Goal: Task Accomplishment & Management: Complete application form

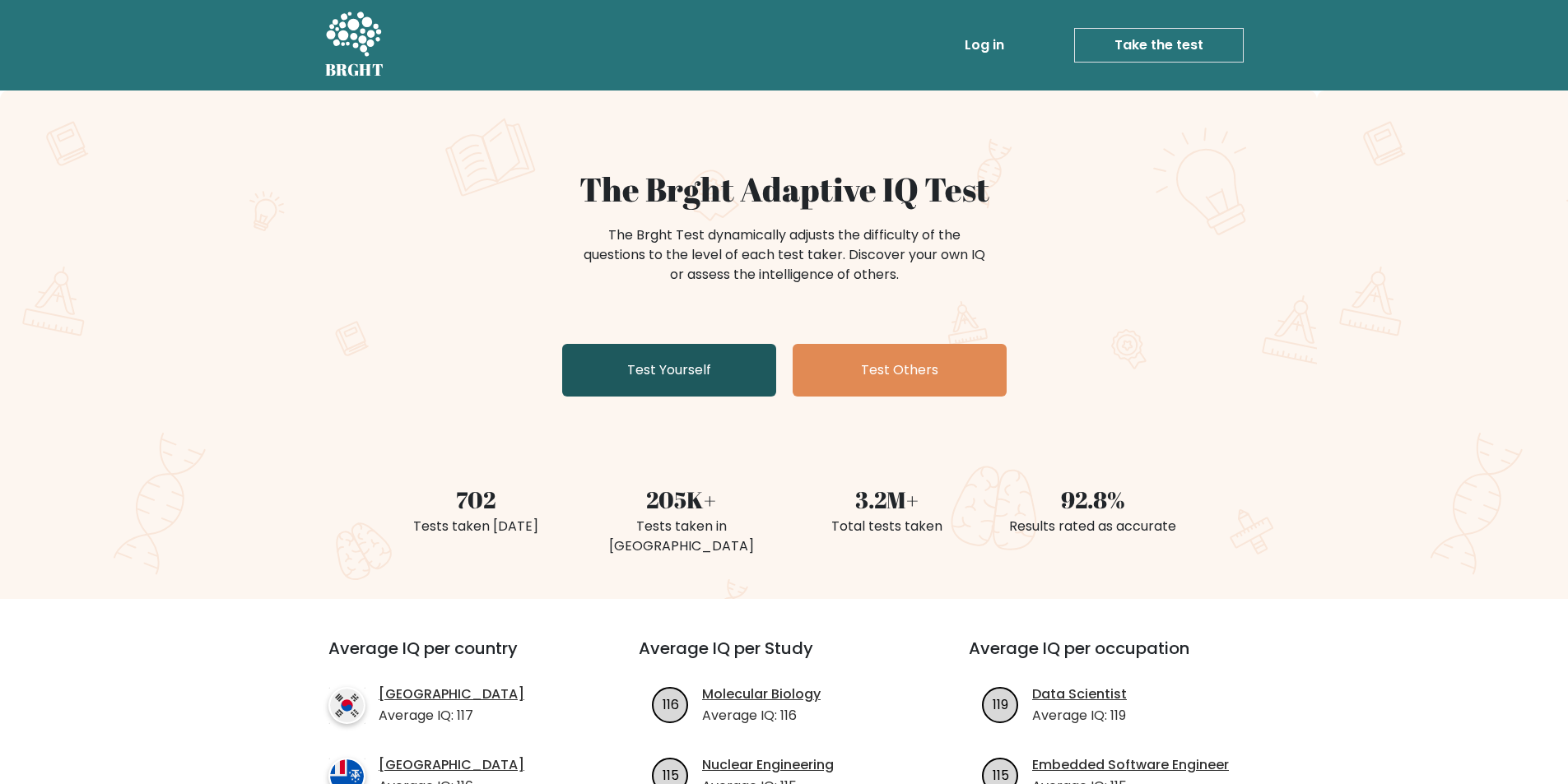
click at [654, 364] on link "Test Yourself" at bounding box center [669, 370] width 214 height 53
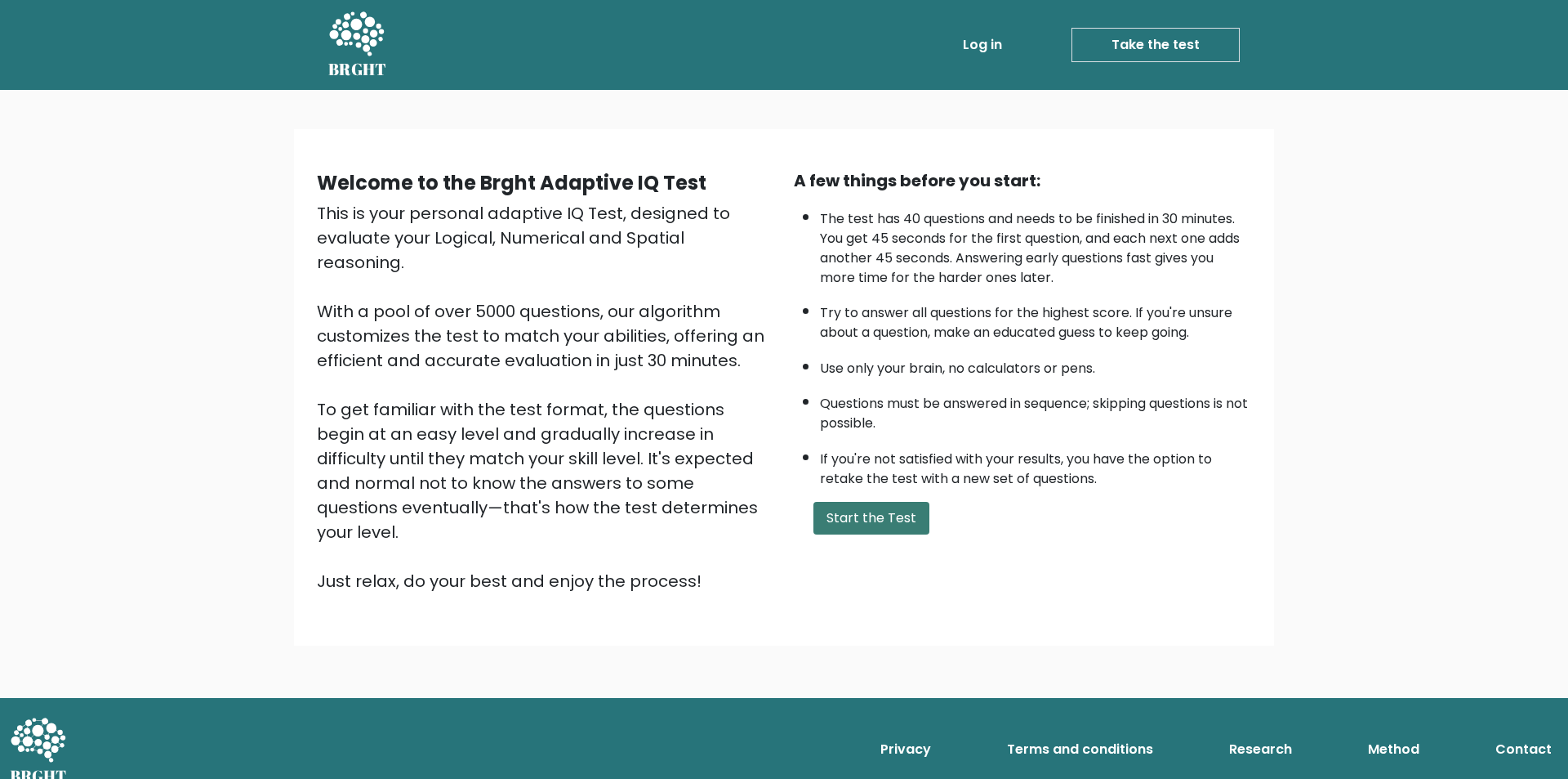
click at [893, 518] on button "Start the Test" at bounding box center [872, 518] width 116 height 33
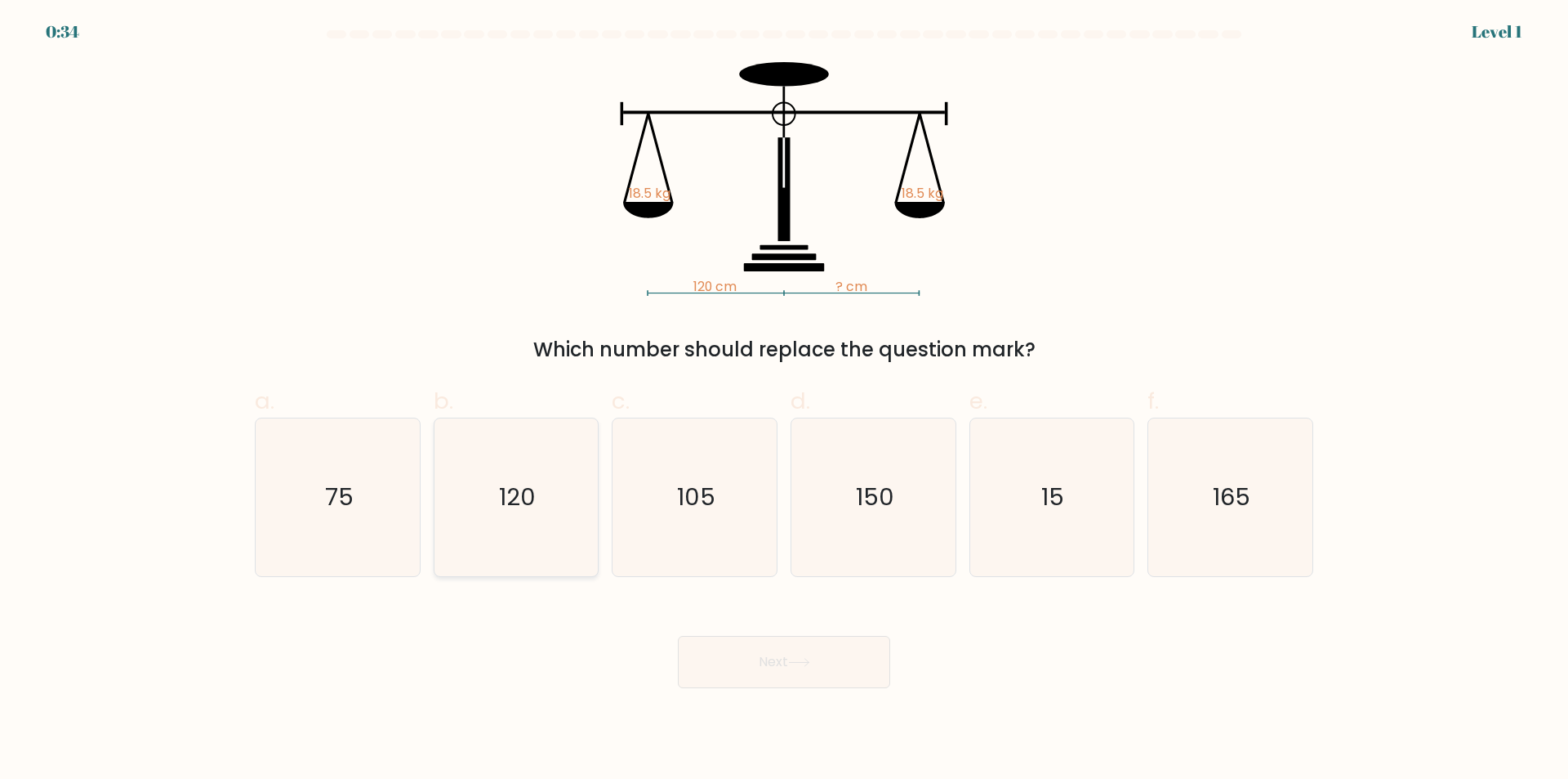
click at [530, 516] on icon "120" at bounding box center [516, 497] width 158 height 158
click at [784, 400] on input "b. 120" at bounding box center [784, 395] width 1 height 11
radio input "true"
click at [779, 664] on button "Next" at bounding box center [784, 662] width 212 height 52
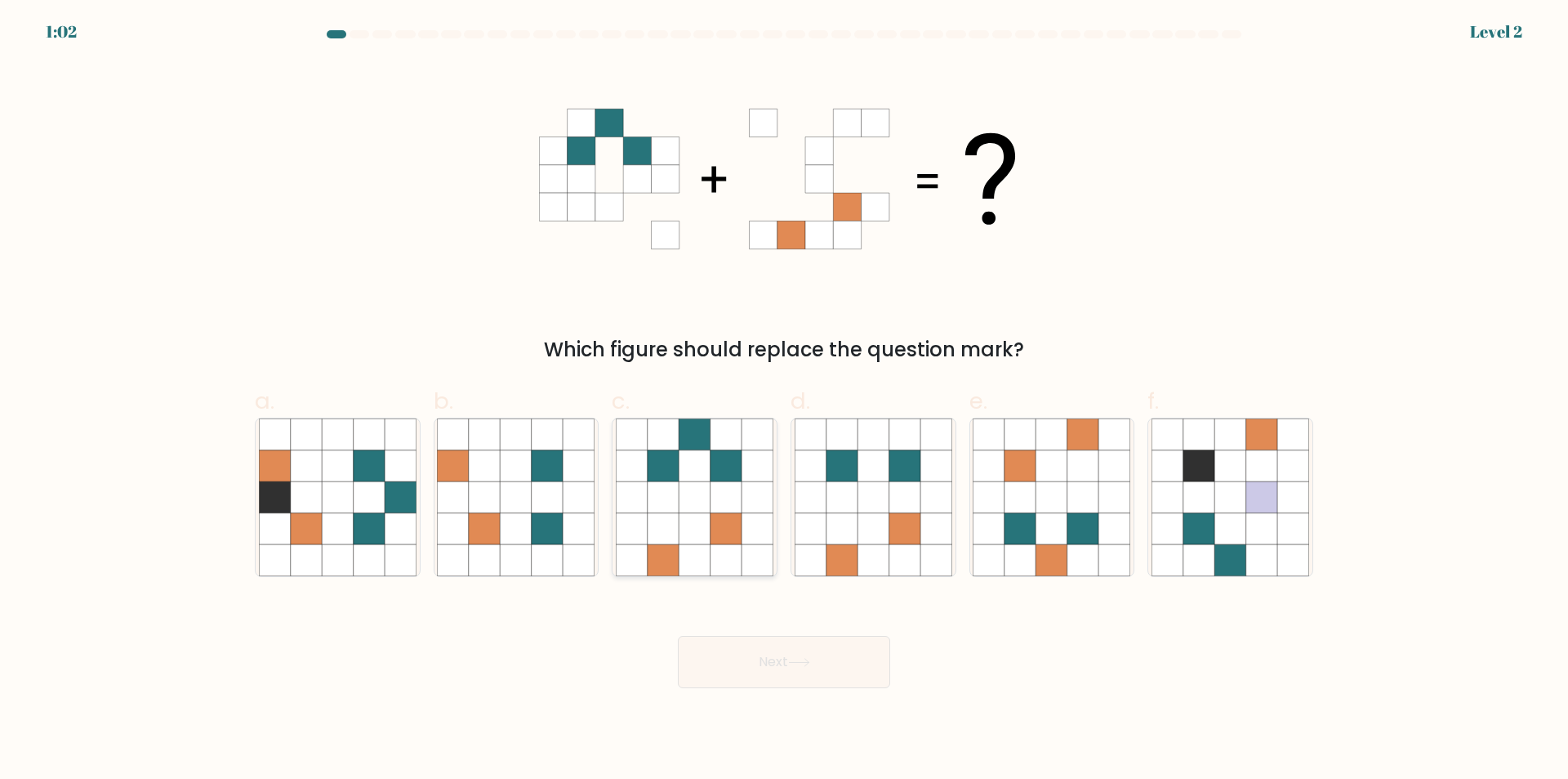
click at [701, 545] on icon at bounding box center [694, 529] width 31 height 31
click at [784, 400] on input "c." at bounding box center [784, 395] width 1 height 11
radio input "true"
click at [747, 651] on button "Next" at bounding box center [784, 662] width 212 height 52
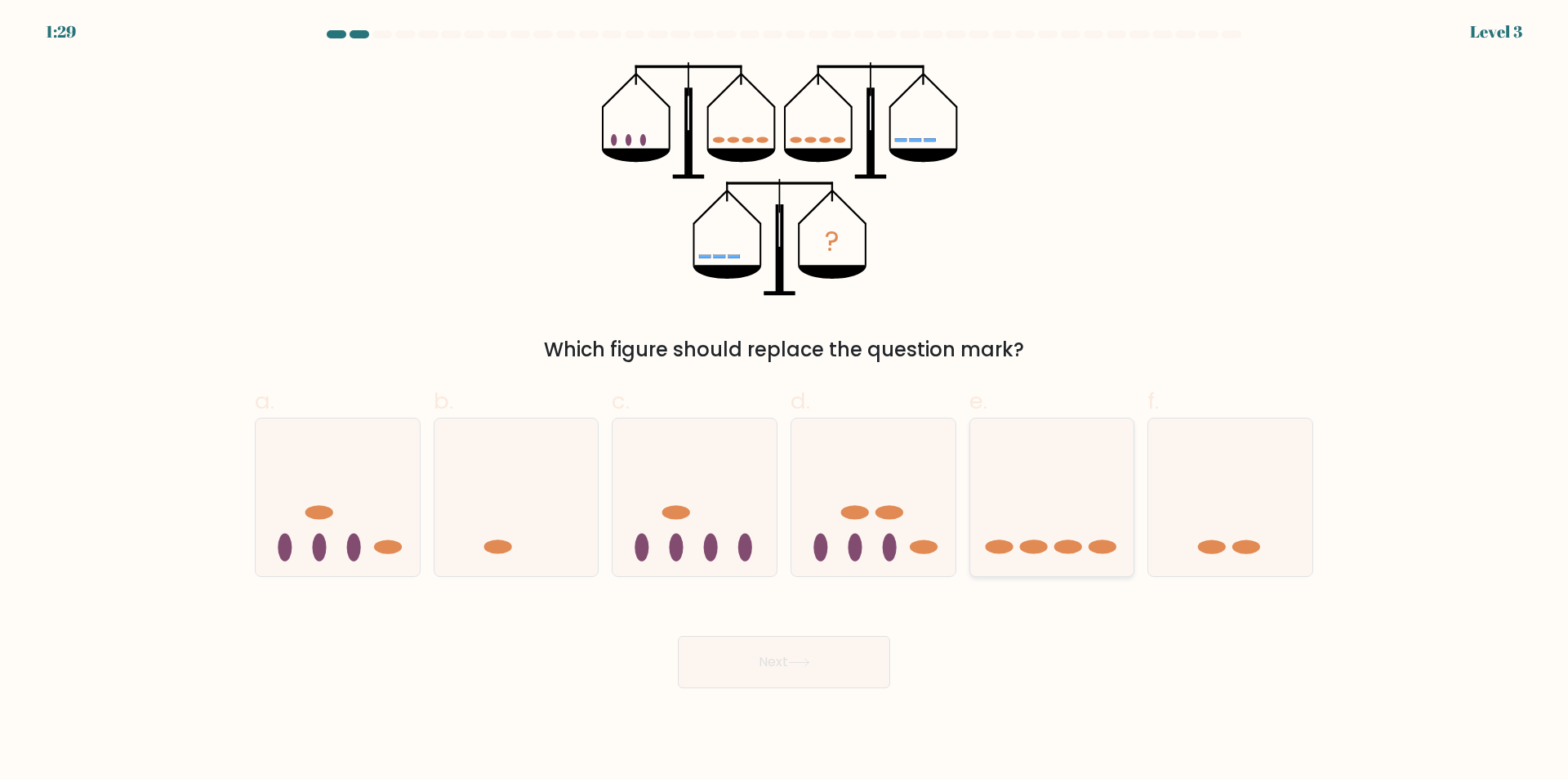
click at [1061, 524] on icon at bounding box center [1052, 497] width 164 height 136
click at [785, 400] on input "e." at bounding box center [784, 395] width 1 height 11
radio input "true"
click at [778, 679] on button "Next" at bounding box center [784, 662] width 212 height 52
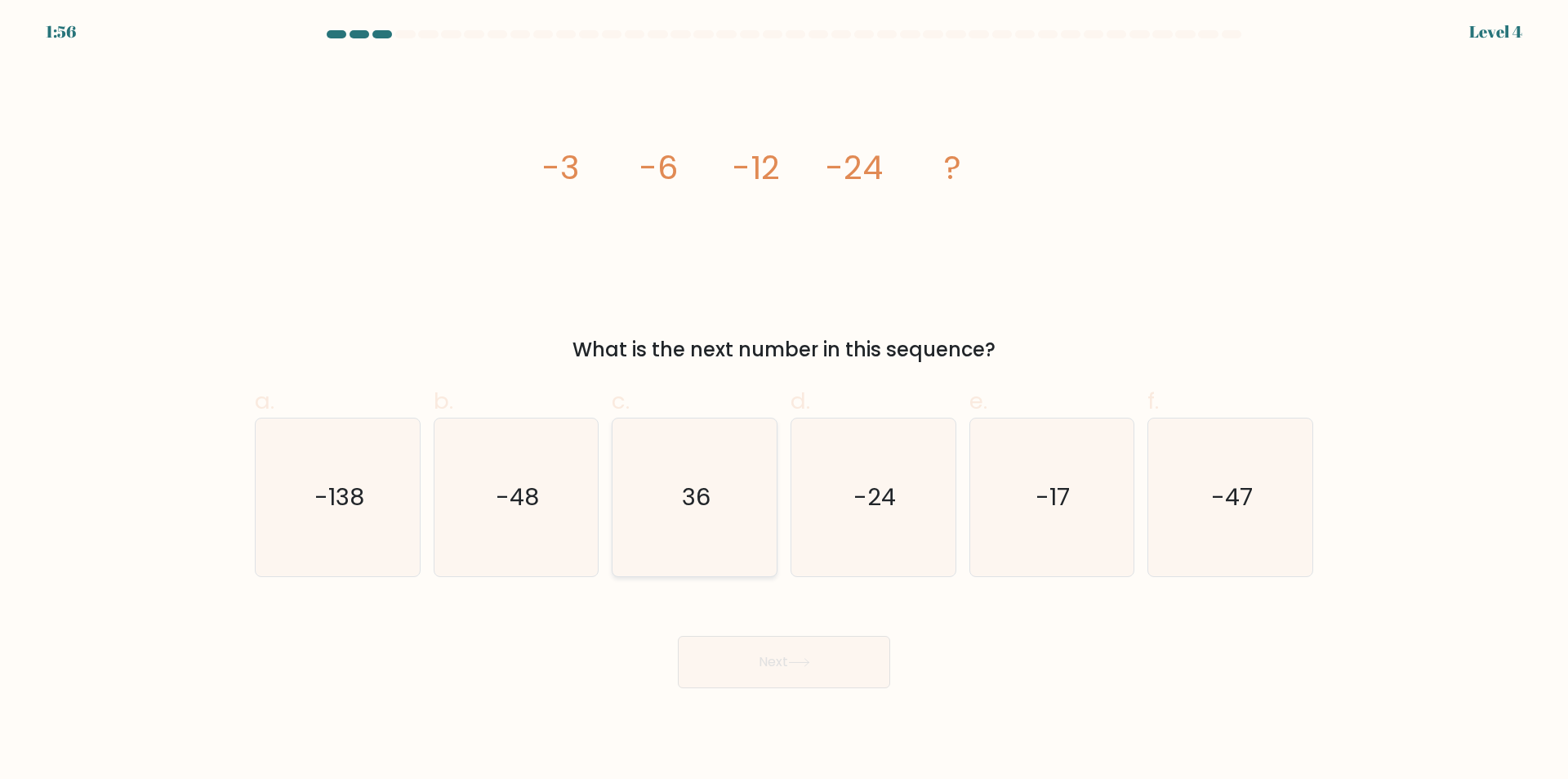
click at [708, 524] on icon "36" at bounding box center [694, 497] width 158 height 158
click at [784, 400] on input "c. 36" at bounding box center [784, 395] width 1 height 11
radio input "true"
click at [791, 684] on button "Next" at bounding box center [784, 662] width 212 height 52
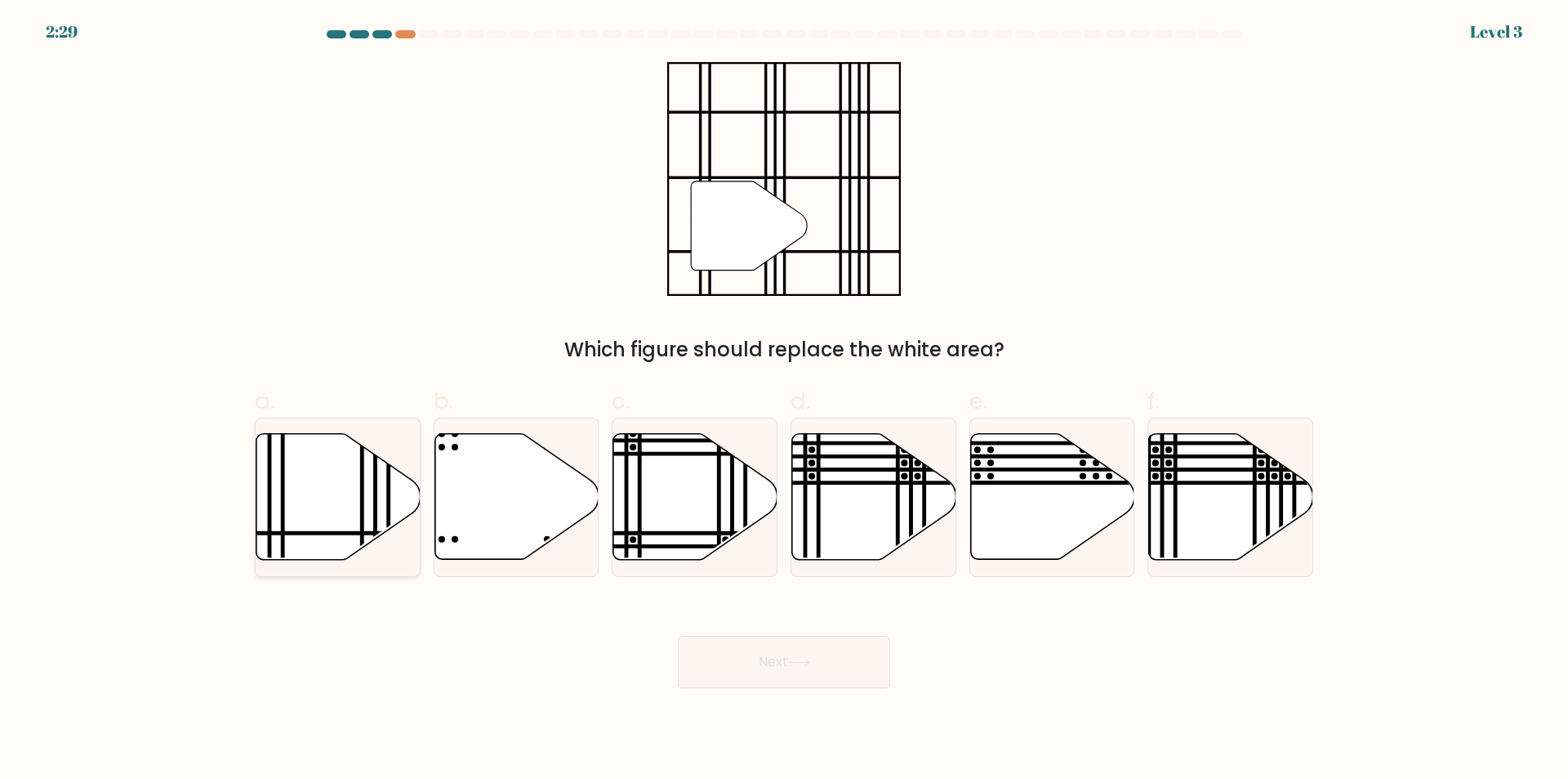
click at [351, 529] on icon at bounding box center [338, 497] width 164 height 126
click at [784, 400] on input "a." at bounding box center [784, 395] width 1 height 11
radio input "true"
click at [832, 668] on button "Next" at bounding box center [784, 662] width 212 height 52
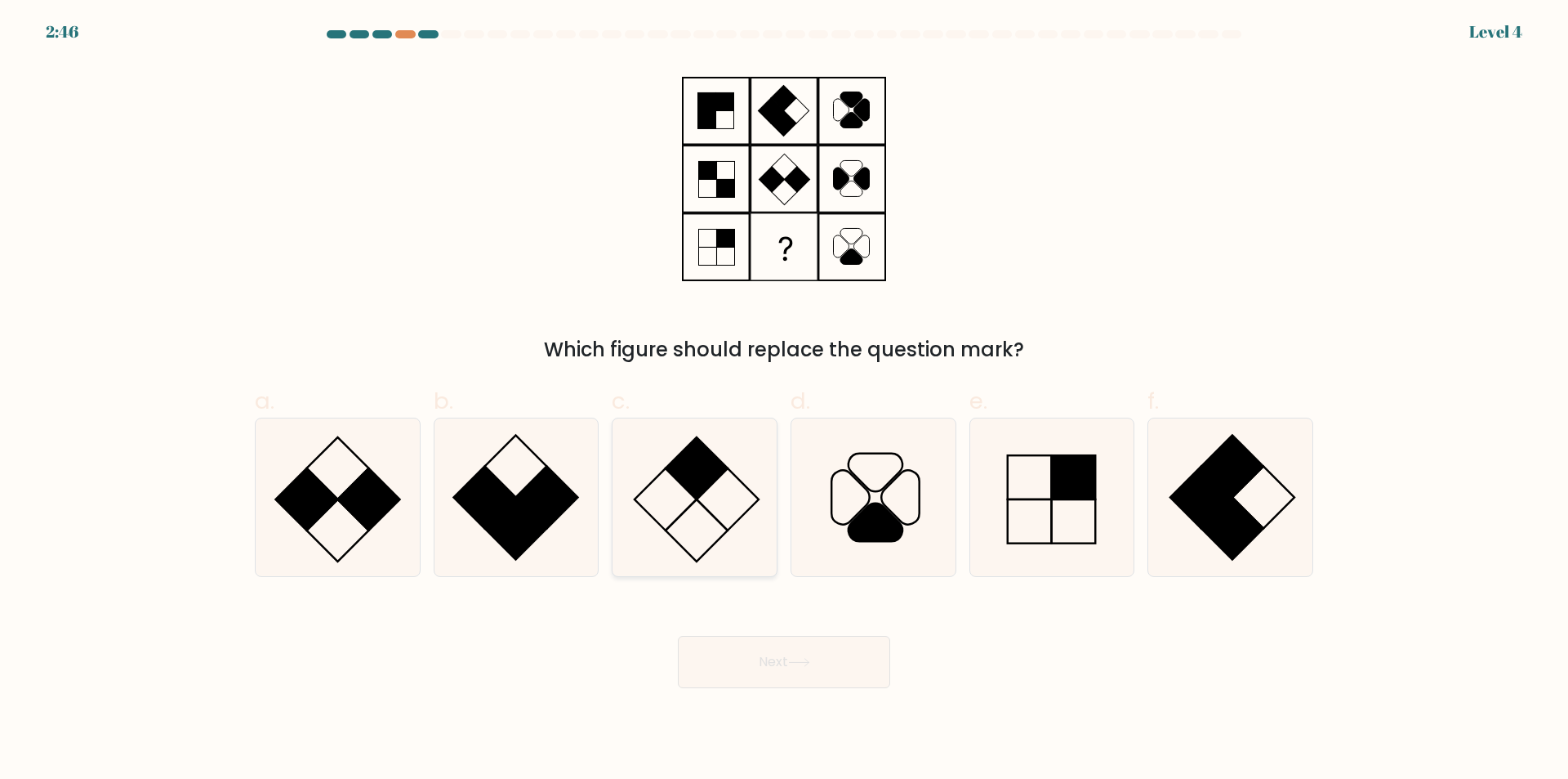
click at [728, 516] on icon at bounding box center [694, 497] width 158 height 158
click at [784, 400] on input "c." at bounding box center [784, 395] width 1 height 11
radio input "true"
click at [815, 655] on button "Next" at bounding box center [784, 662] width 212 height 52
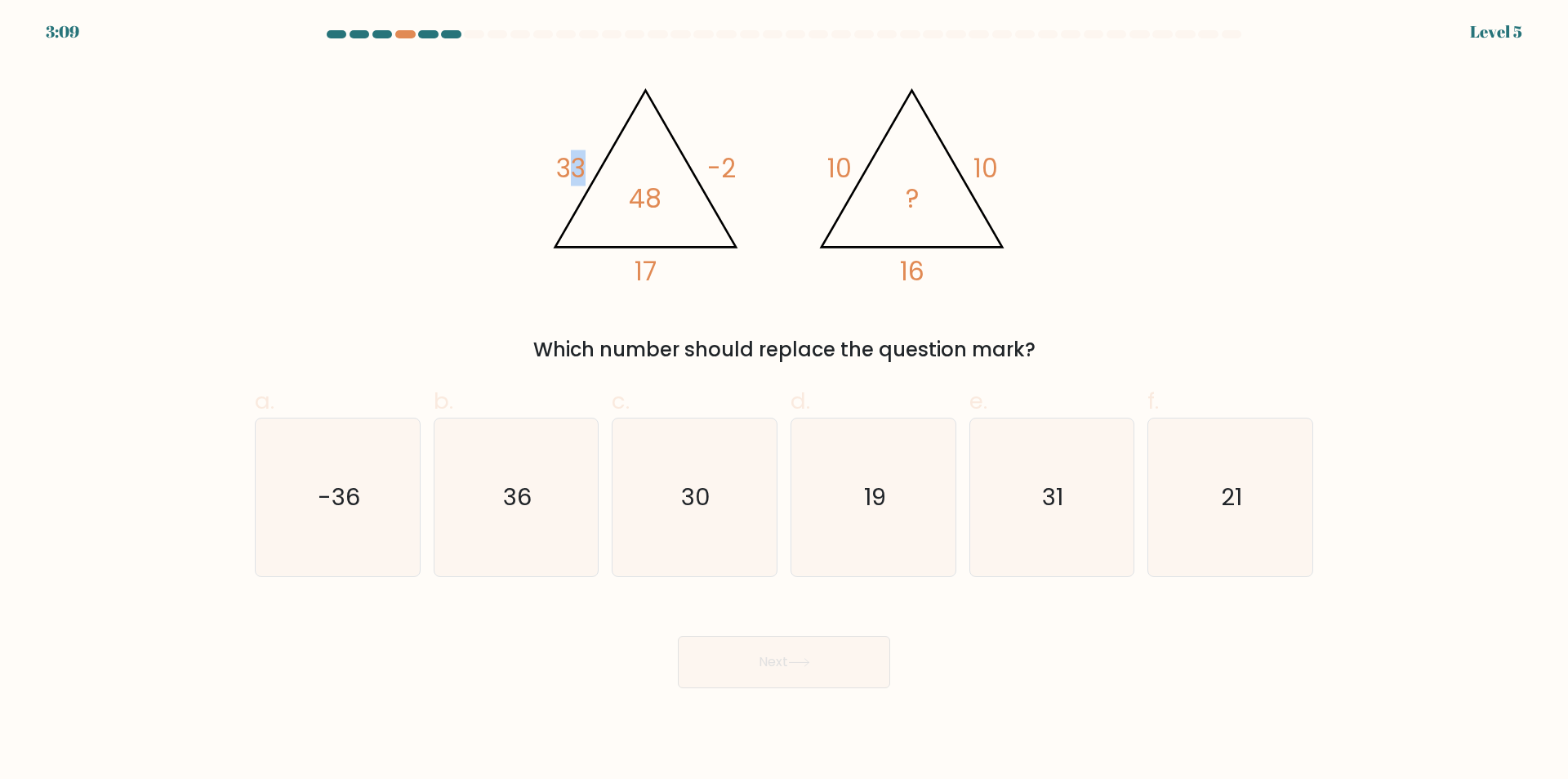
drag, startPoint x: 564, startPoint y: 174, endPoint x: 587, endPoint y: 181, distance: 24.0
click at [587, 181] on icon "@import url('https://fonts.googleapis.com/css?family=Abril+Fatface:400,100,100i…" at bounding box center [784, 179] width 490 height 234
click at [663, 199] on icon "@import url('https://fonts.googleapis.com/css?family=Abril+Fatface:400,100,100i…" at bounding box center [784, 179] width 490 height 234
click at [484, 513] on icon "36" at bounding box center [516, 497] width 158 height 158
click at [784, 400] on input "b. 36" at bounding box center [784, 395] width 1 height 11
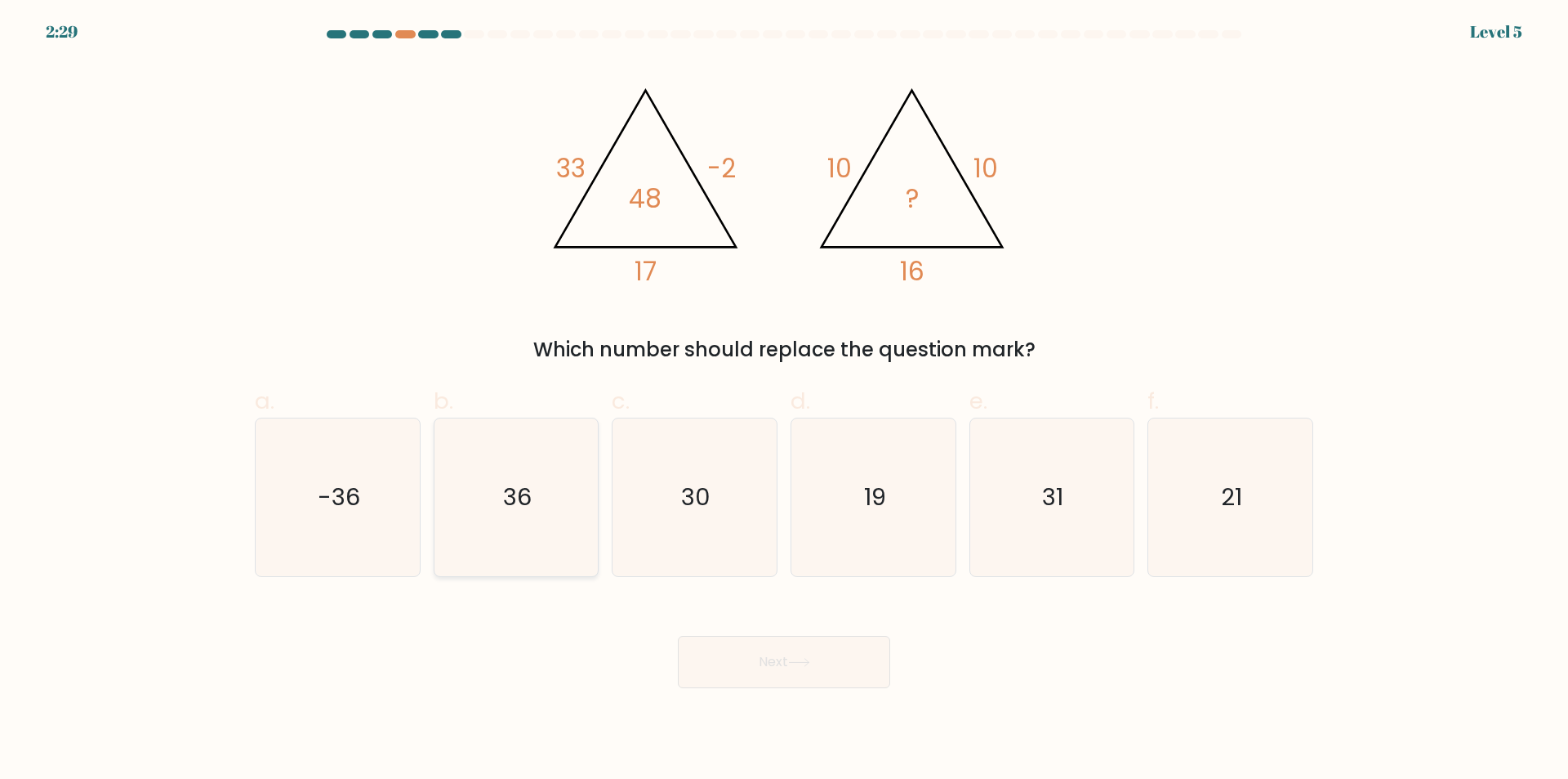
radio input "true"
click at [842, 653] on button "Next" at bounding box center [784, 662] width 212 height 52
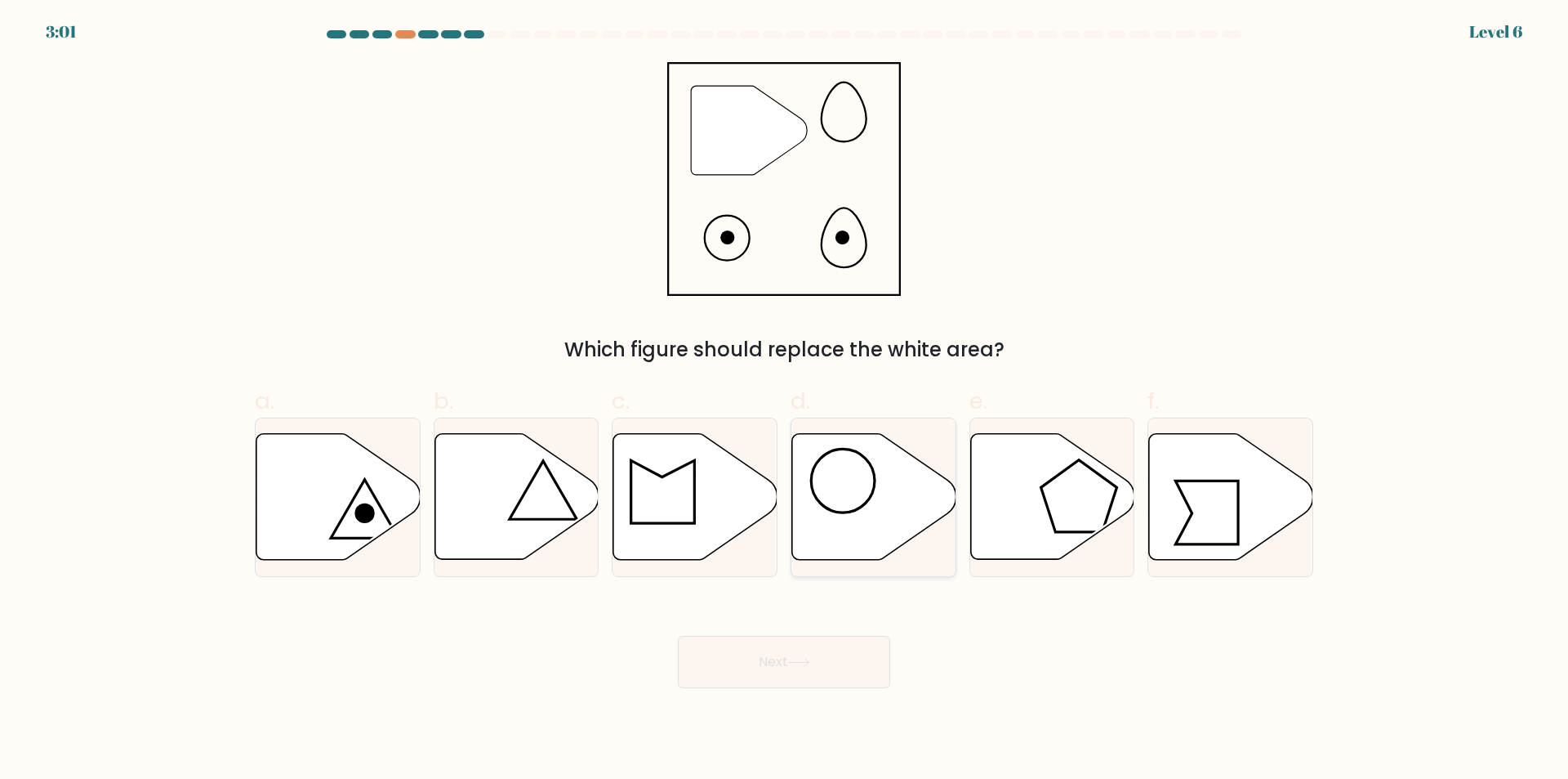
click at [880, 499] on icon at bounding box center [874, 497] width 164 height 126
click at [785, 400] on input "d." at bounding box center [784, 395] width 1 height 11
radio input "true"
click at [811, 658] on icon at bounding box center [800, 662] width 22 height 9
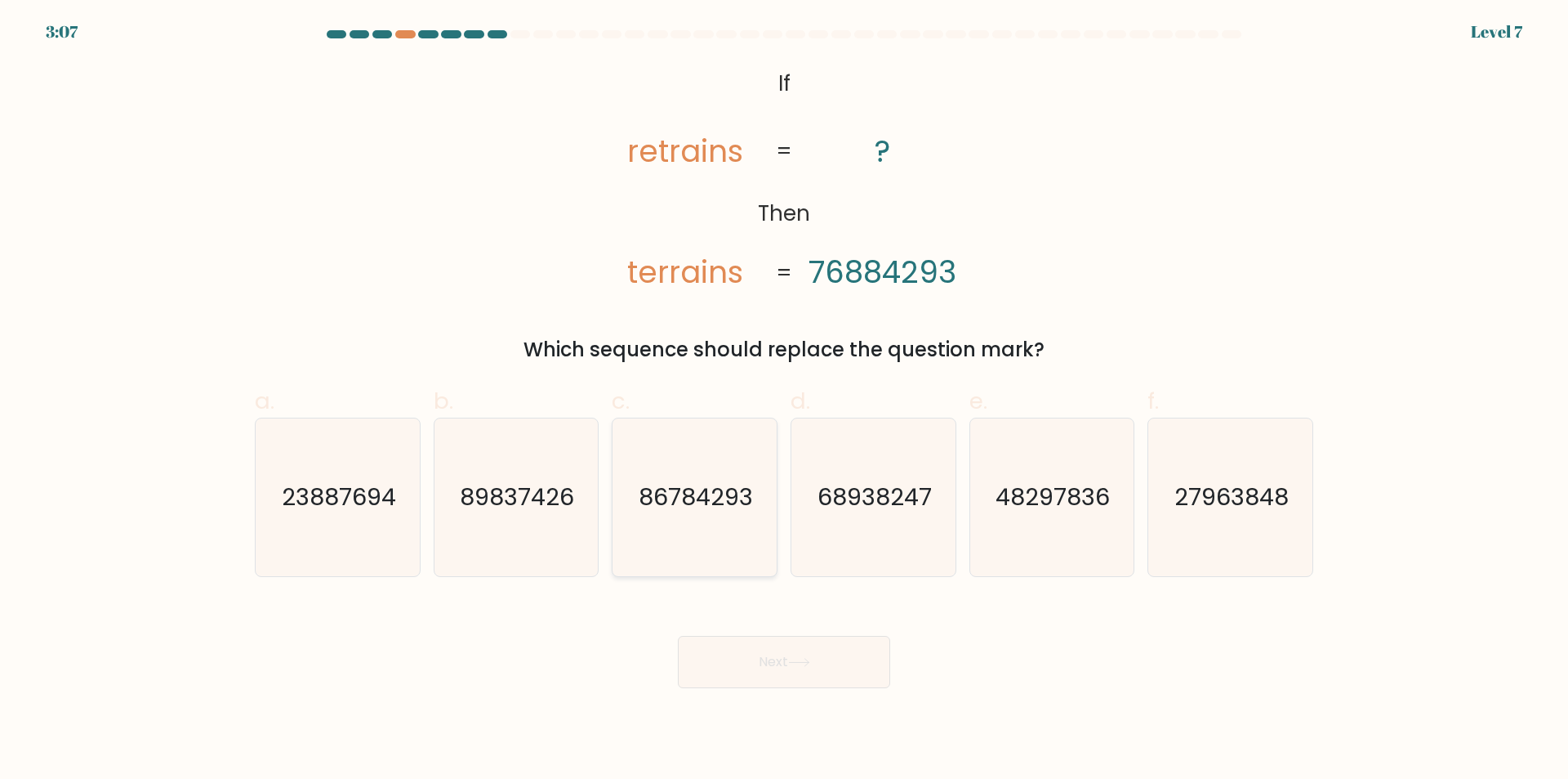
click at [727, 467] on icon "86784293" at bounding box center [694, 497] width 158 height 158
click at [784, 400] on input "c. 86784293" at bounding box center [784, 395] width 1 height 11
radio input "true"
click at [821, 674] on button "Next" at bounding box center [784, 662] width 212 height 52
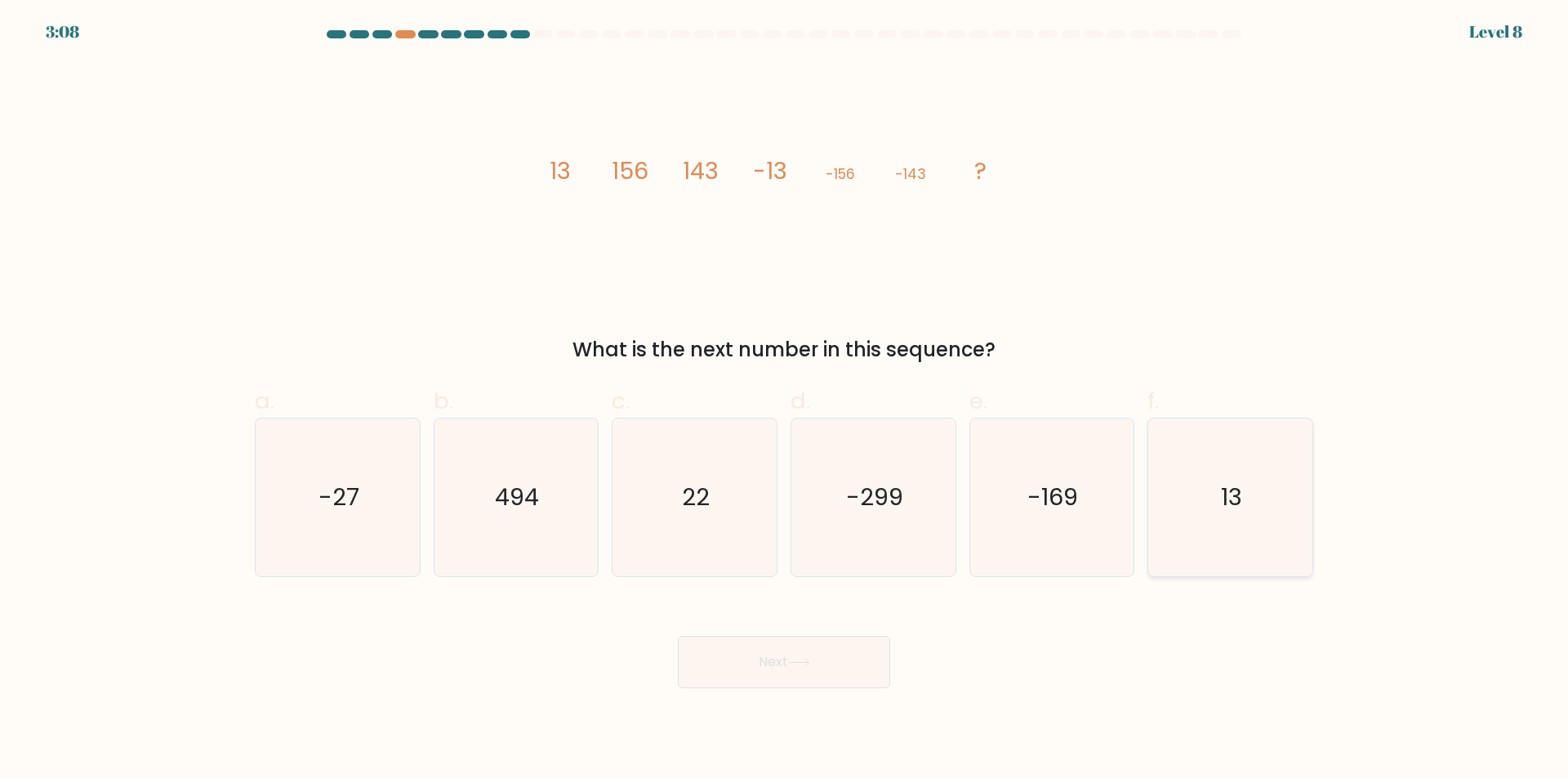
click at [1193, 520] on icon "13" at bounding box center [1230, 497] width 158 height 158
click at [785, 400] on input "f. 13" at bounding box center [784, 395] width 1 height 11
radio input "true"
click at [819, 670] on button "Next" at bounding box center [784, 662] width 212 height 52
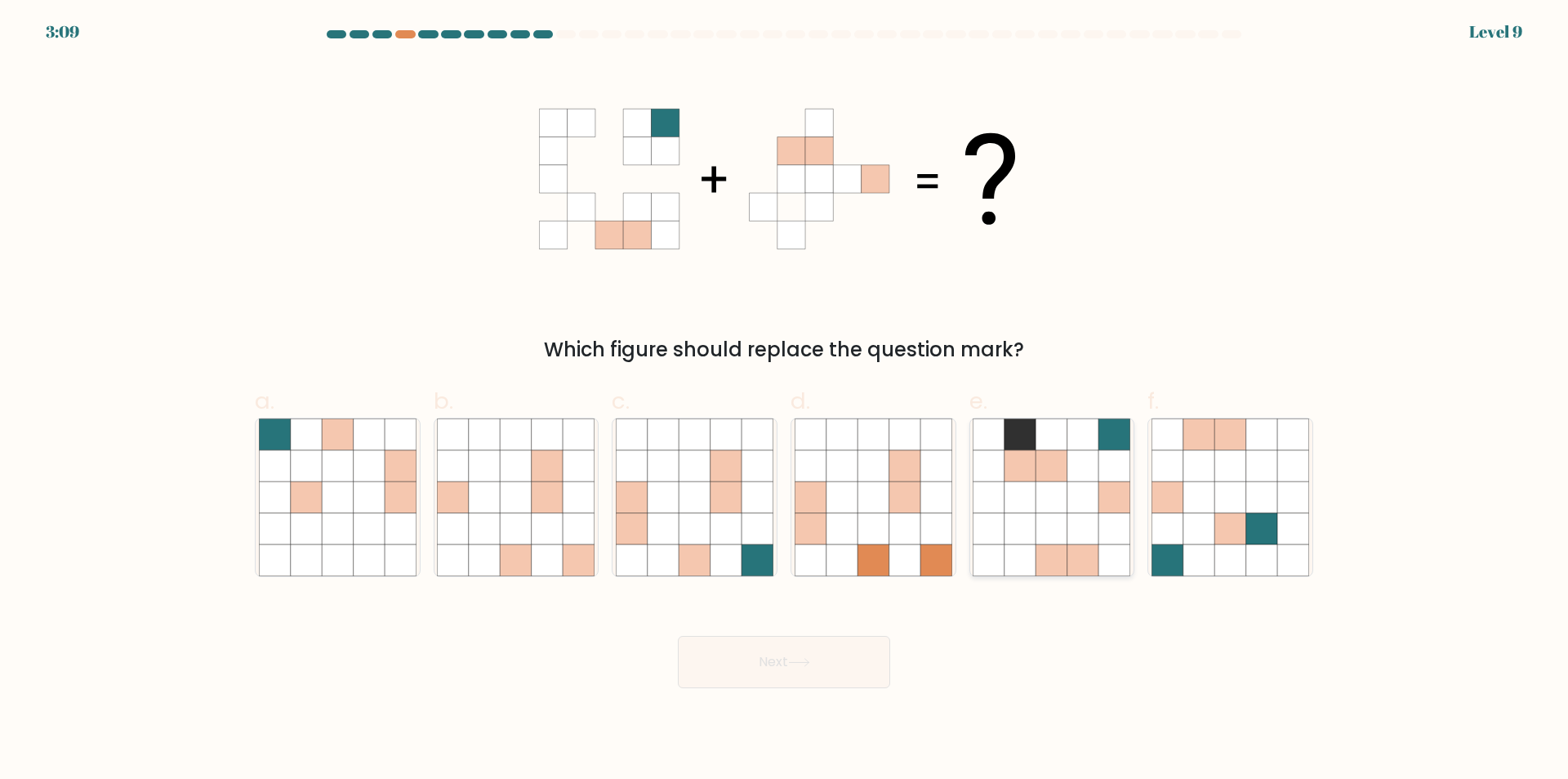
click at [1050, 545] on icon at bounding box center [1052, 529] width 31 height 31
click at [785, 400] on input "e." at bounding box center [784, 395] width 1 height 11
radio input "true"
click at [761, 666] on button "Next" at bounding box center [784, 662] width 212 height 52
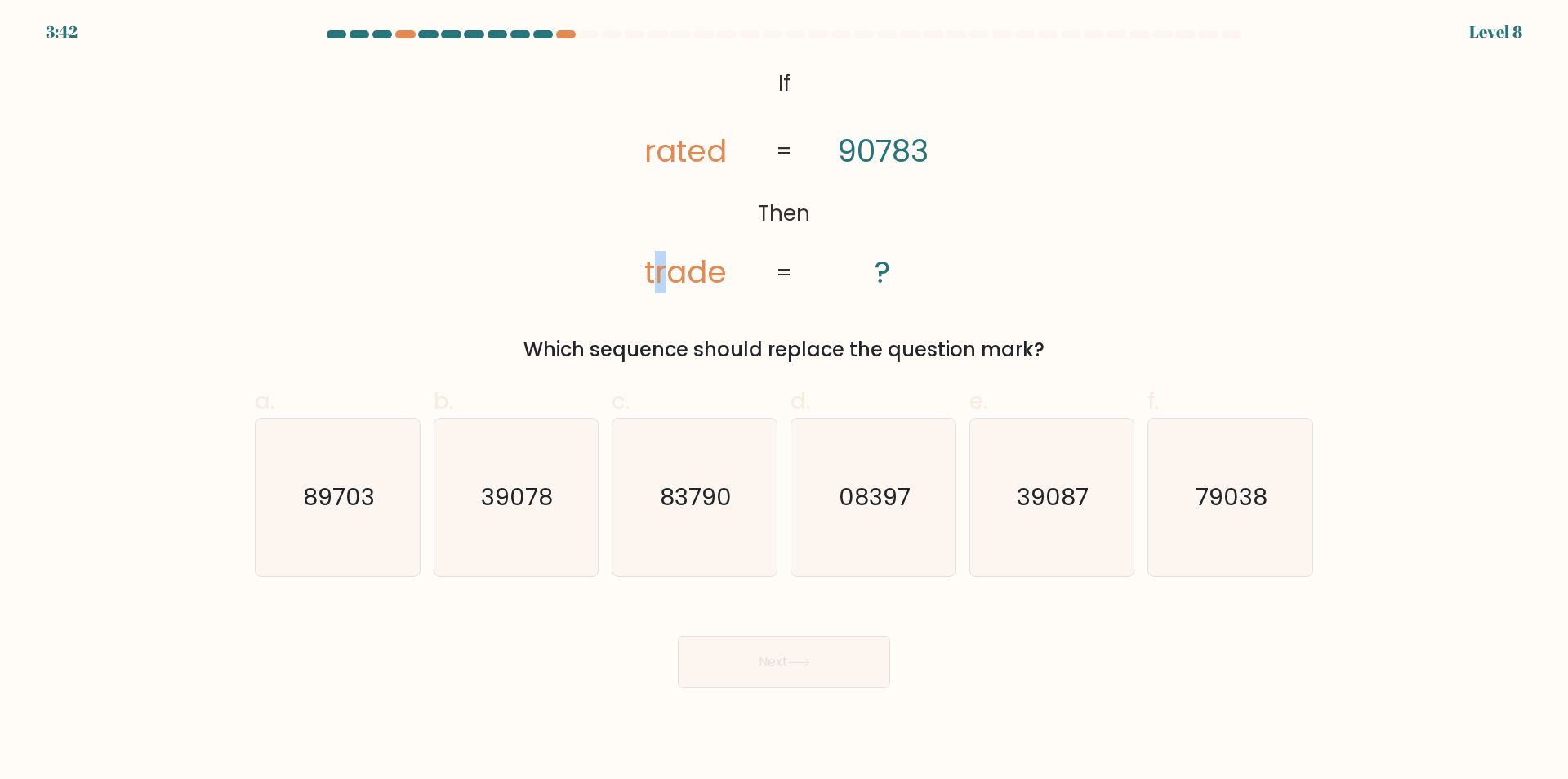
drag, startPoint x: 662, startPoint y: 280, endPoint x: 653, endPoint y: 277, distance: 9.5
click at [653, 277] on tspan "trade" at bounding box center [686, 272] width 83 height 42
drag, startPoint x: 653, startPoint y: 277, endPoint x: 680, endPoint y: 276, distance: 27.0
click at [680, 276] on tspan "trade" at bounding box center [686, 272] width 83 height 42
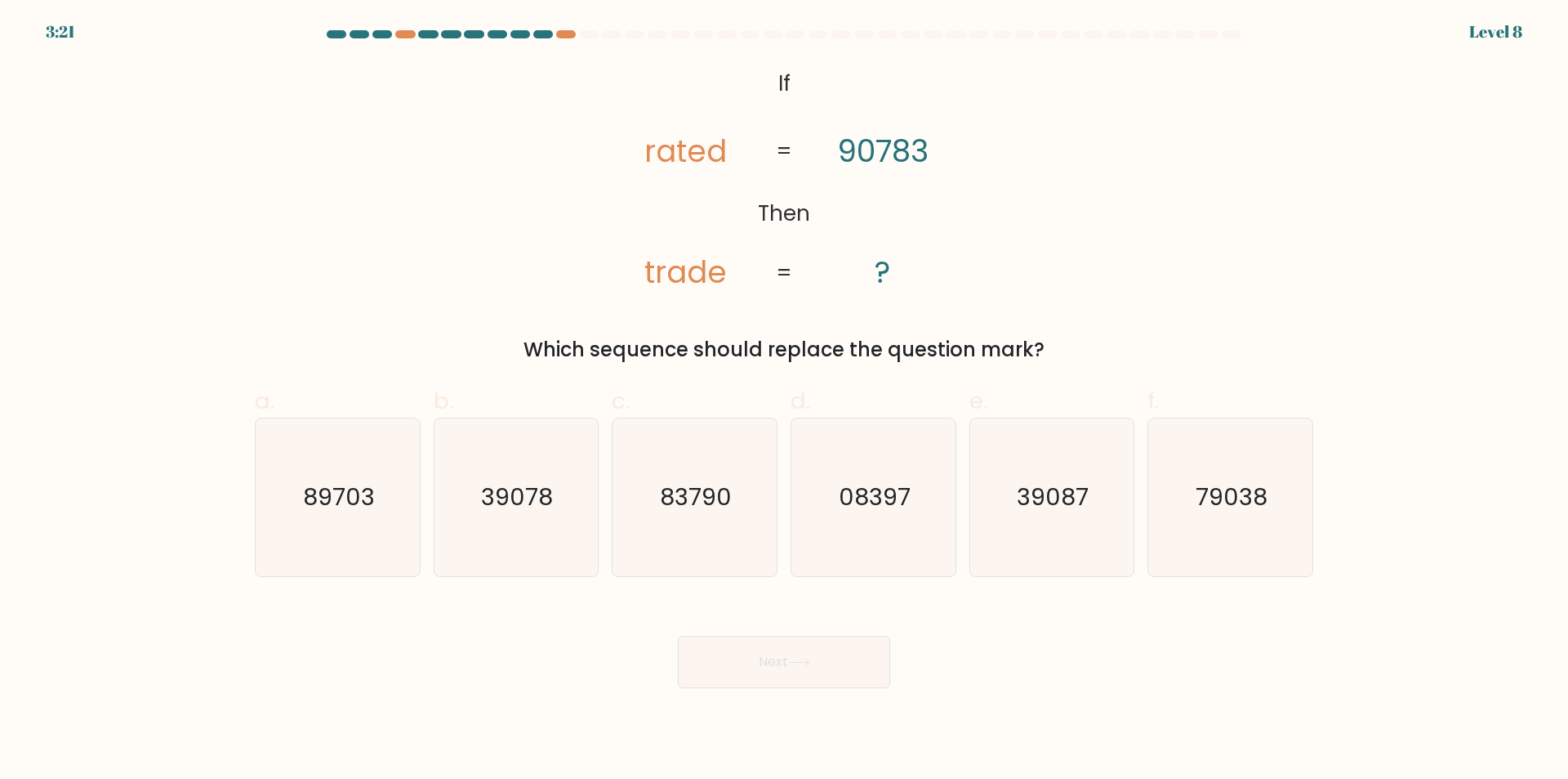
click at [643, 158] on icon "@import url('https://fonts.googleapis.com/css?family=Abril+Fatface:400,100,100i…" at bounding box center [784, 179] width 379 height 234
click at [660, 158] on tspan "rated" at bounding box center [686, 151] width 83 height 42
click at [648, 152] on tspan "rated" at bounding box center [686, 151] width 83 height 42
click at [656, 270] on tspan "trade" at bounding box center [686, 272] width 83 height 42
click at [1216, 500] on text "79038" at bounding box center [1232, 497] width 72 height 33
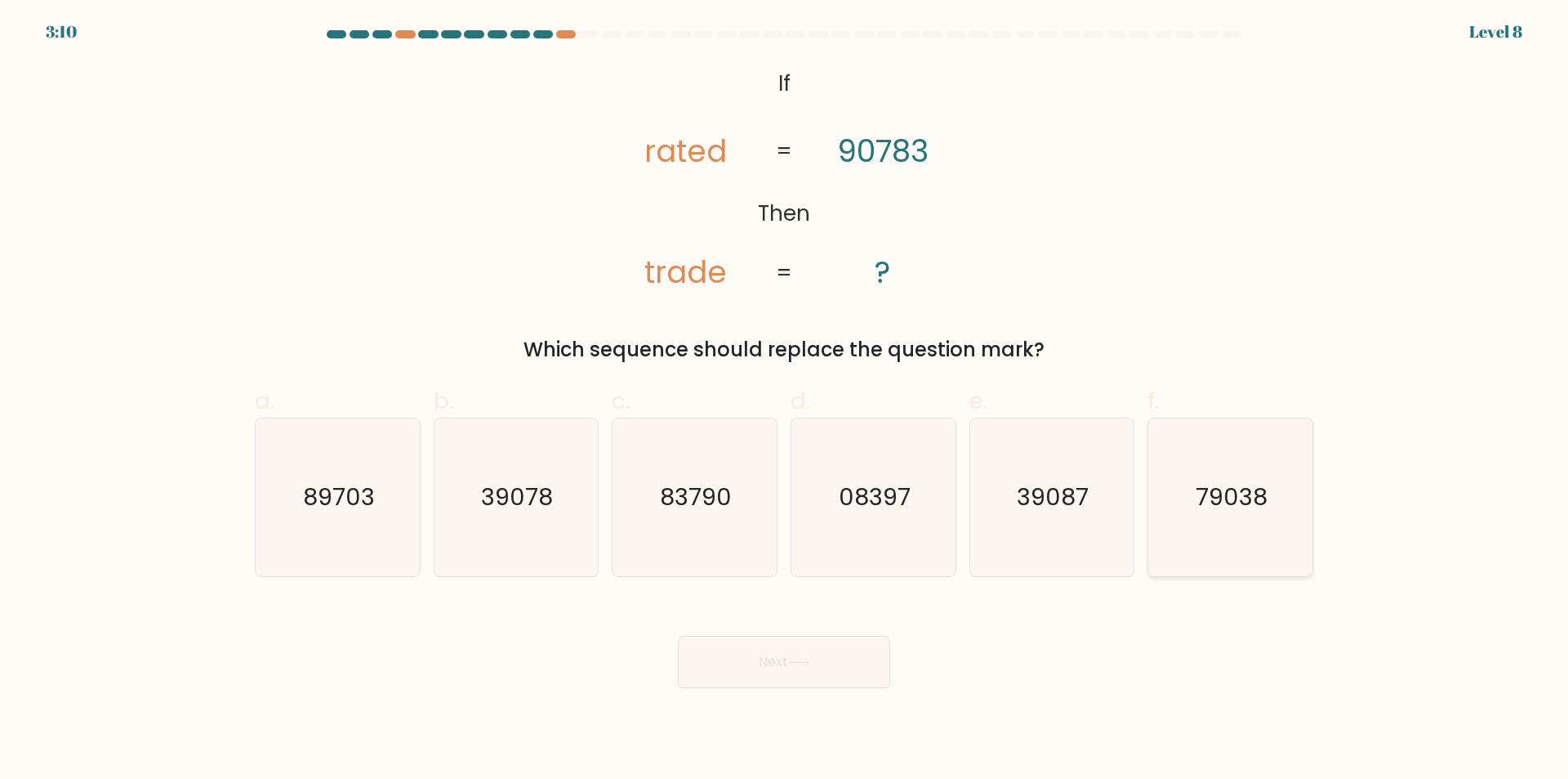
click at [785, 400] on input "f. 79038" at bounding box center [784, 395] width 1 height 11
radio input "true"
click at [831, 653] on button "Next" at bounding box center [784, 662] width 212 height 52
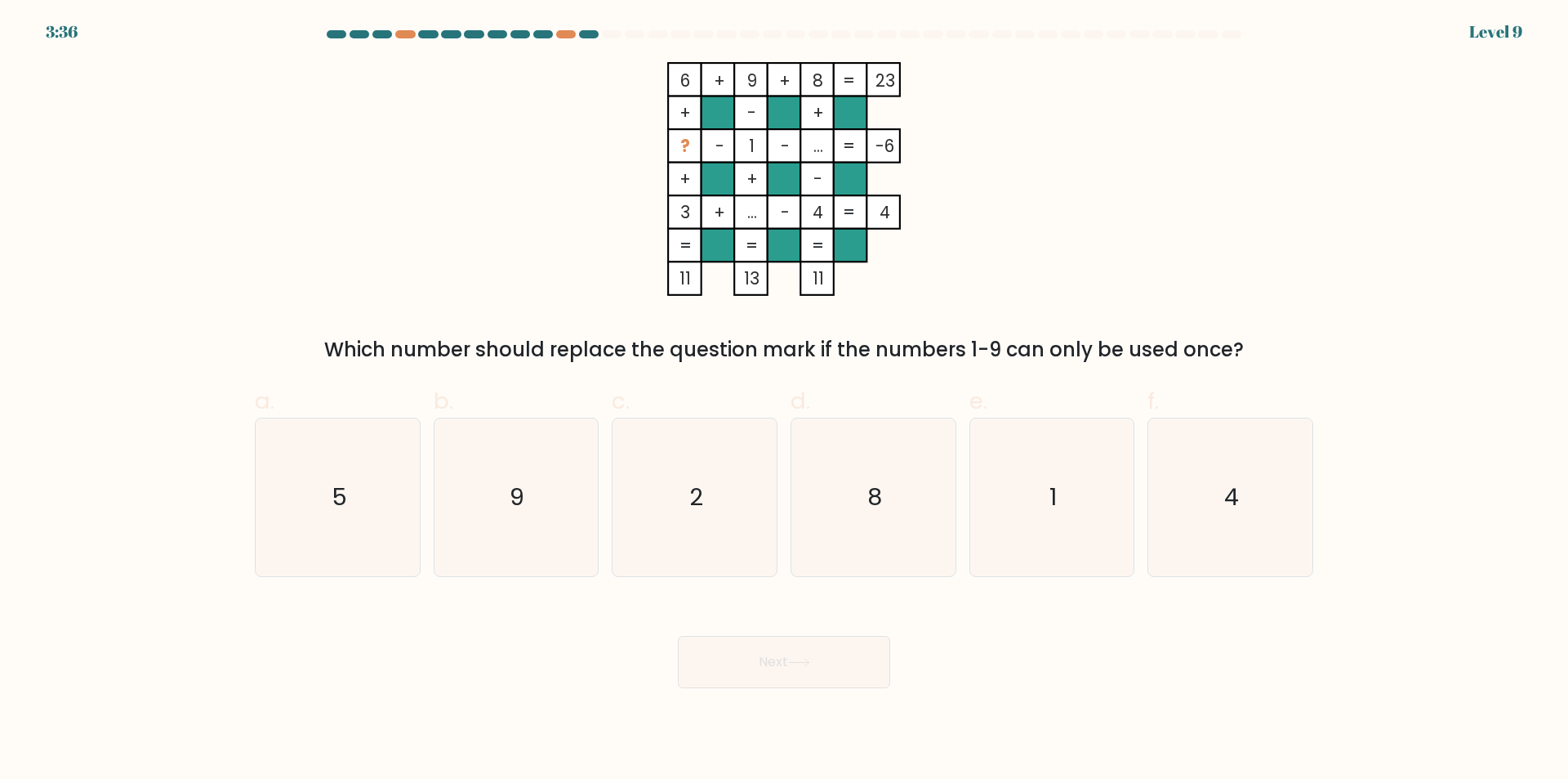
click at [691, 283] on tspan "11" at bounding box center [686, 278] width 12 height 24
click at [686, 274] on tspan "11" at bounding box center [686, 278] width 12 height 24
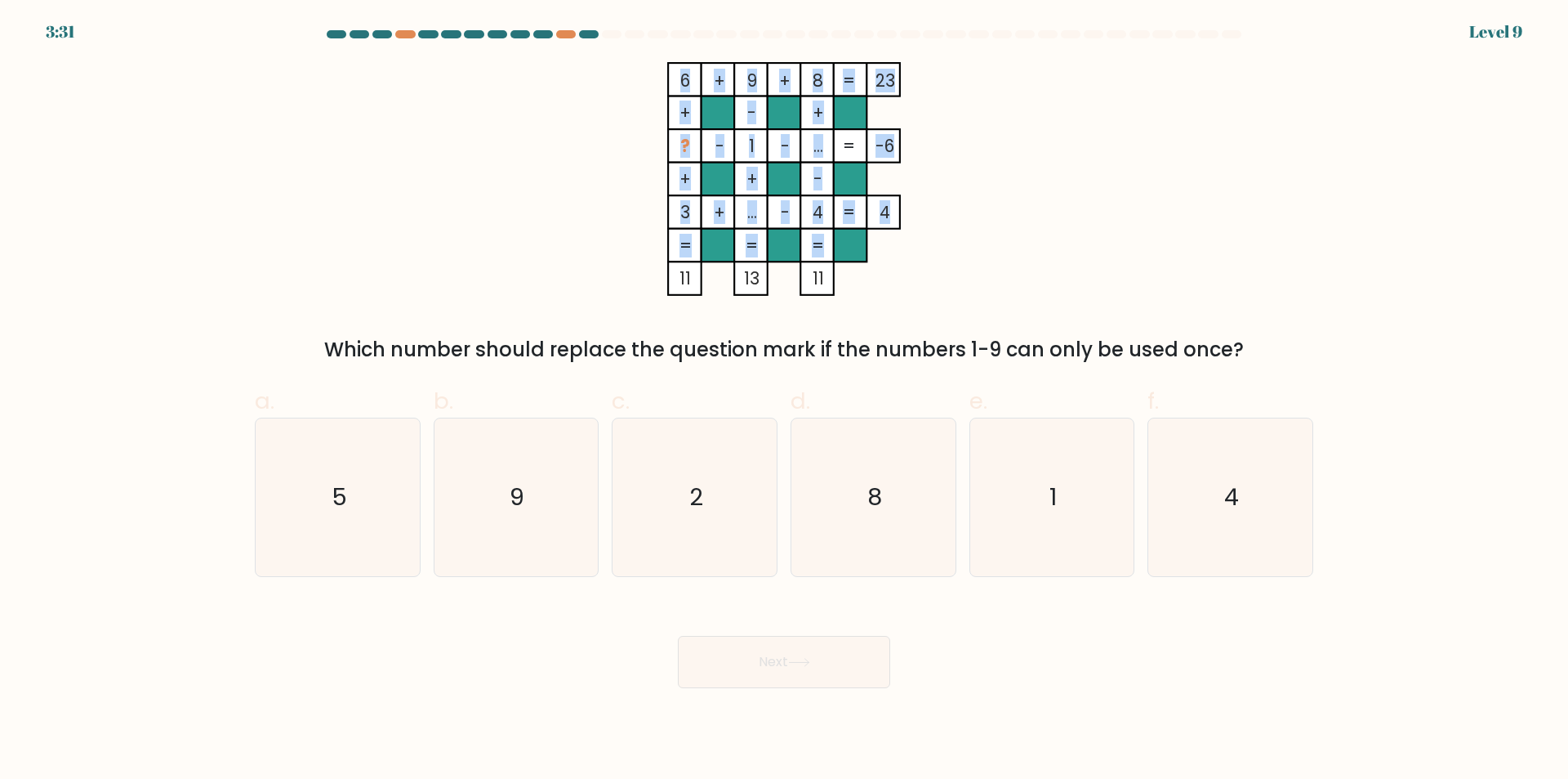
drag, startPoint x: 697, startPoint y: 281, endPoint x: 681, endPoint y: 282, distance: 16.0
click at [681, 282] on icon "6 + 9 + 8 23 + - + ? - 1 - ... -6 + + - 3 + ... - 4 = 4 = = = = 11 13 11 =" at bounding box center [784, 179] width 490 height 234
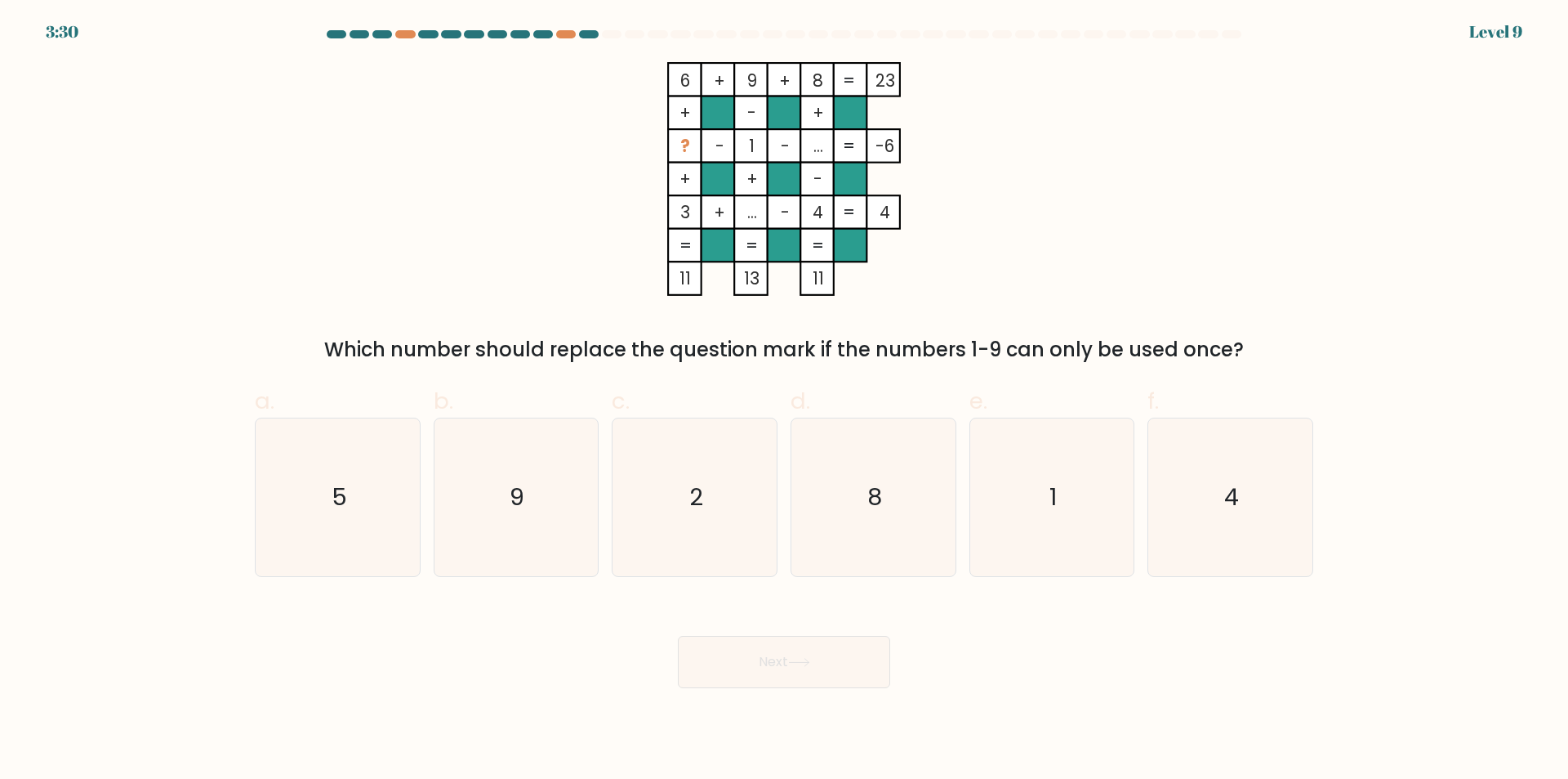
click at [685, 282] on tspan "11" at bounding box center [686, 278] width 12 height 24
click at [688, 215] on tspan "3" at bounding box center [686, 212] width 10 height 24
click at [690, 81] on tspan "6" at bounding box center [686, 80] width 10 height 24
click at [688, 151] on tspan "?" at bounding box center [686, 146] width 10 height 24
drag, startPoint x: 688, startPoint y: 151, endPoint x: 676, endPoint y: 156, distance: 13.0
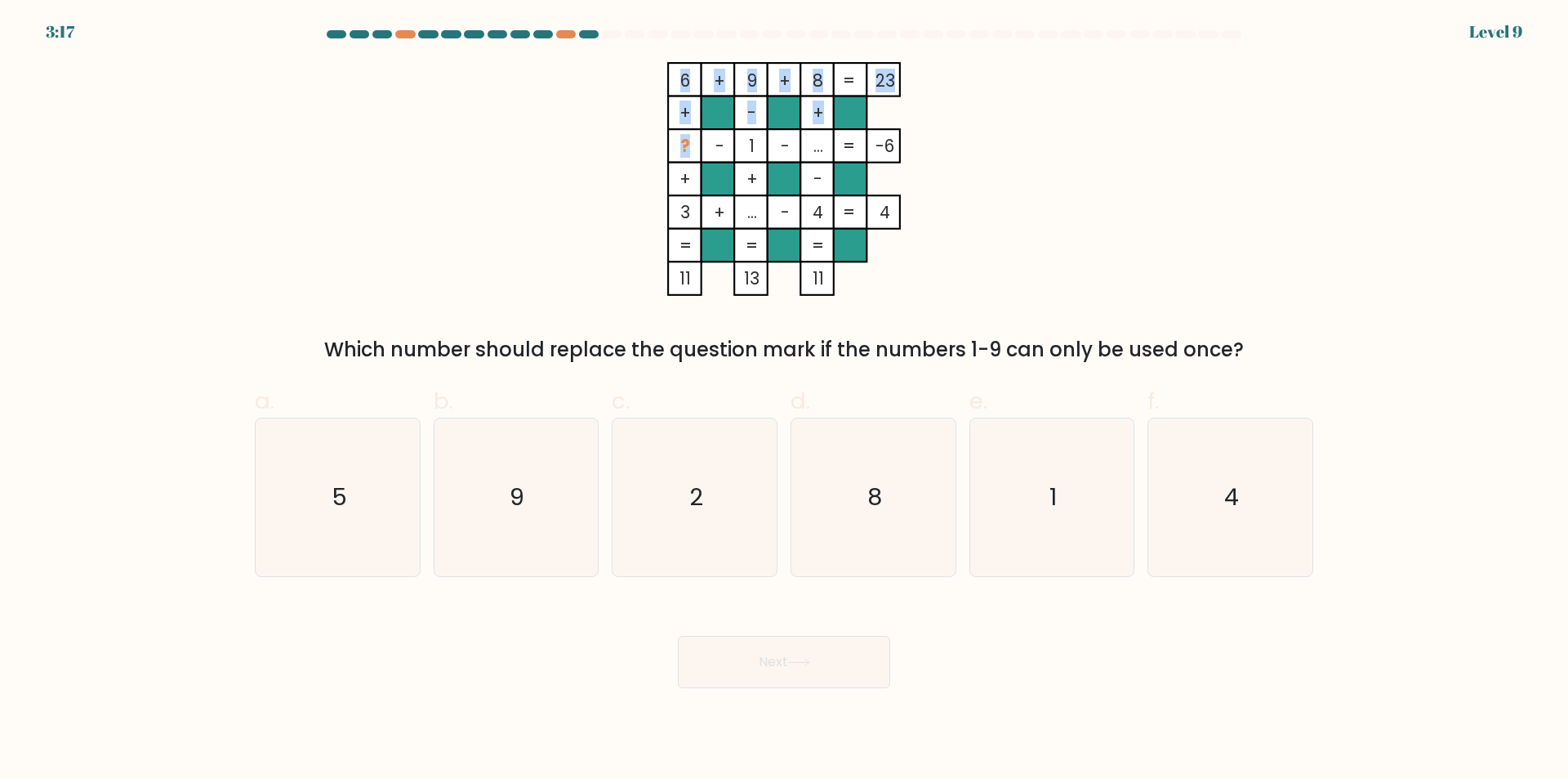
click at [676, 156] on icon "6 + 9 + 8 23 + - + ? - 1 - ... -6 + + - 3 + ... - 4 = 4 = = = = 11 13 11 =" at bounding box center [784, 179] width 490 height 234
click at [676, 156] on rect at bounding box center [685, 146] width 34 height 34
drag, startPoint x: 679, startPoint y: 140, endPoint x: 693, endPoint y: 148, distance: 16.1
click at [693, 148] on rect at bounding box center [685, 146] width 34 height 34
click at [708, 556] on icon "2" at bounding box center [694, 497] width 158 height 158
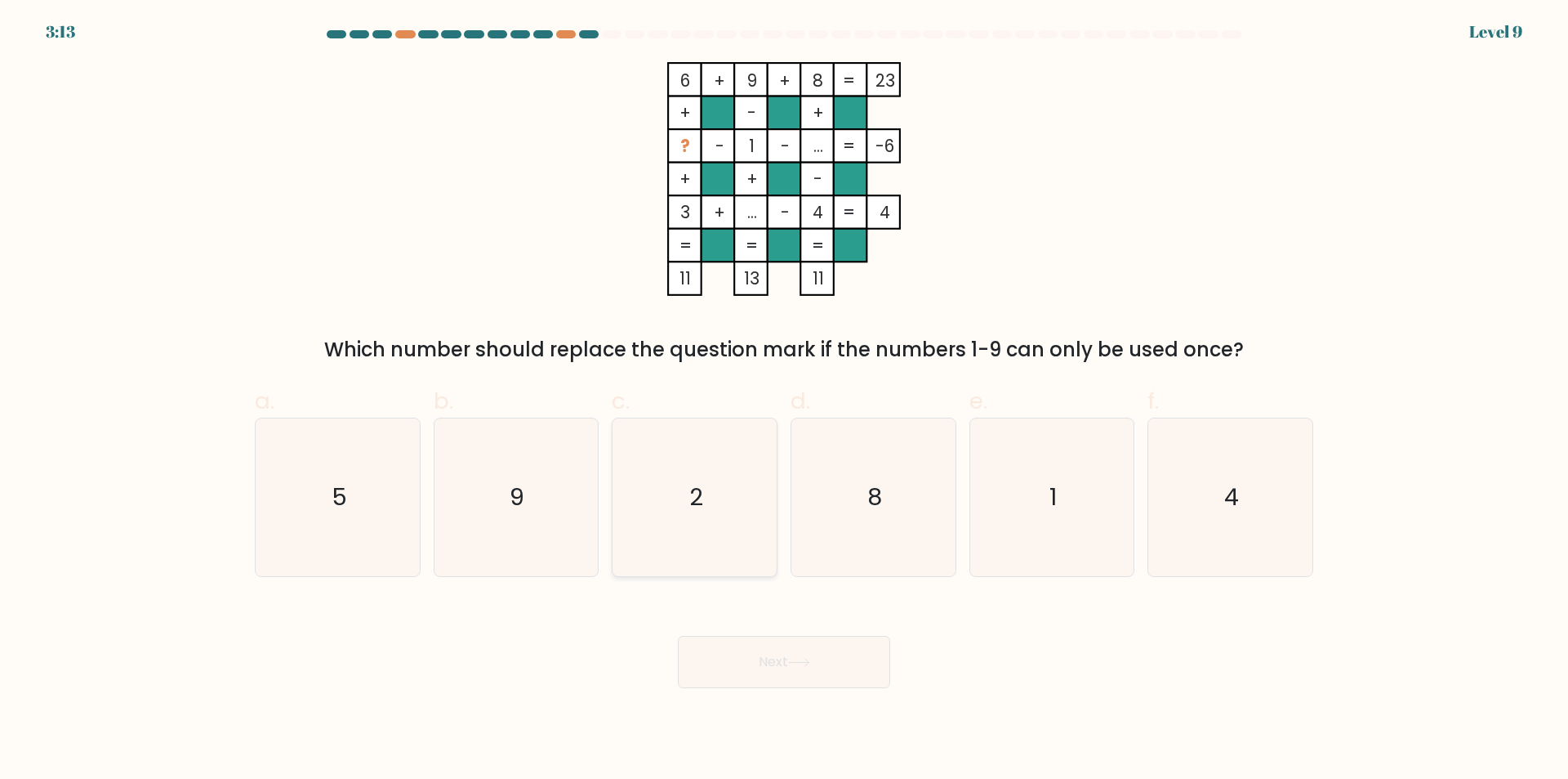
click at [784, 400] on input "c. 2" at bounding box center [784, 395] width 1 height 11
radio input "true"
click at [800, 670] on button "Next" at bounding box center [784, 662] width 212 height 52
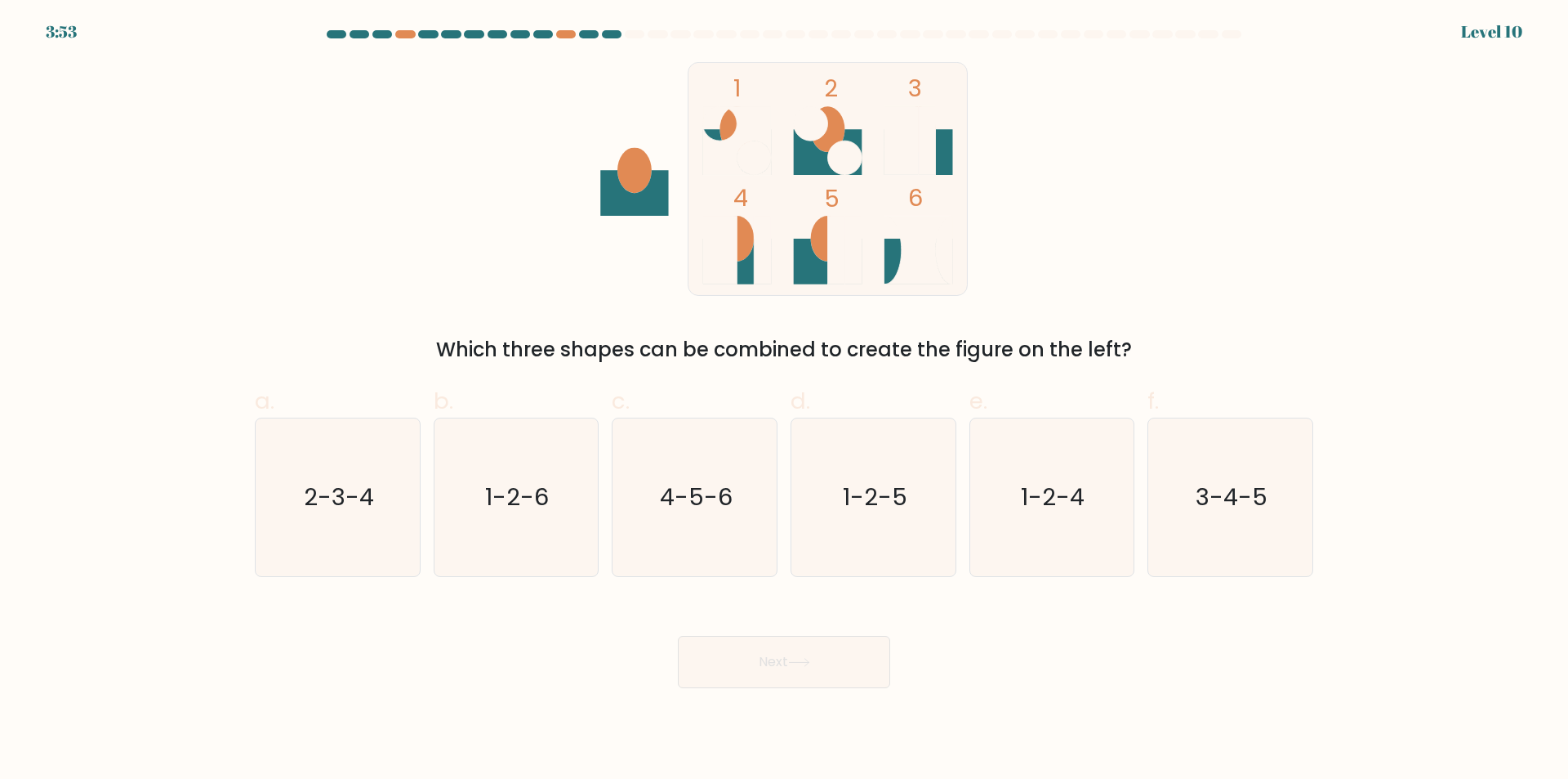
drag, startPoint x: 469, startPoint y: 350, endPoint x: 1040, endPoint y: 343, distance: 571.0
click at [1078, 355] on div "Which three shapes can be combined to create the figure on the left?" at bounding box center [784, 349] width 1039 height 30
click at [810, 263] on icon at bounding box center [827, 261] width 68 height 46
click at [739, 254] on ellipse at bounding box center [736, 239] width 35 height 46
click at [1301, 511] on icon "3-4-5" at bounding box center [1230, 497] width 158 height 158
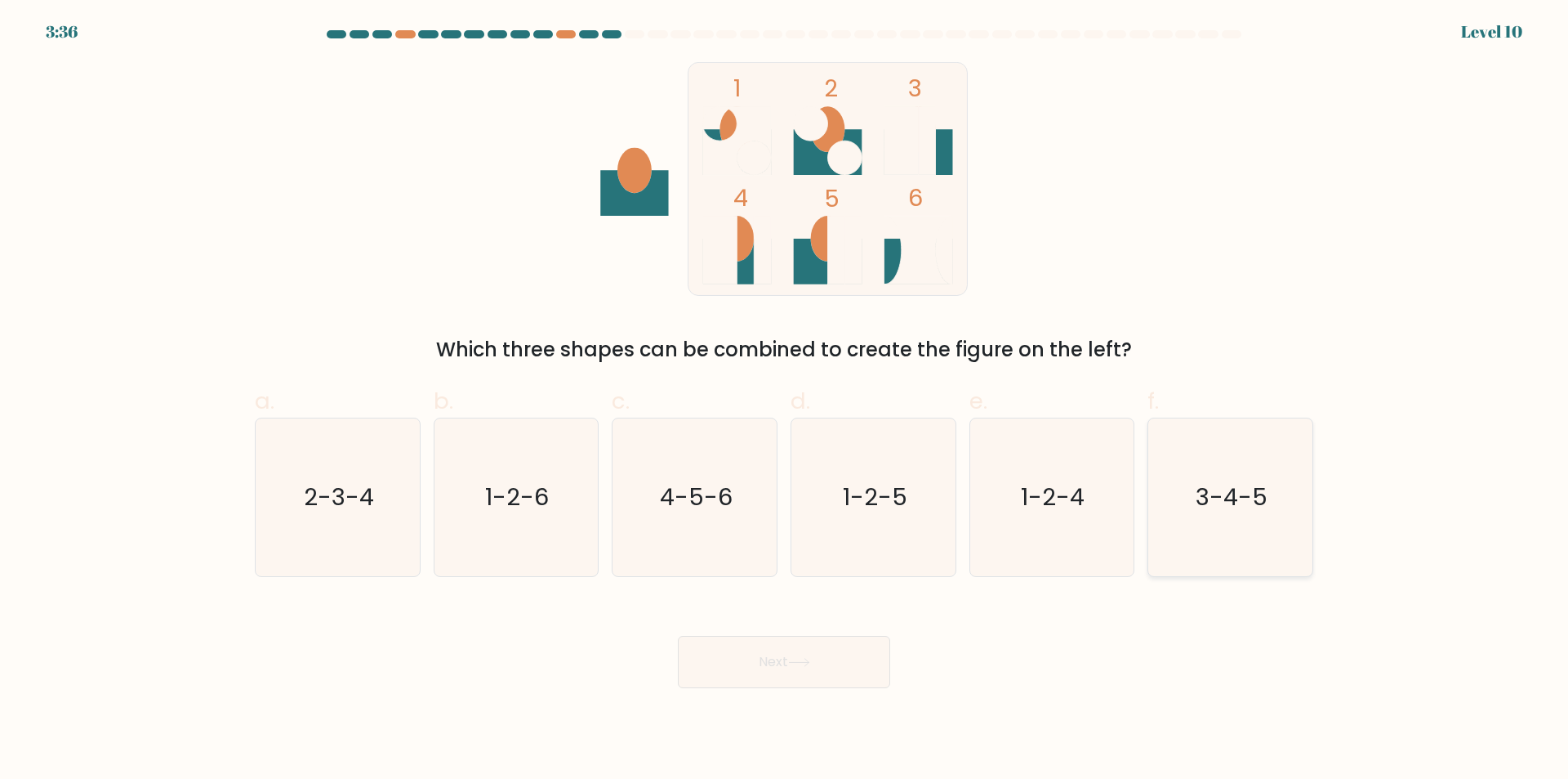
click at [785, 400] on input "f. 3-4-5" at bounding box center [784, 395] width 1 height 11
radio input "true"
click at [783, 668] on button "Next" at bounding box center [784, 662] width 212 height 52
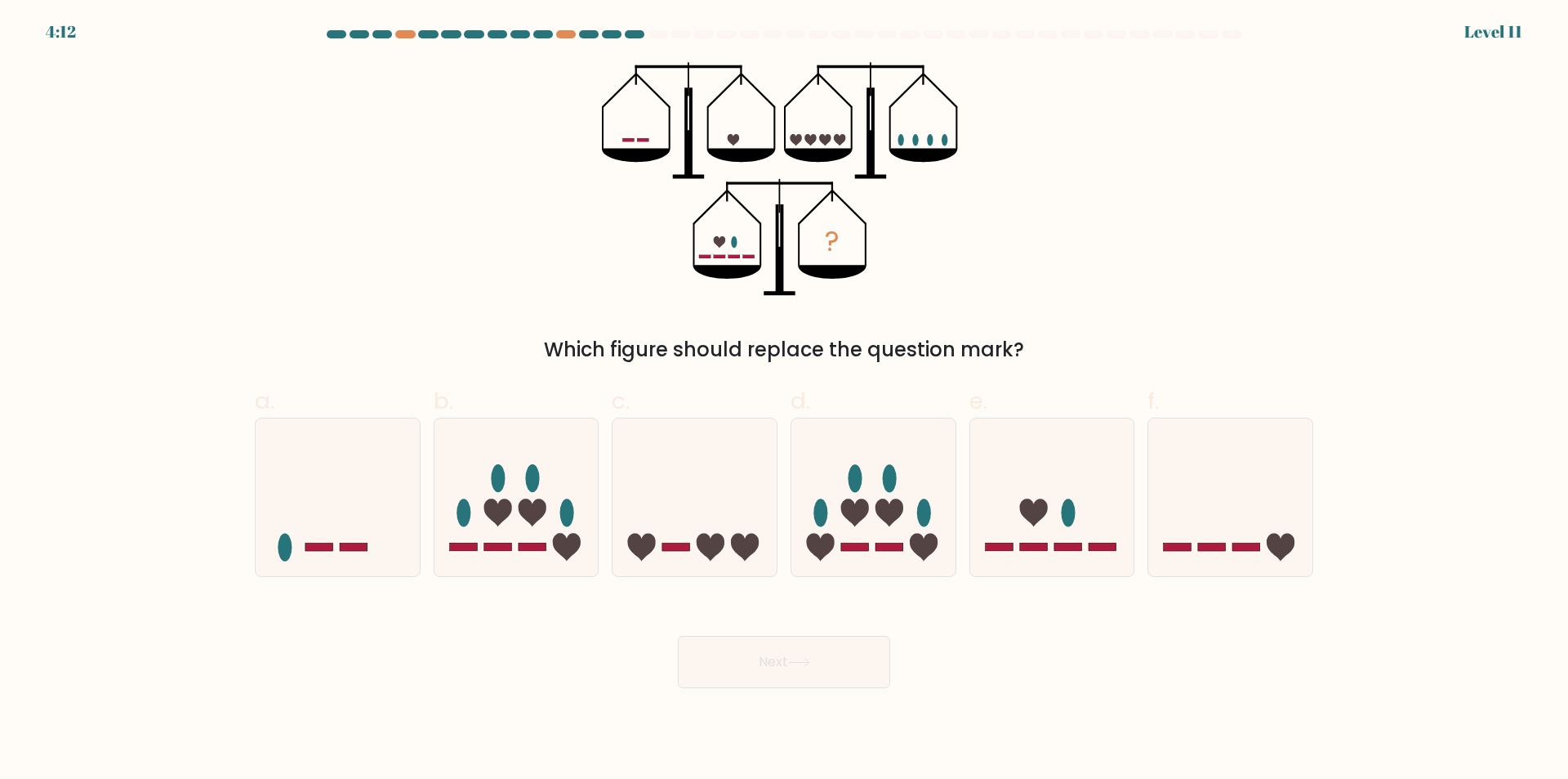
click at [720, 242] on icon at bounding box center [720, 242] width 13 height 13
click at [736, 140] on icon at bounding box center [734, 140] width 13 height 13
click at [750, 150] on icon at bounding box center [741, 155] width 68 height 13
drag, startPoint x: 725, startPoint y: 262, endPoint x: 763, endPoint y: 264, distance: 38.1
click at [763, 264] on icon "?" at bounding box center [784, 179] width 365 height 234
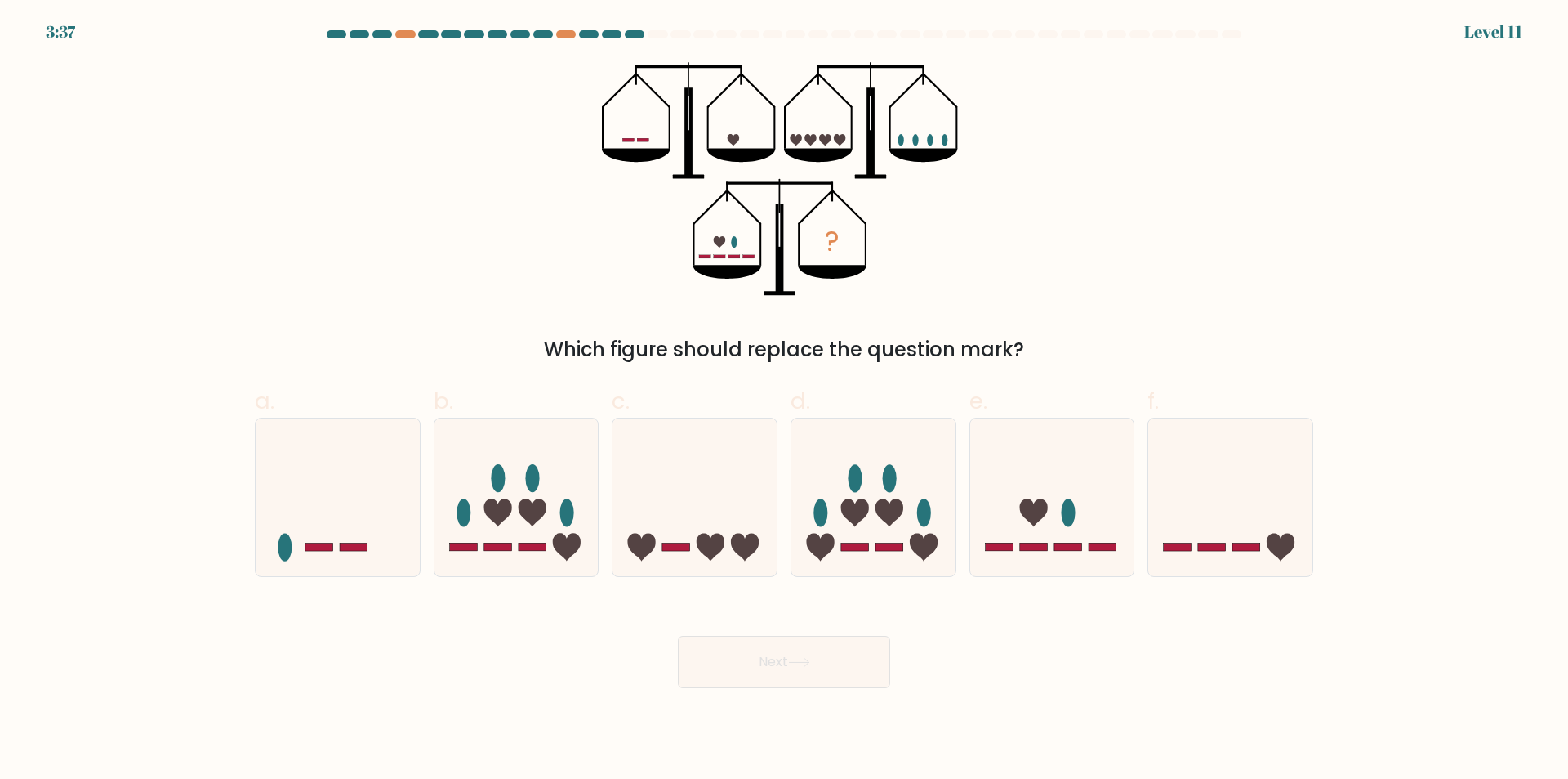
drag, startPoint x: 651, startPoint y: 146, endPoint x: 763, endPoint y: 156, distance: 112.4
click at [763, 156] on icon "?" at bounding box center [784, 179] width 365 height 234
click at [1078, 527] on icon at bounding box center [1052, 497] width 164 height 136
click at [785, 400] on input "e." at bounding box center [784, 395] width 1 height 11
radio input "true"
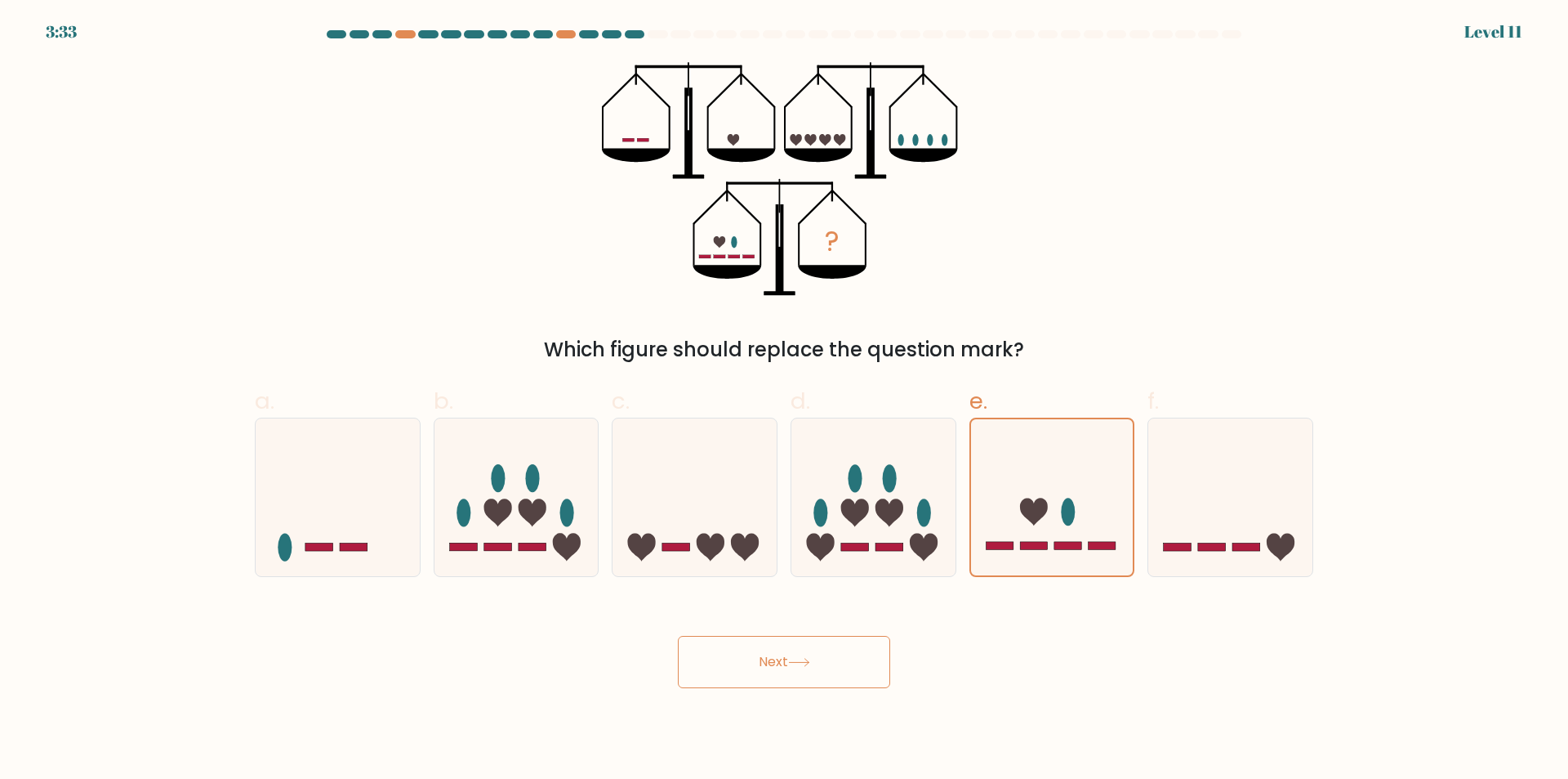
click at [834, 679] on button "Next" at bounding box center [784, 662] width 212 height 52
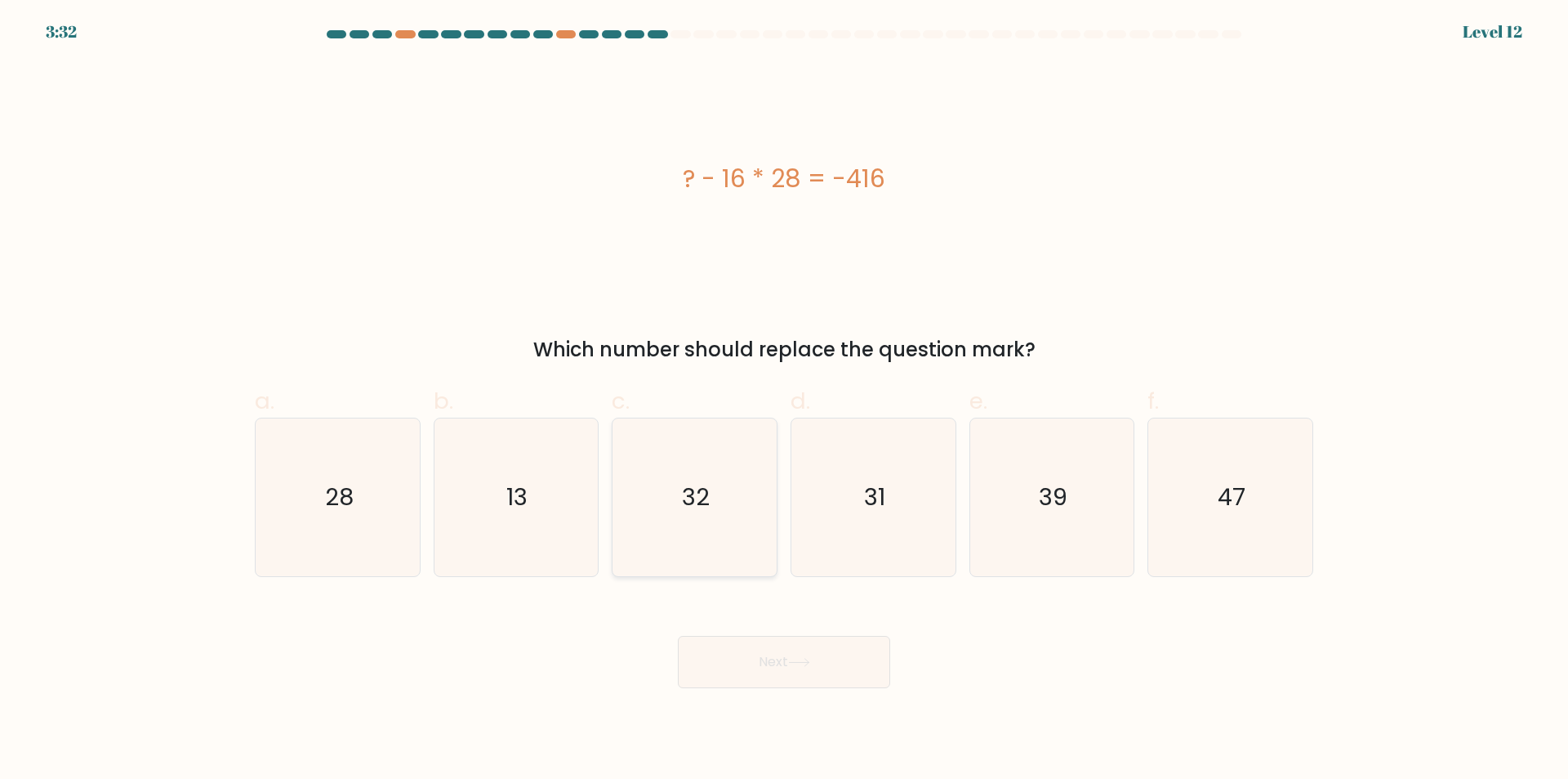
click at [696, 499] on text "32" at bounding box center [696, 497] width 28 height 33
click at [784, 400] on input "c. 32" at bounding box center [784, 395] width 1 height 11
radio input "true"
click at [782, 657] on button "Next" at bounding box center [784, 662] width 212 height 52
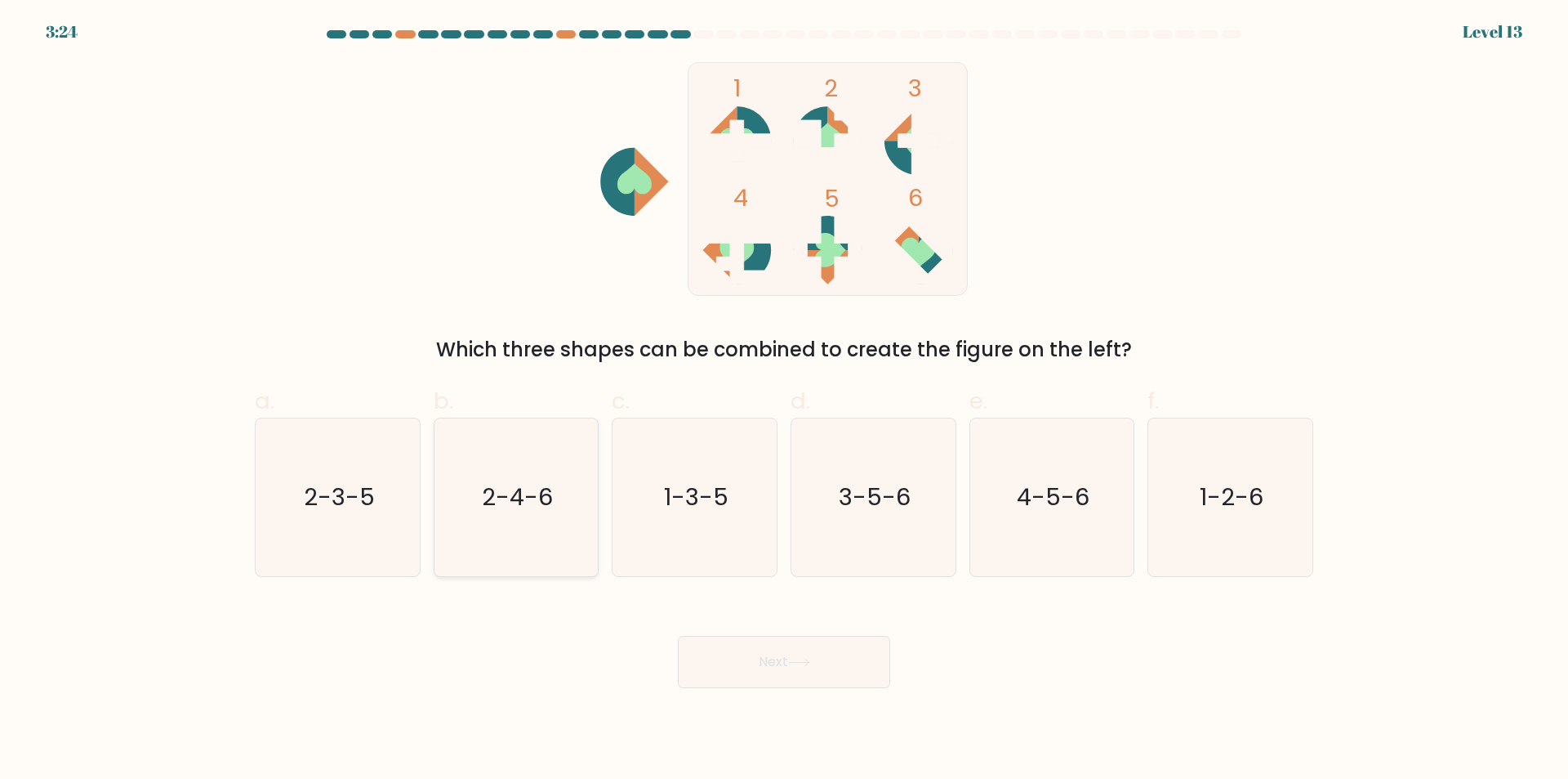
click at [521, 506] on text "2-4-6" at bounding box center [517, 497] width 71 height 33
click at [784, 400] on input "b. 2-4-6" at bounding box center [784, 395] width 1 height 11
radio input "true"
click at [775, 647] on button "Next" at bounding box center [784, 662] width 212 height 52
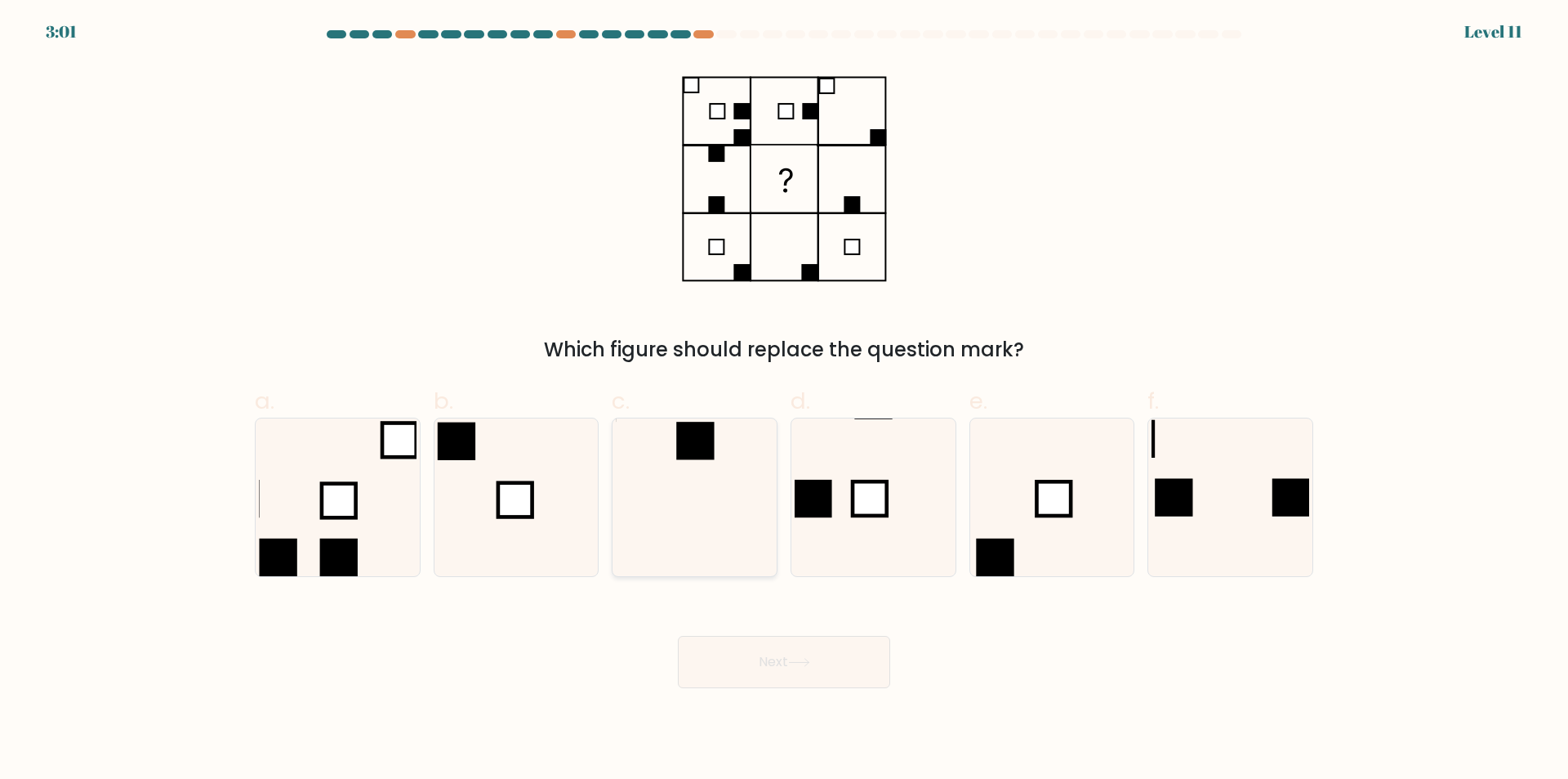
drag, startPoint x: 670, startPoint y: 502, endPoint x: 743, endPoint y: 610, distance: 130.4
click at [676, 504] on icon at bounding box center [694, 497] width 158 height 158
click at [784, 400] on input "c." at bounding box center [784, 395] width 1 height 11
radio input "true"
click at [782, 663] on button "Next" at bounding box center [784, 662] width 212 height 52
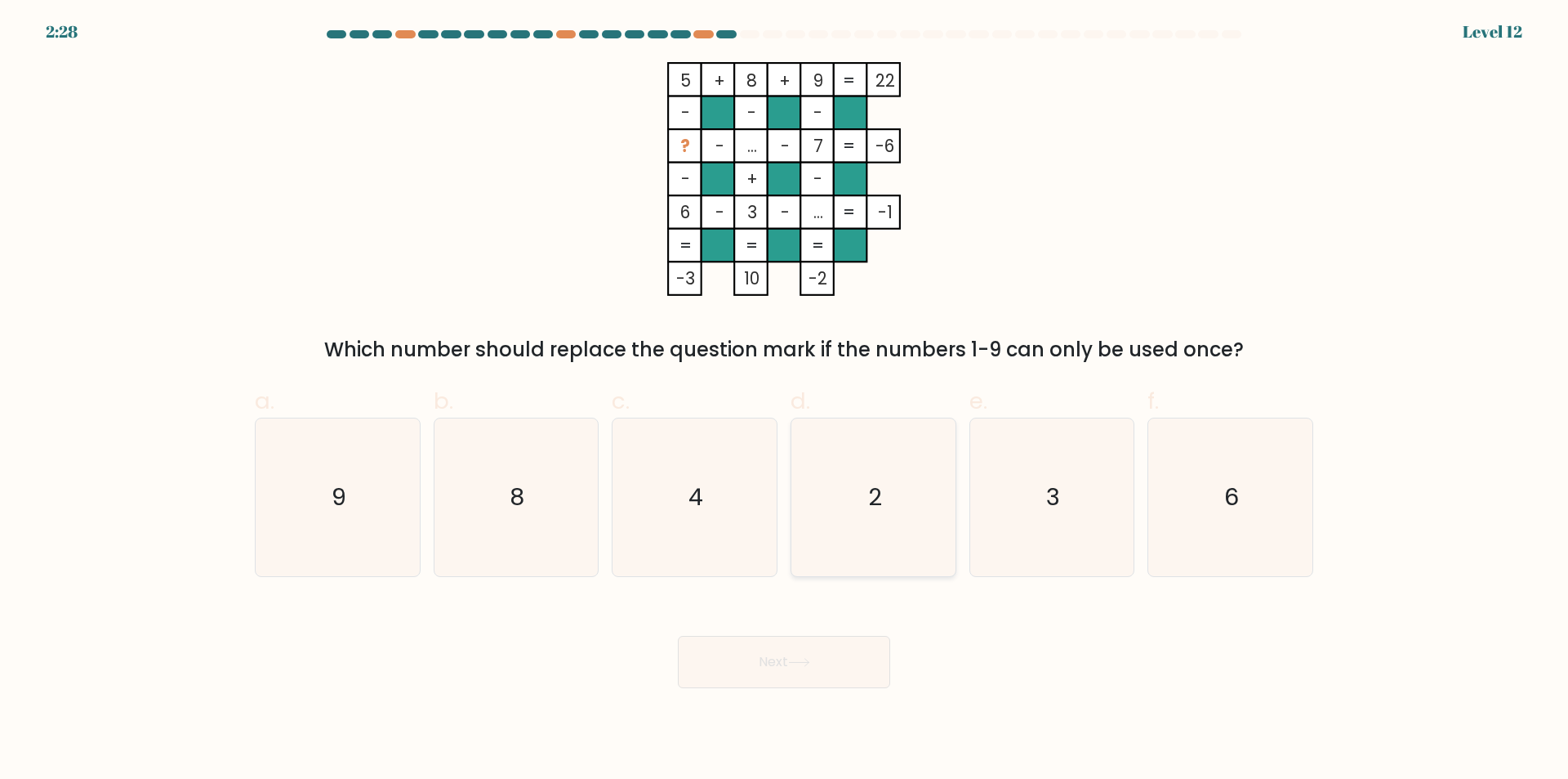
click at [888, 490] on icon "2" at bounding box center [873, 497] width 158 height 158
click at [785, 400] on input "d. 2" at bounding box center [784, 395] width 1 height 11
radio input "true"
click at [808, 665] on icon at bounding box center [800, 662] width 22 height 9
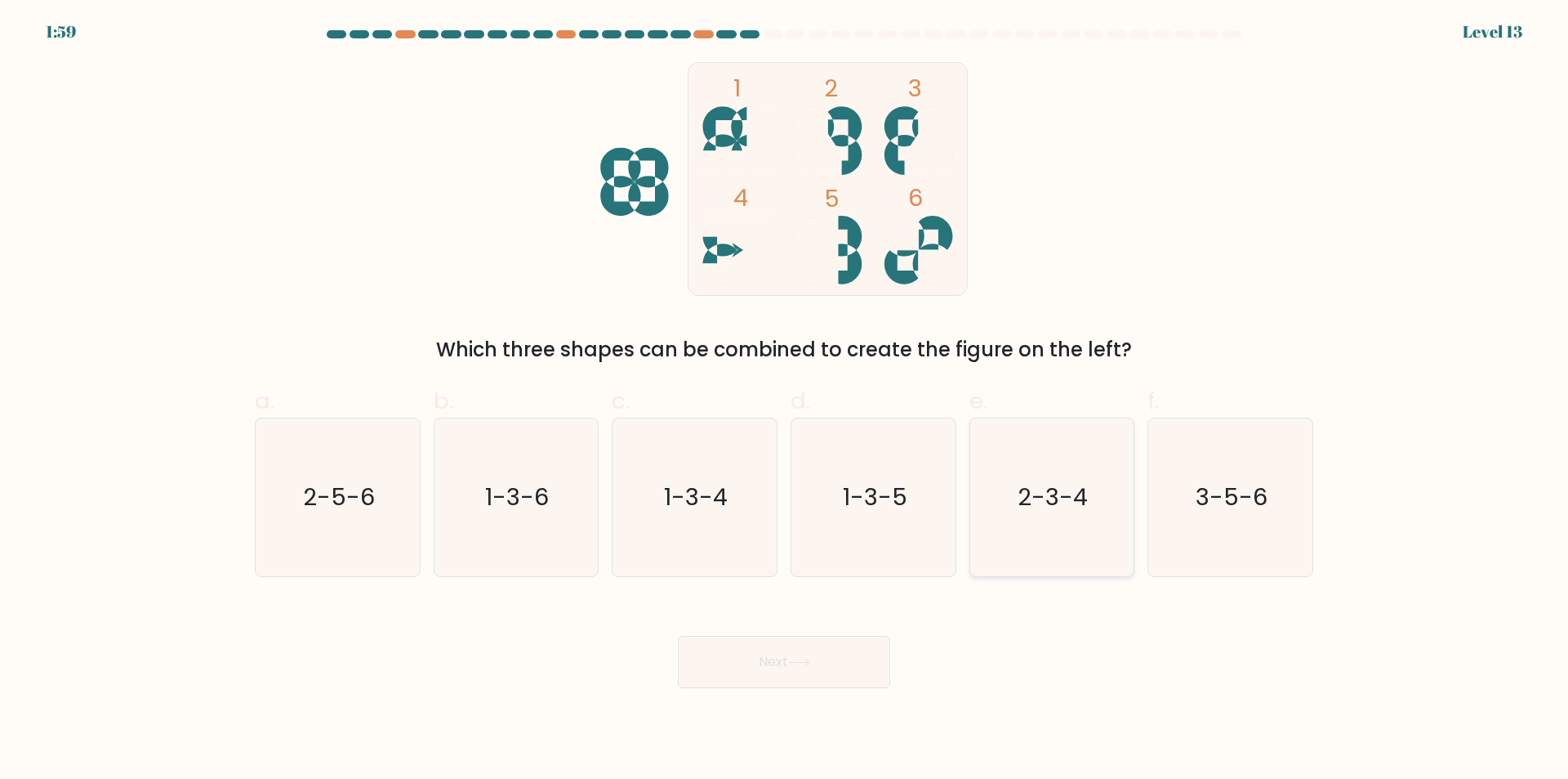
click at [1033, 524] on icon "2-3-4" at bounding box center [1052, 497] width 158 height 158
click at [785, 400] on input "e. 2-3-4" at bounding box center [784, 395] width 1 height 11
radio input "true"
click at [821, 671] on button "Next" at bounding box center [784, 662] width 212 height 52
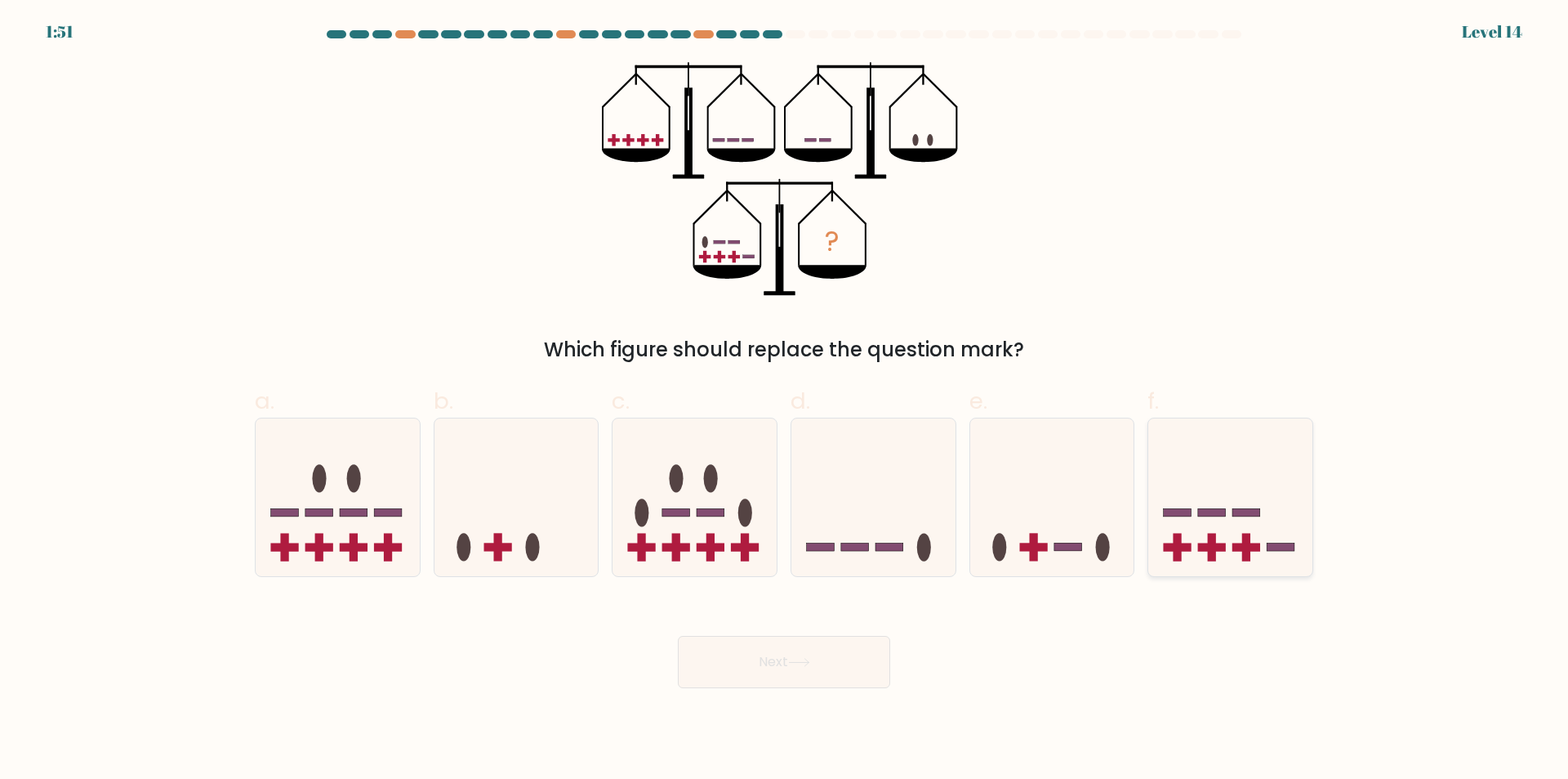
click at [1272, 543] on icon at bounding box center [1230, 497] width 164 height 136
click at [785, 400] on input "f." at bounding box center [784, 395] width 1 height 11
radio input "true"
click at [831, 685] on button "Next" at bounding box center [784, 662] width 212 height 52
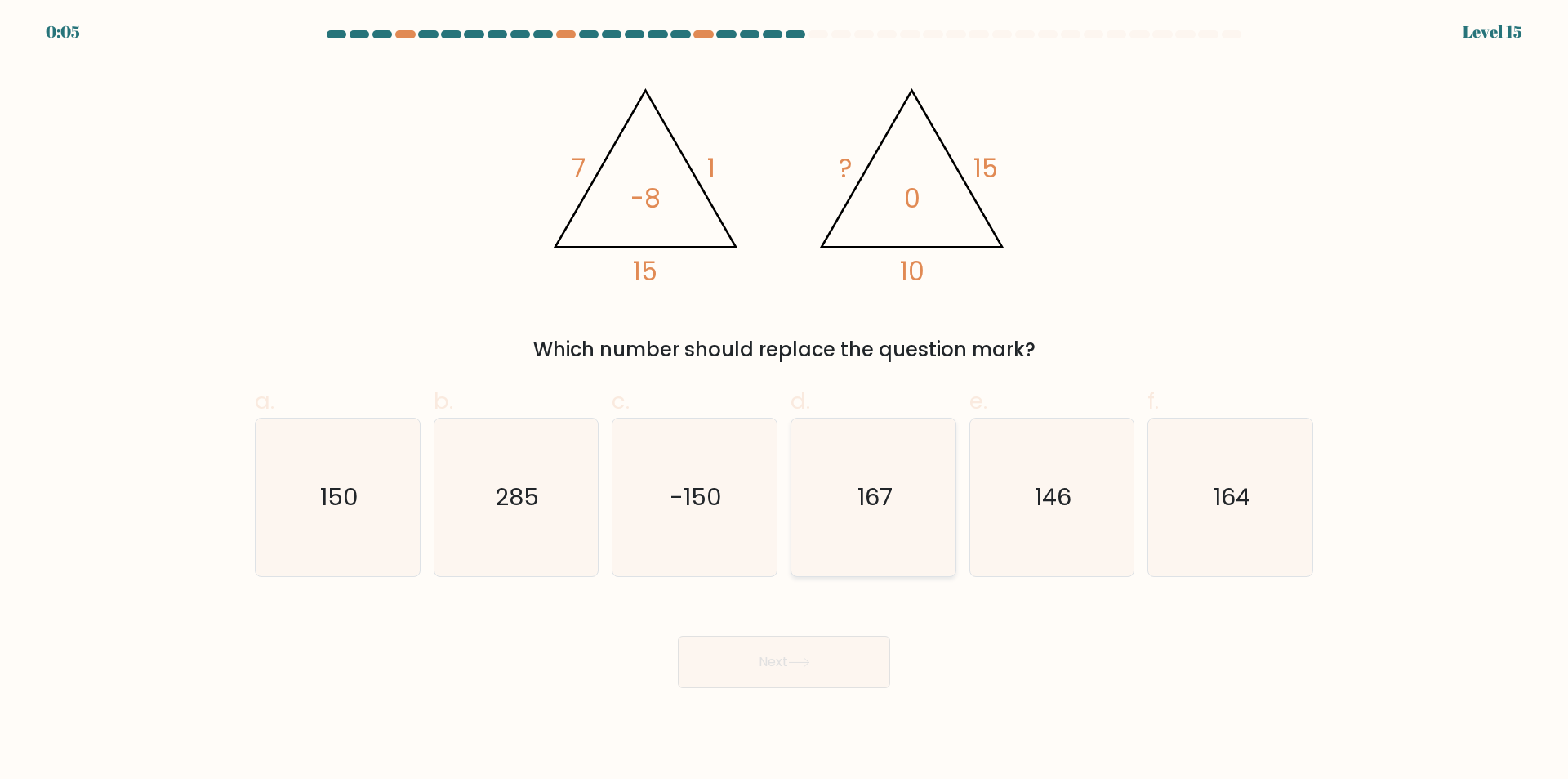
click at [828, 539] on icon "167" at bounding box center [873, 497] width 158 height 158
click at [785, 400] on input "d. 167" at bounding box center [784, 395] width 1 height 11
radio input "true"
click at [811, 658] on icon at bounding box center [800, 662] width 22 height 9
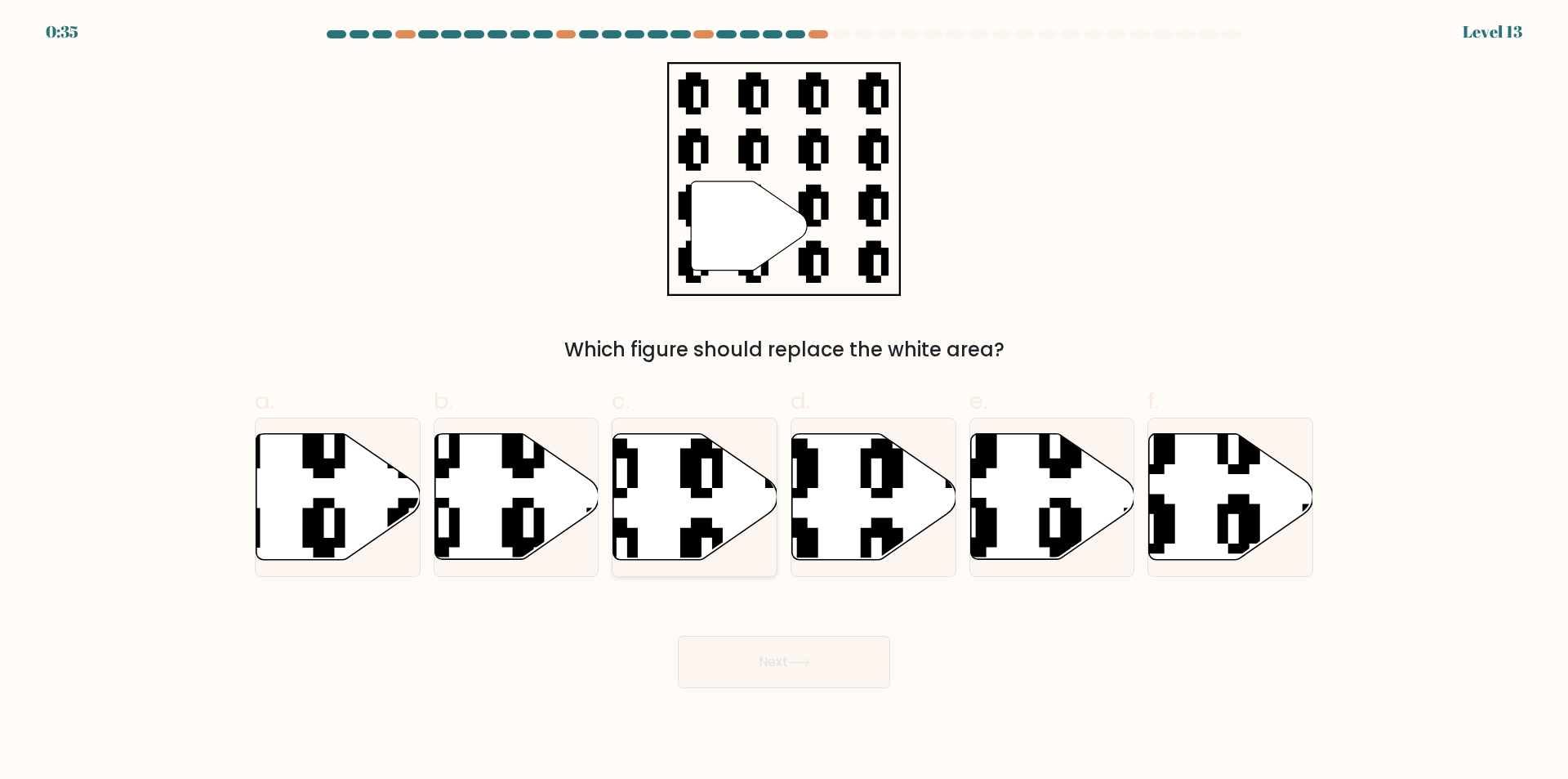
click at [707, 480] on icon at bounding box center [695, 497] width 164 height 126
click at [784, 400] on input "c." at bounding box center [784, 395] width 1 height 11
radio input "true"
click at [733, 674] on button "Next" at bounding box center [784, 662] width 212 height 52
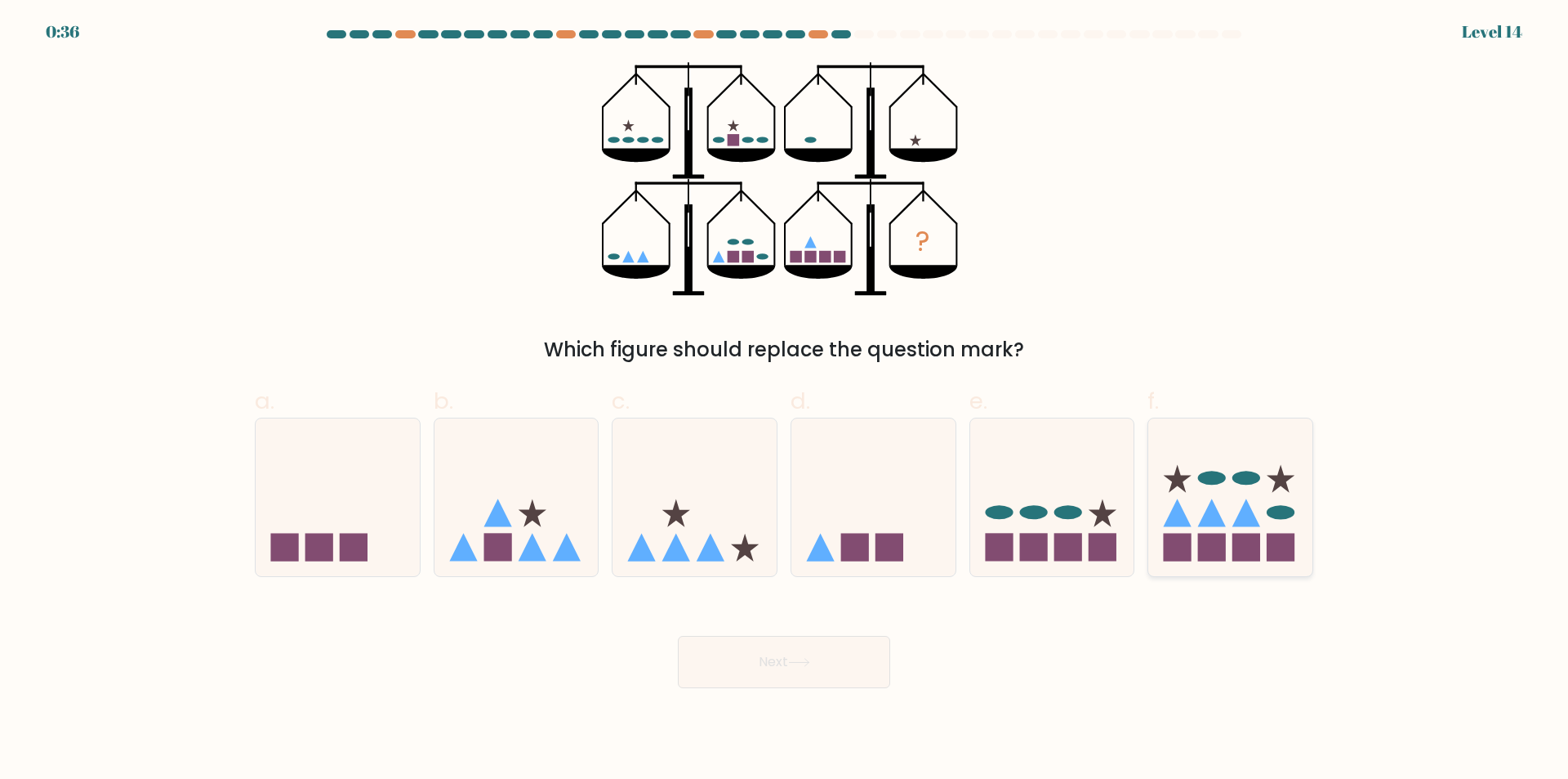
click at [1245, 514] on icon at bounding box center [1246, 512] width 28 height 28
click at [785, 400] on input "f." at bounding box center [784, 395] width 1 height 11
radio input "true"
click at [783, 661] on button "Next" at bounding box center [784, 662] width 212 height 52
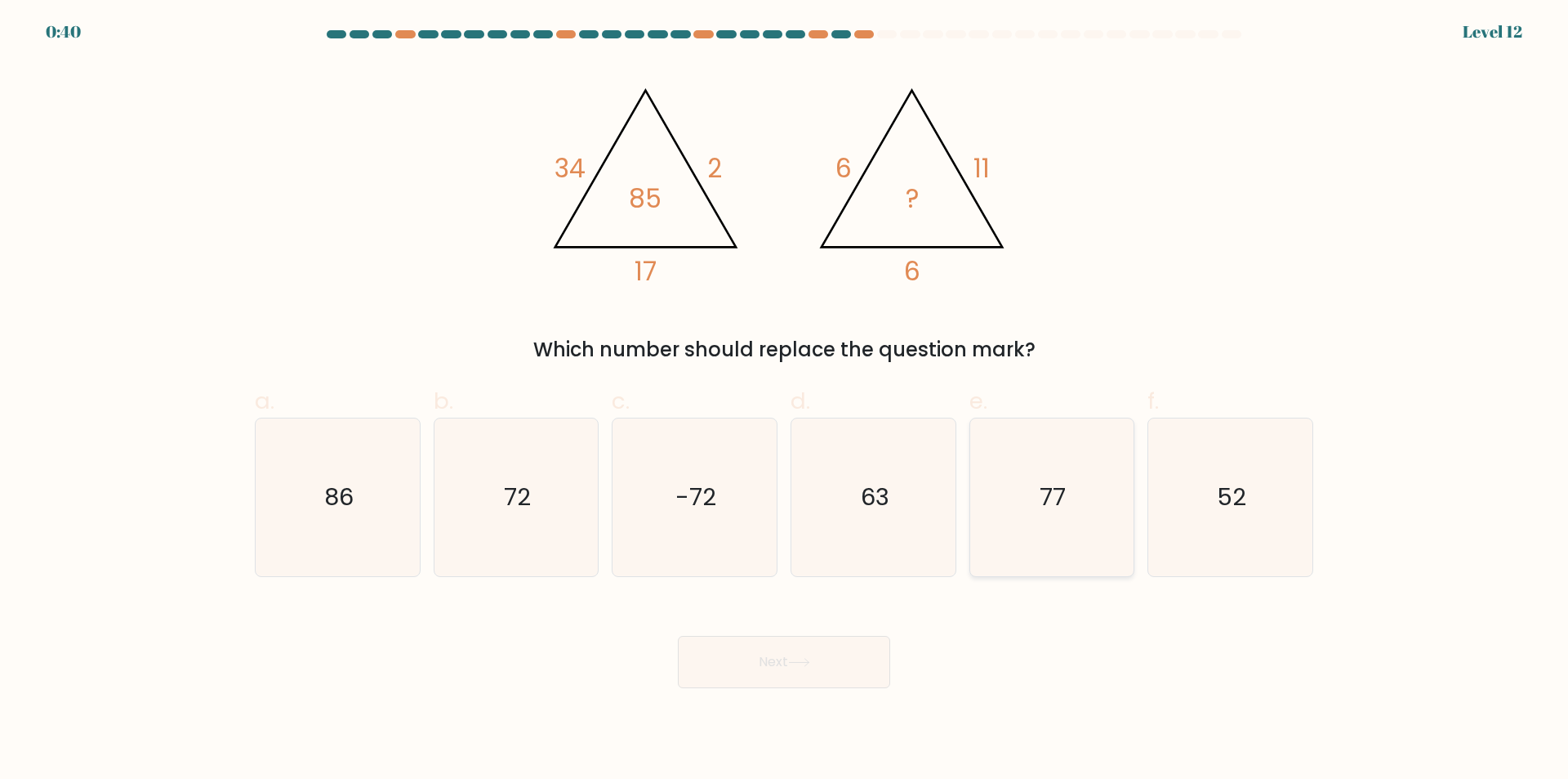
click at [1084, 537] on icon "77" at bounding box center [1052, 497] width 158 height 158
click at [785, 400] on input "e. 77" at bounding box center [784, 395] width 1 height 11
radio input "true"
click at [827, 672] on button "Next" at bounding box center [784, 662] width 212 height 52
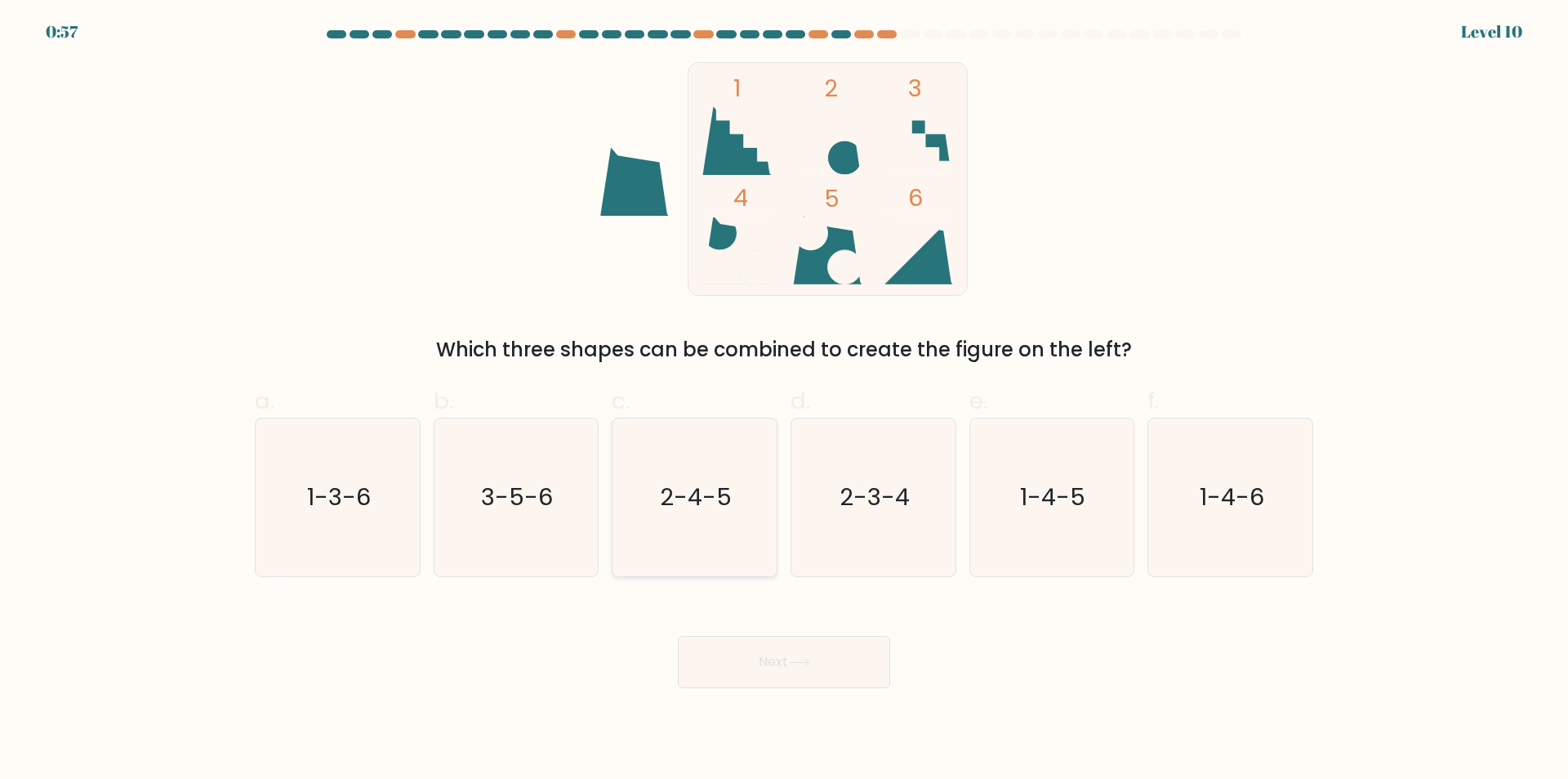
click at [731, 519] on icon "2-4-5" at bounding box center [694, 497] width 158 height 158
click at [784, 400] on input "c. 2-4-5" at bounding box center [784, 395] width 1 height 11
radio input "true"
click at [789, 653] on button "Next" at bounding box center [784, 662] width 212 height 52
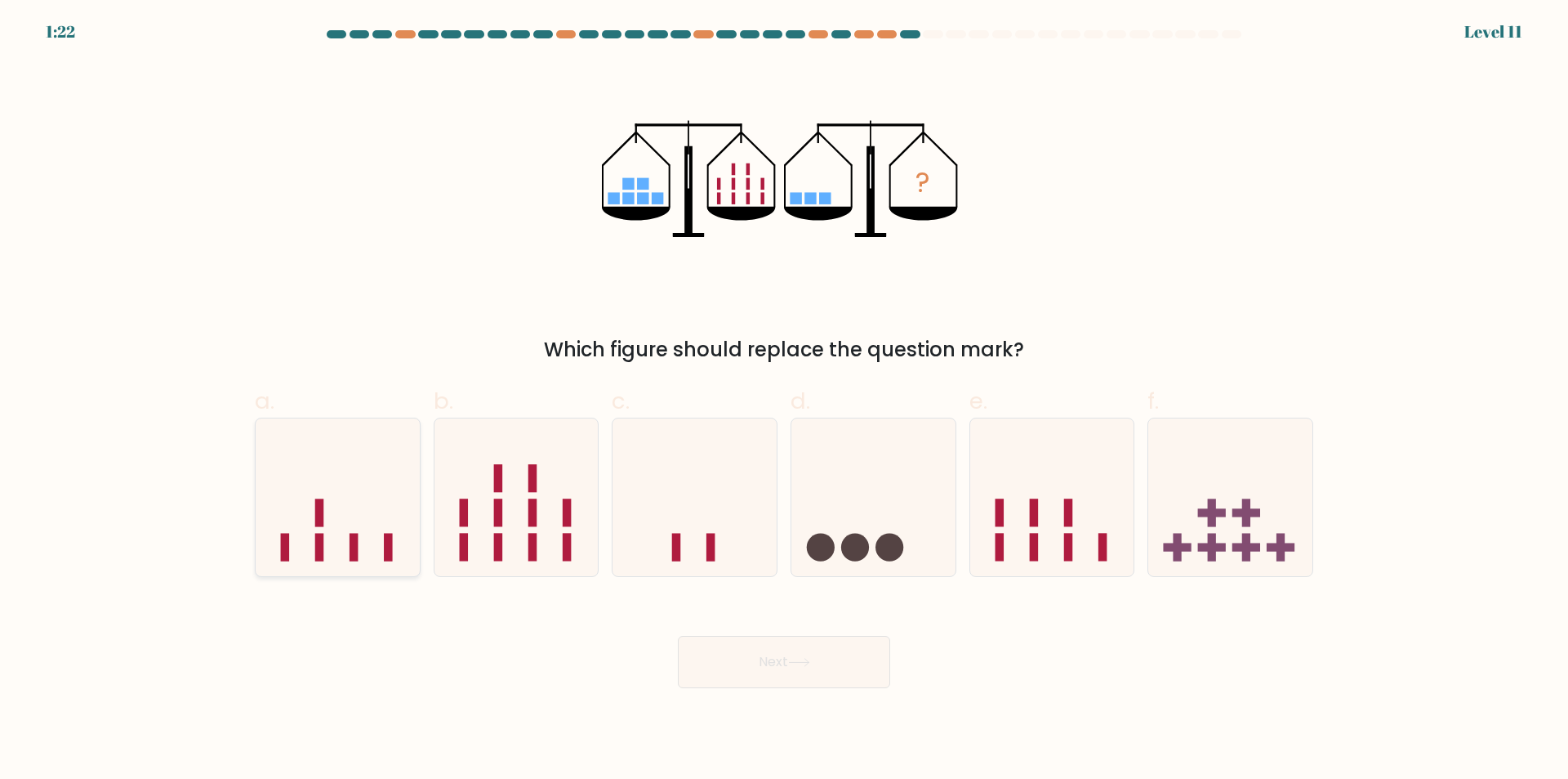
drag, startPoint x: 310, startPoint y: 497, endPoint x: 358, endPoint y: 505, distance: 48.7
click at [311, 496] on icon at bounding box center [337, 497] width 164 height 136
click at [784, 400] on input "a." at bounding box center [784, 395] width 1 height 11
radio input "true"
click at [735, 639] on button "Next" at bounding box center [784, 662] width 212 height 52
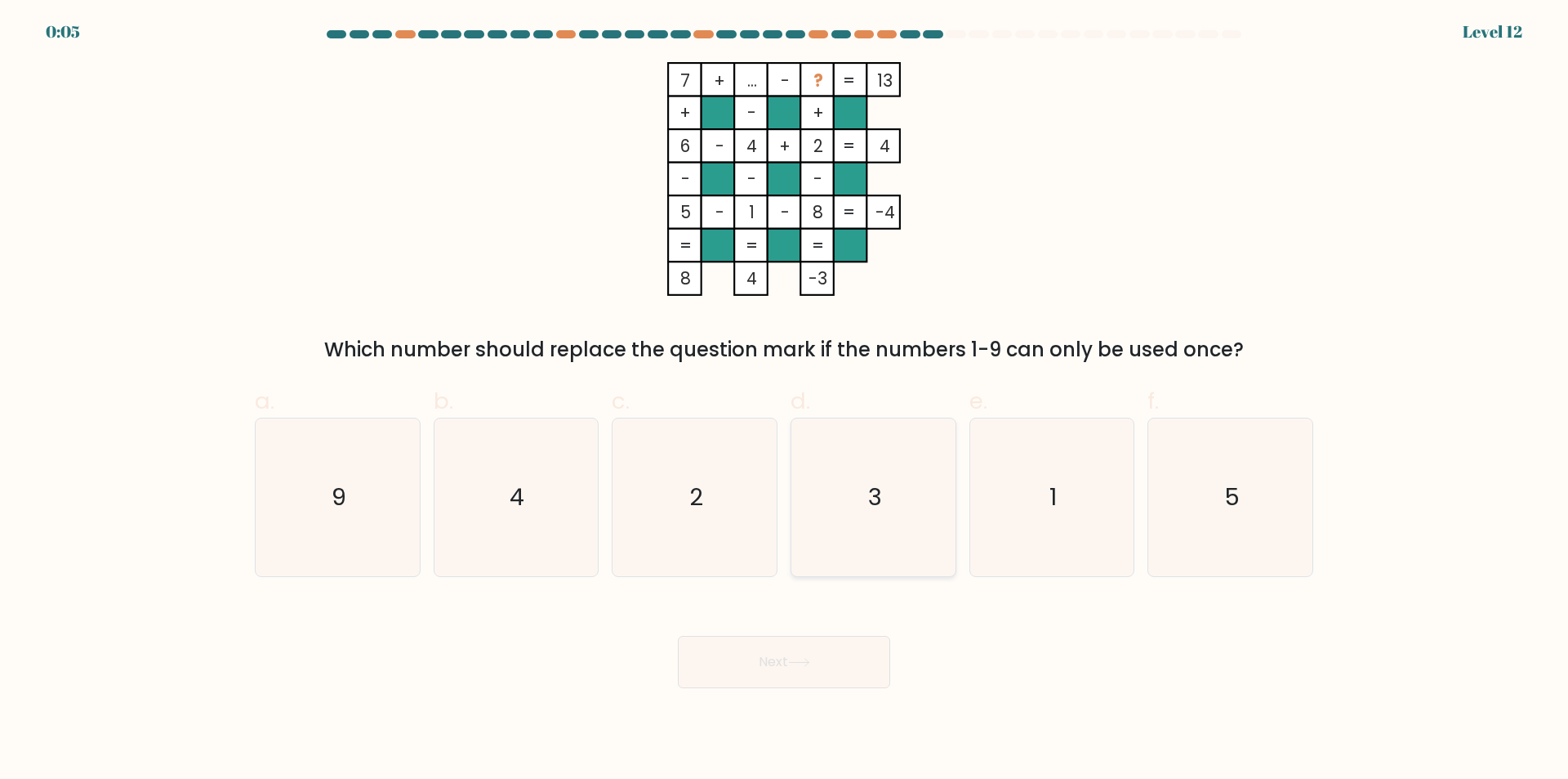
click at [865, 492] on icon "3" at bounding box center [873, 497] width 158 height 158
click at [785, 400] on input "d. 3" at bounding box center [784, 395] width 1 height 11
radio input "true"
click at [817, 661] on button "Next" at bounding box center [784, 662] width 212 height 52
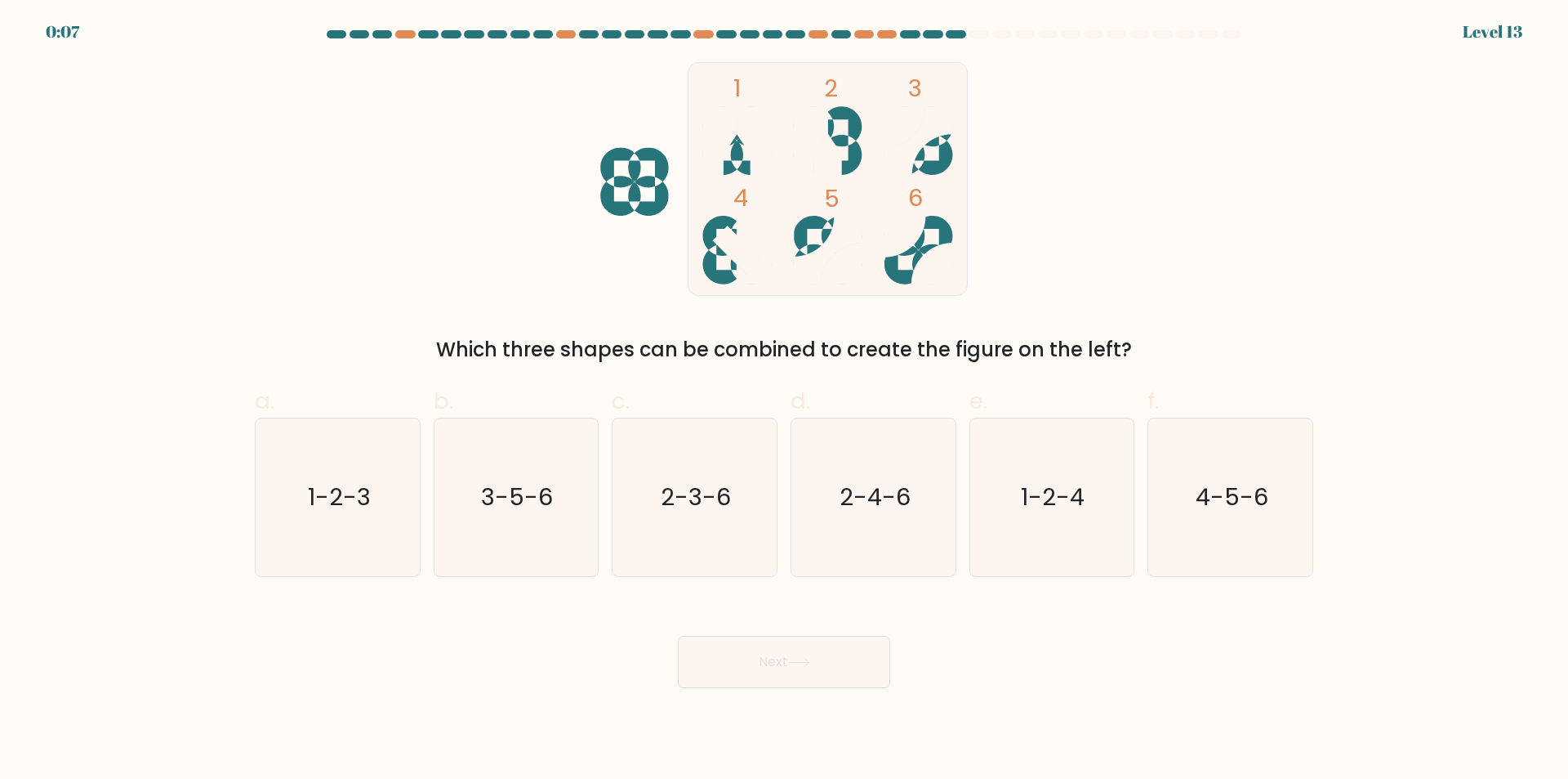
drag, startPoint x: 508, startPoint y: 524, endPoint x: 602, endPoint y: 542, distance: 95.7
click at [512, 524] on icon "3-5-6" at bounding box center [516, 497] width 158 height 158
click at [784, 400] on input "b. 3-5-6" at bounding box center [784, 395] width 1 height 11
radio input "true"
drag, startPoint x: 759, startPoint y: 657, endPoint x: 781, endPoint y: 646, distance: 24.6
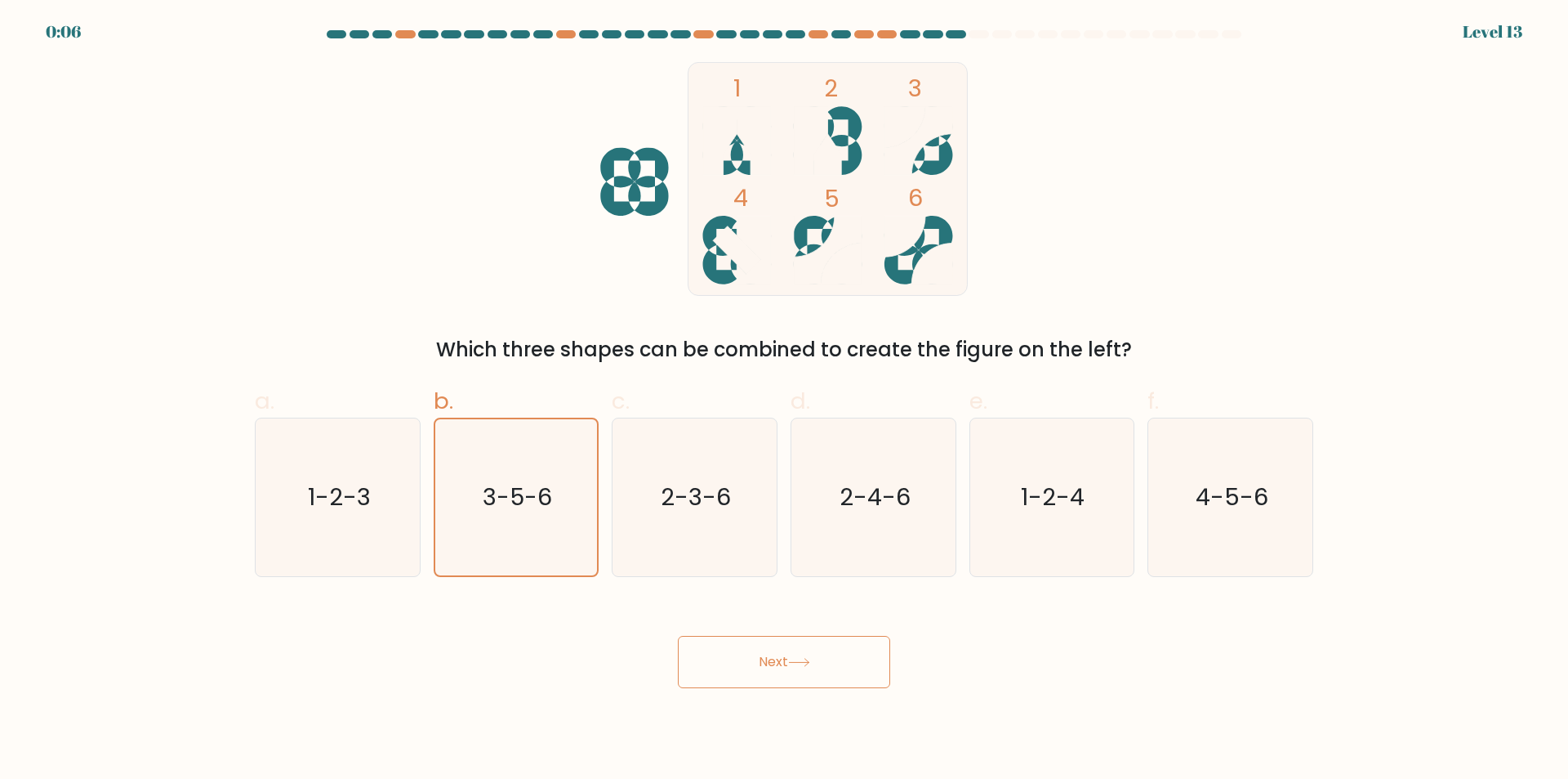
click at [760, 657] on button "Next" at bounding box center [784, 662] width 212 height 52
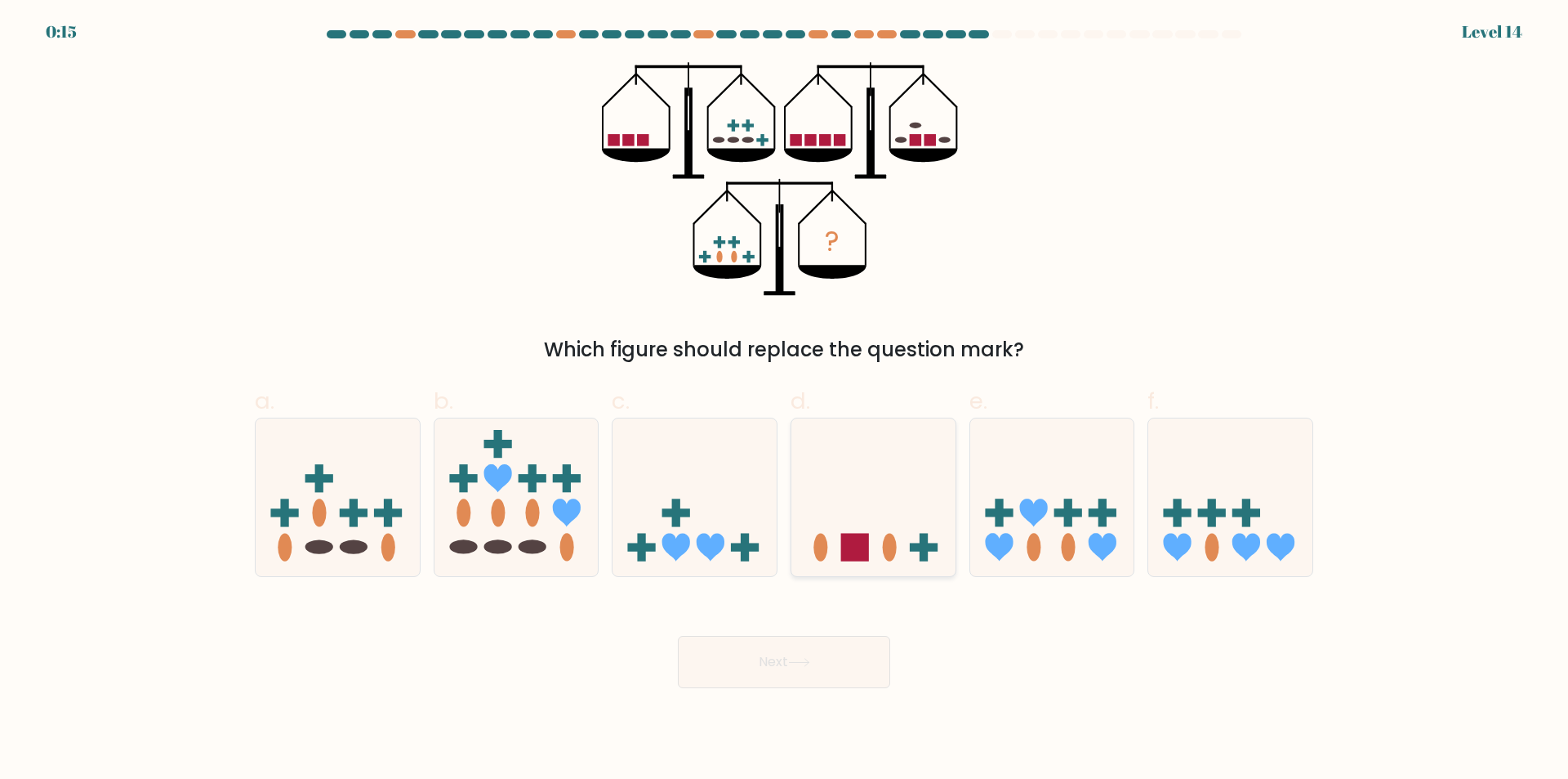
click at [894, 529] on icon at bounding box center [873, 497] width 164 height 136
click at [785, 400] on input "d." at bounding box center [784, 395] width 1 height 11
radio input "true"
click at [918, 531] on icon at bounding box center [873, 497] width 163 height 135
click at [785, 400] on input "d." at bounding box center [784, 395] width 1 height 11
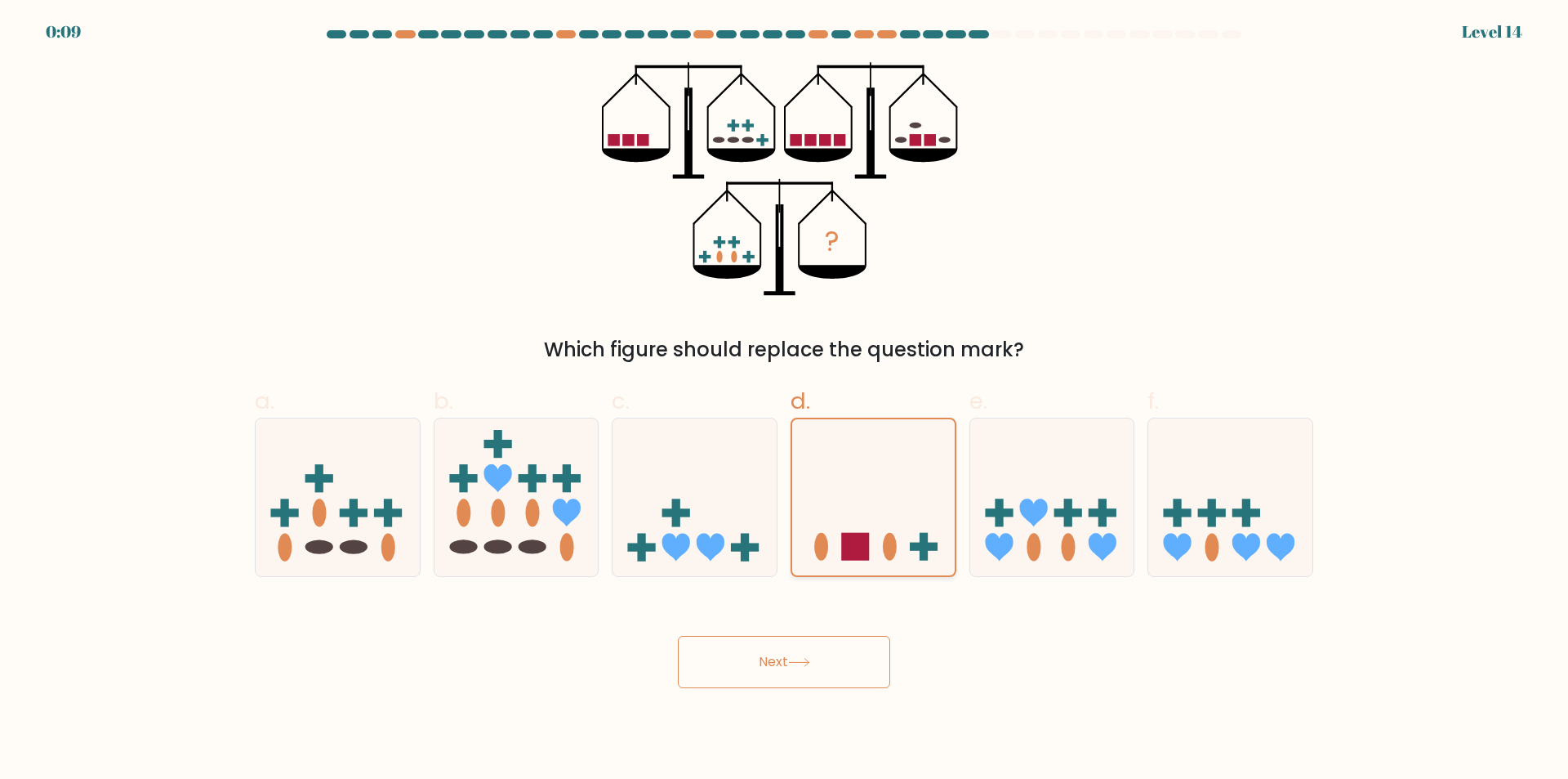
click at [889, 543] on ellipse at bounding box center [890, 546] width 13 height 28
click at [785, 400] on input "d." at bounding box center [784, 395] width 1 height 11
click at [391, 492] on icon at bounding box center [337, 497] width 164 height 136
click at [784, 400] on input "a." at bounding box center [784, 395] width 1 height 11
radio input "true"
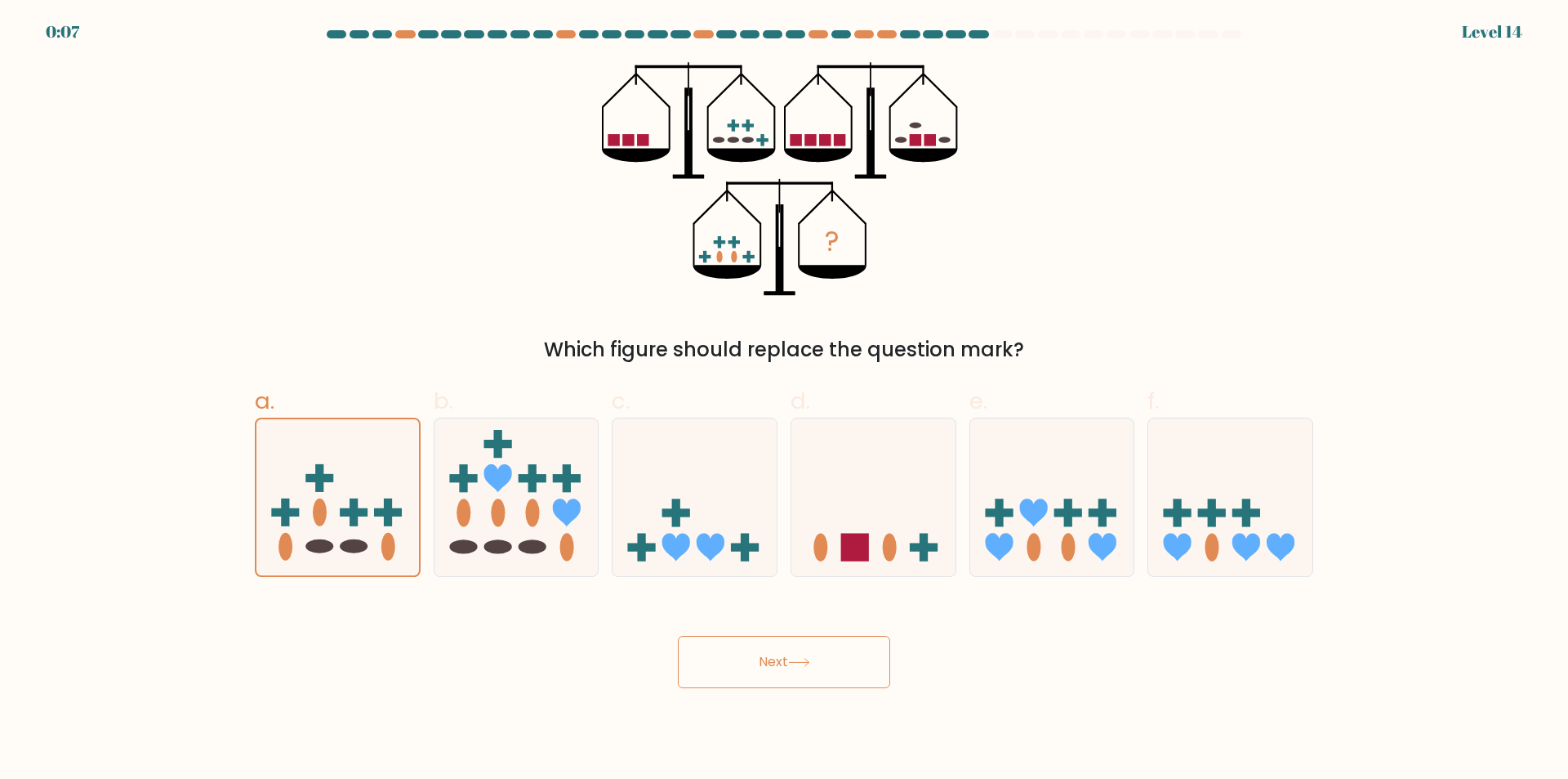
click at [767, 657] on button "Next" at bounding box center [784, 662] width 212 height 52
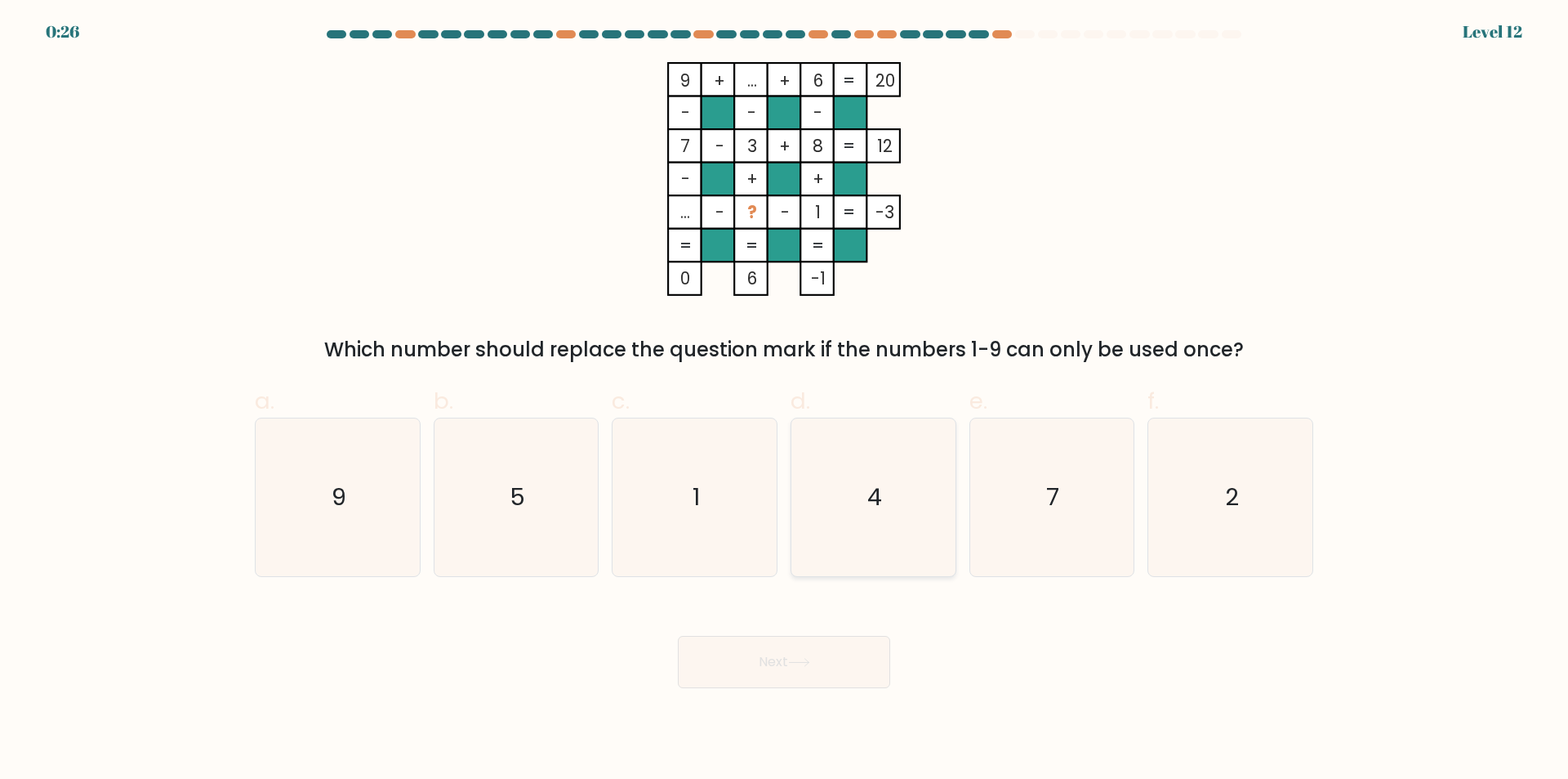
click at [880, 535] on icon "4" at bounding box center [873, 497] width 158 height 158
click at [785, 400] on input "d. 4" at bounding box center [784, 395] width 1 height 11
radio input "true"
click at [855, 664] on button "Next" at bounding box center [784, 662] width 212 height 52
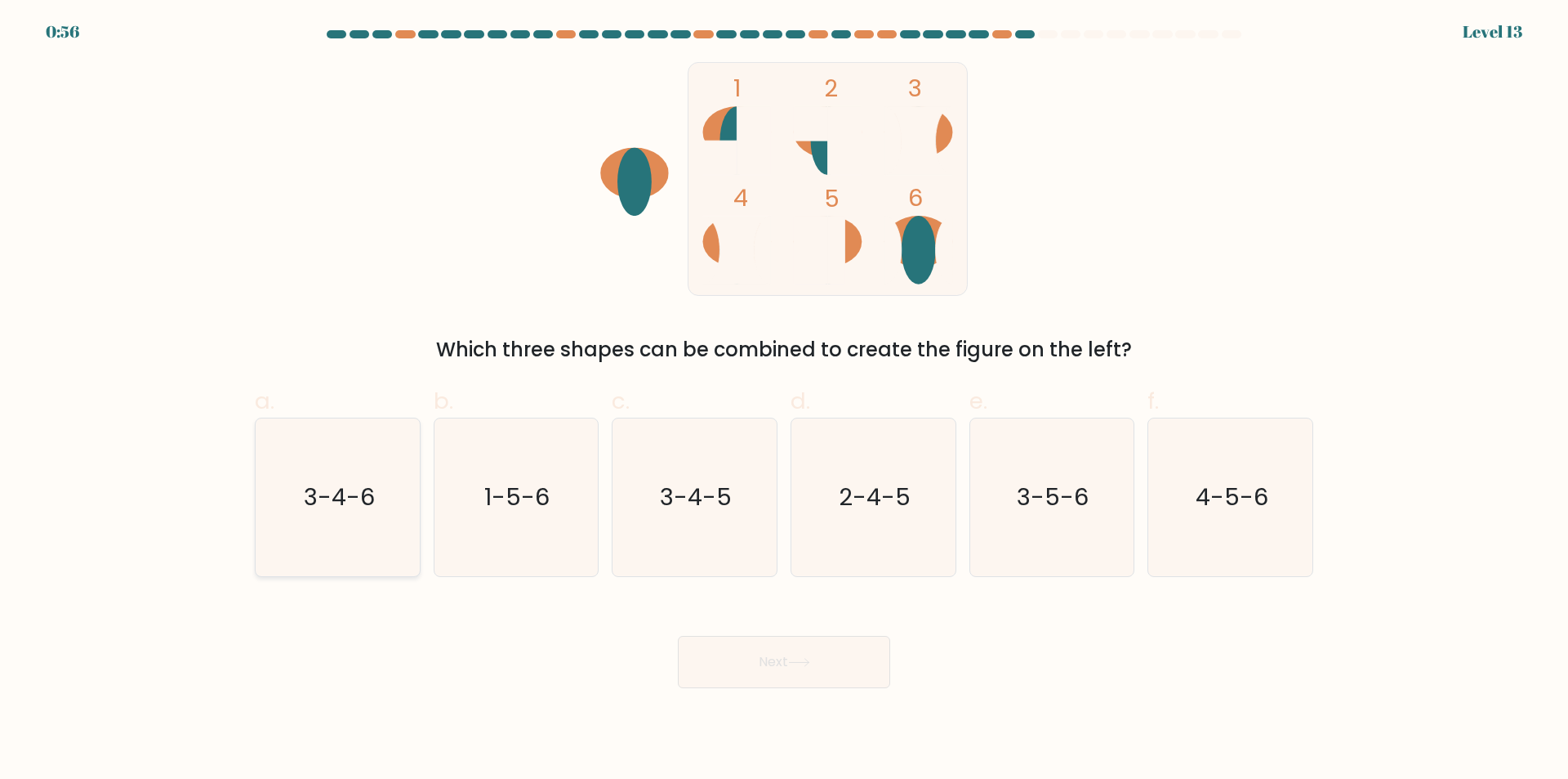
click at [372, 496] on text "3-4-6" at bounding box center [340, 497] width 71 height 33
click at [784, 400] on input "a. 3-4-6" at bounding box center [784, 395] width 1 height 11
radio input "true"
click at [775, 659] on button "Next" at bounding box center [784, 662] width 212 height 52
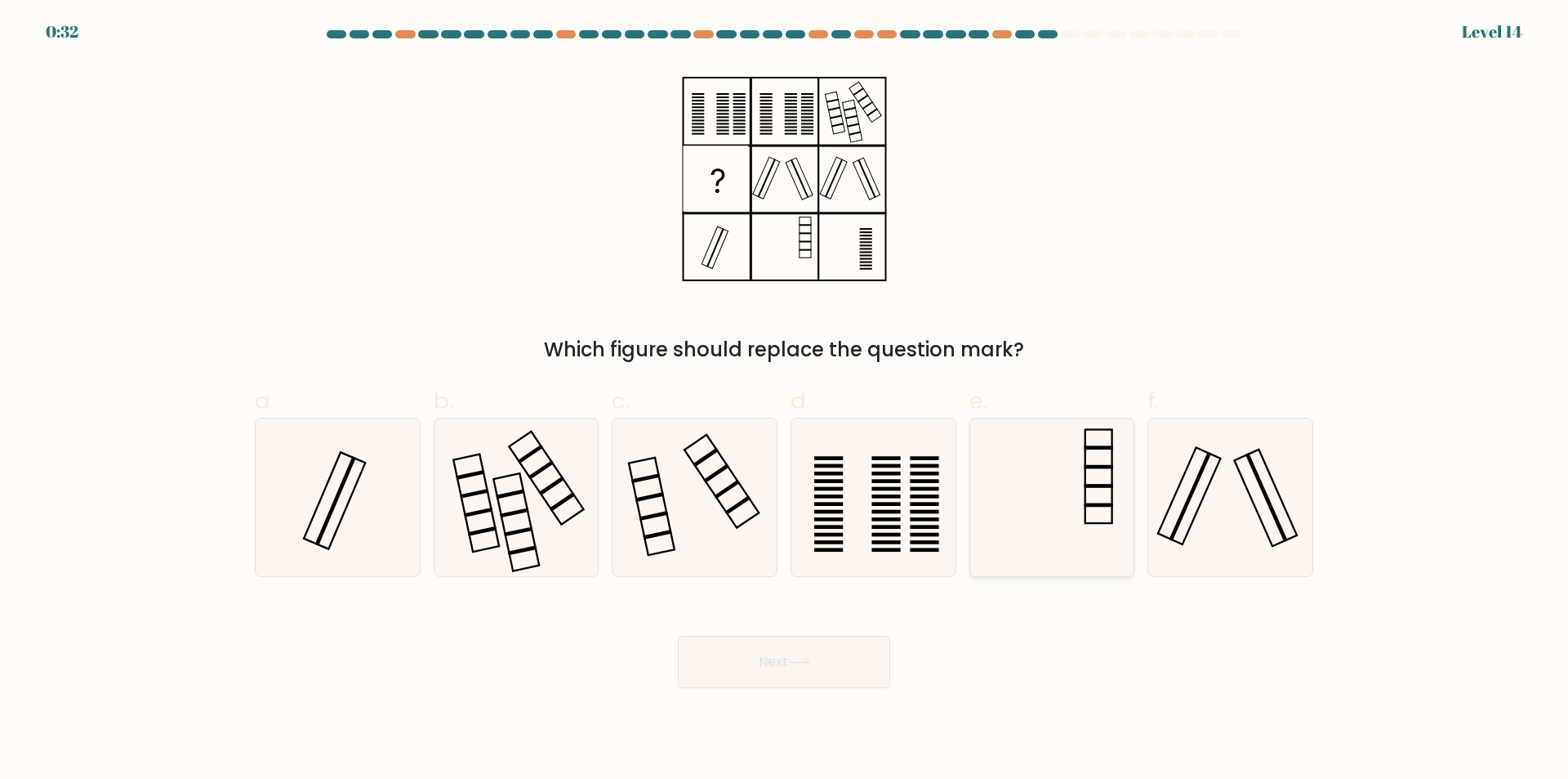
click at [1046, 472] on icon at bounding box center [1052, 497] width 158 height 158
click at [785, 400] on input "e." at bounding box center [784, 395] width 1 height 11
radio input "true"
click at [794, 651] on button "Next" at bounding box center [784, 662] width 212 height 52
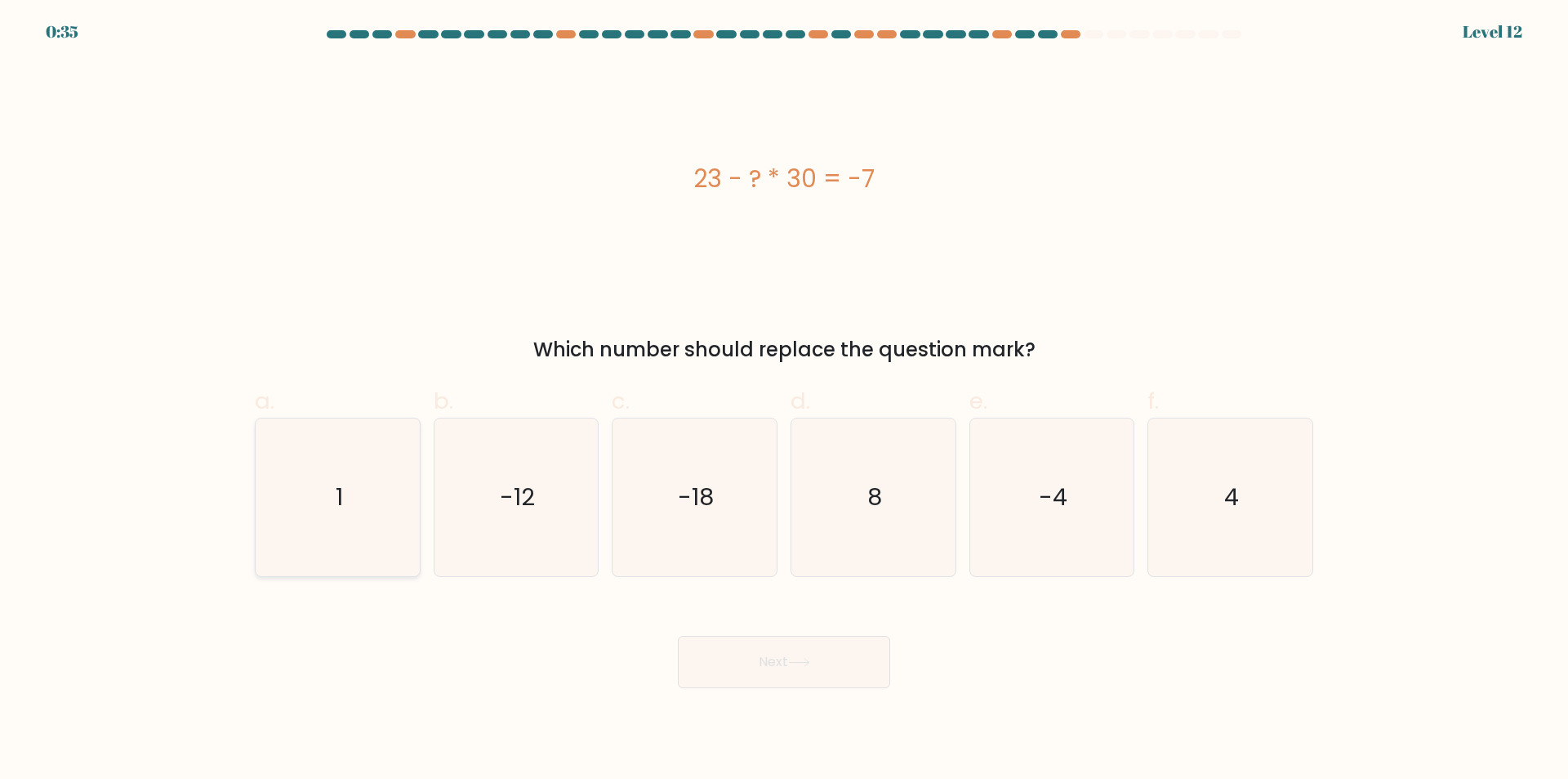
click at [397, 511] on icon "1" at bounding box center [337, 497] width 158 height 158
click at [784, 400] on input "a. 1" at bounding box center [784, 395] width 1 height 11
radio input "true"
click at [702, 680] on button "Next" at bounding box center [784, 662] width 212 height 52
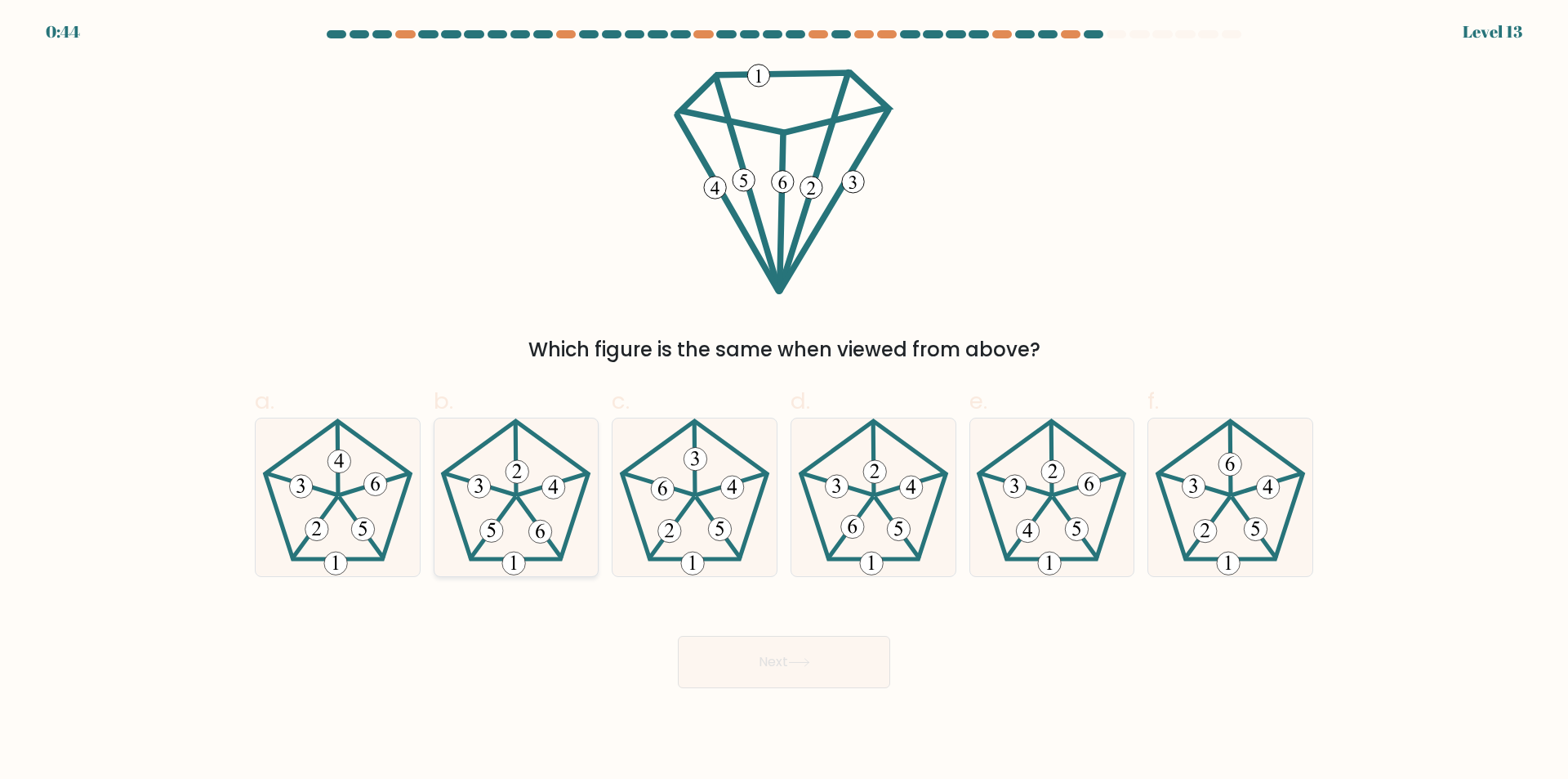
drag, startPoint x: 516, startPoint y: 442, endPoint x: 522, endPoint y: 449, distance: 9.2
click at [514, 442] on icon at bounding box center [516, 497] width 158 height 158
click at [784, 400] on input "b." at bounding box center [784, 395] width 1 height 11
radio input "true"
click at [739, 673] on button "Next" at bounding box center [784, 662] width 212 height 52
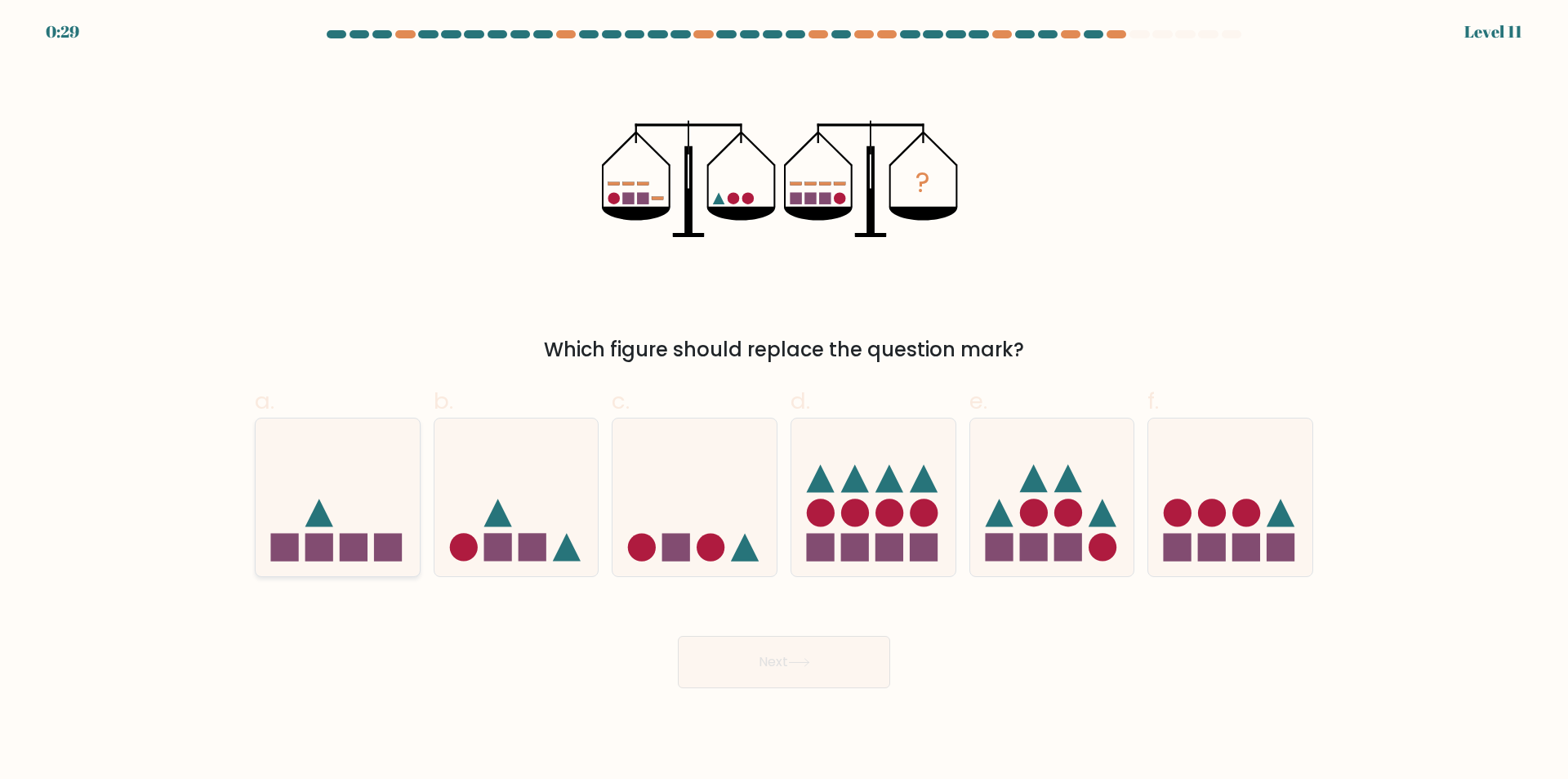
click at [317, 545] on rect at bounding box center [319, 546] width 28 height 28
click at [784, 400] on input "a." at bounding box center [784, 395] width 1 height 11
radio input "true"
drag, startPoint x: 762, startPoint y: 657, endPoint x: 784, endPoint y: 658, distance: 22.0
click at [763, 658] on button "Next" at bounding box center [784, 662] width 212 height 52
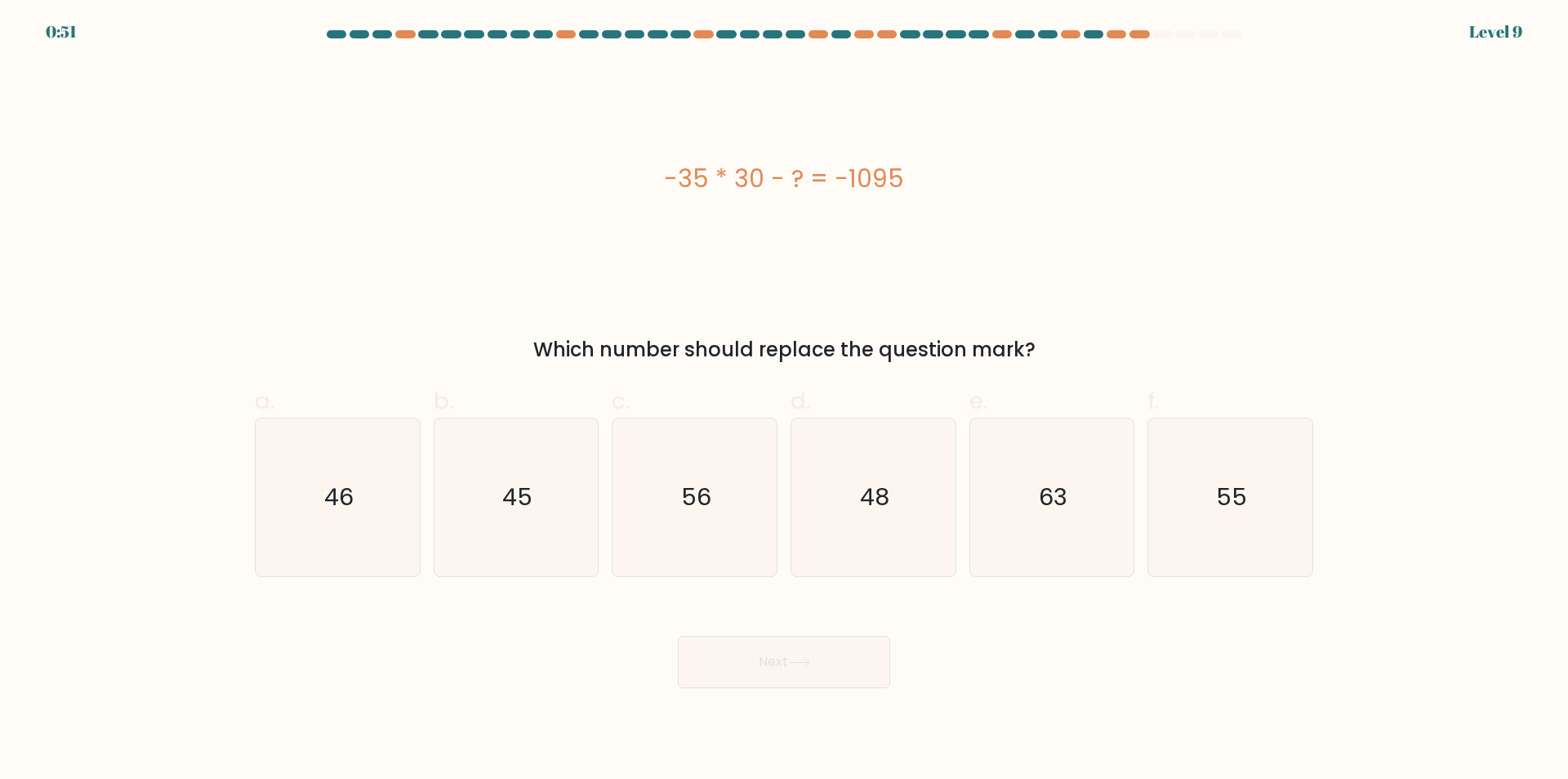
drag, startPoint x: 1252, startPoint y: 657, endPoint x: 1094, endPoint y: 657, distance: 158.0
click at [1094, 657] on div "Next" at bounding box center [784, 642] width 1078 height 92
click at [507, 529] on icon "45" at bounding box center [516, 497] width 158 height 158
click at [784, 400] on input "b. 45" at bounding box center [784, 395] width 1 height 11
radio input "true"
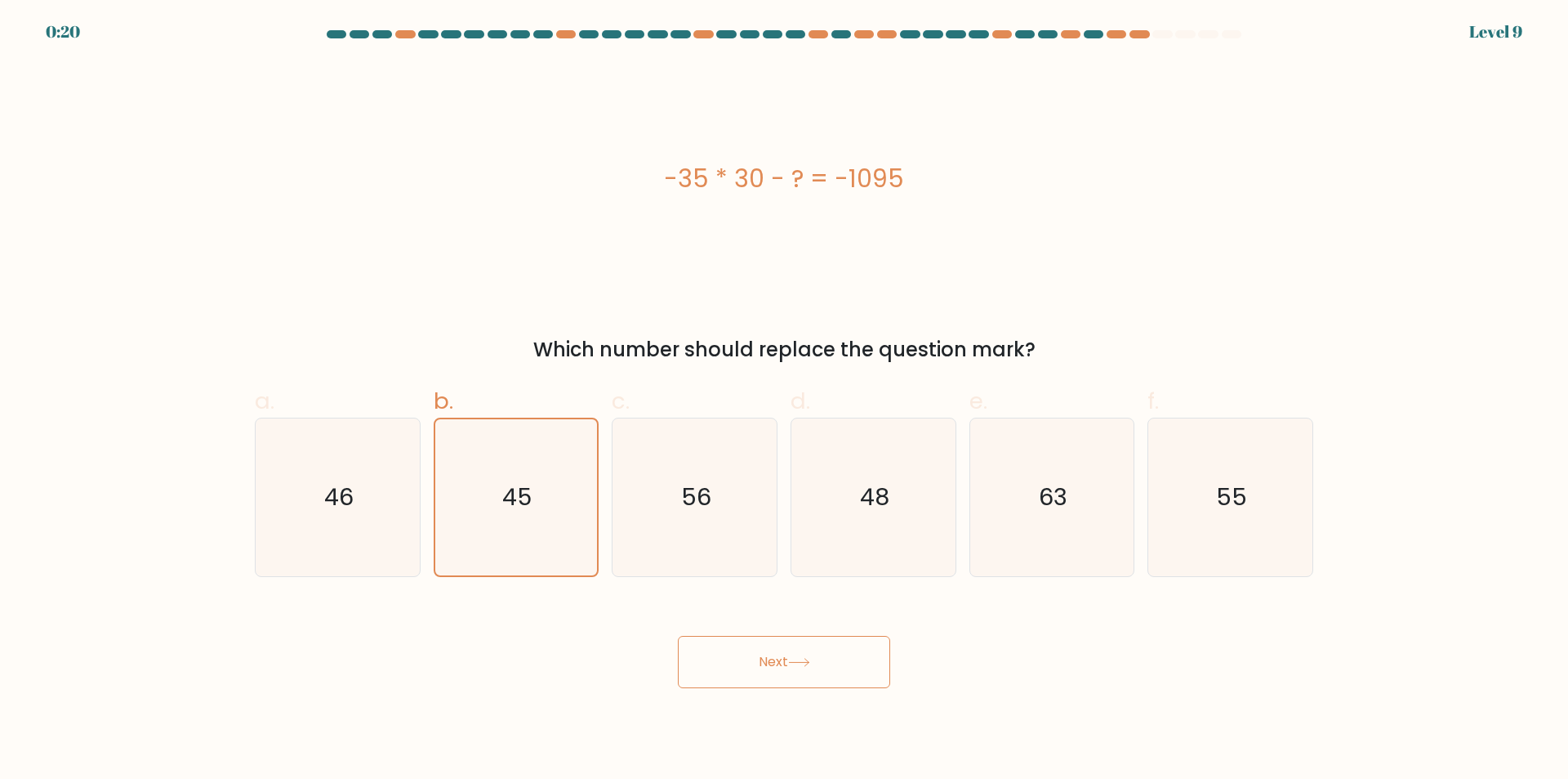
click at [770, 644] on button "Next" at bounding box center [784, 662] width 212 height 52
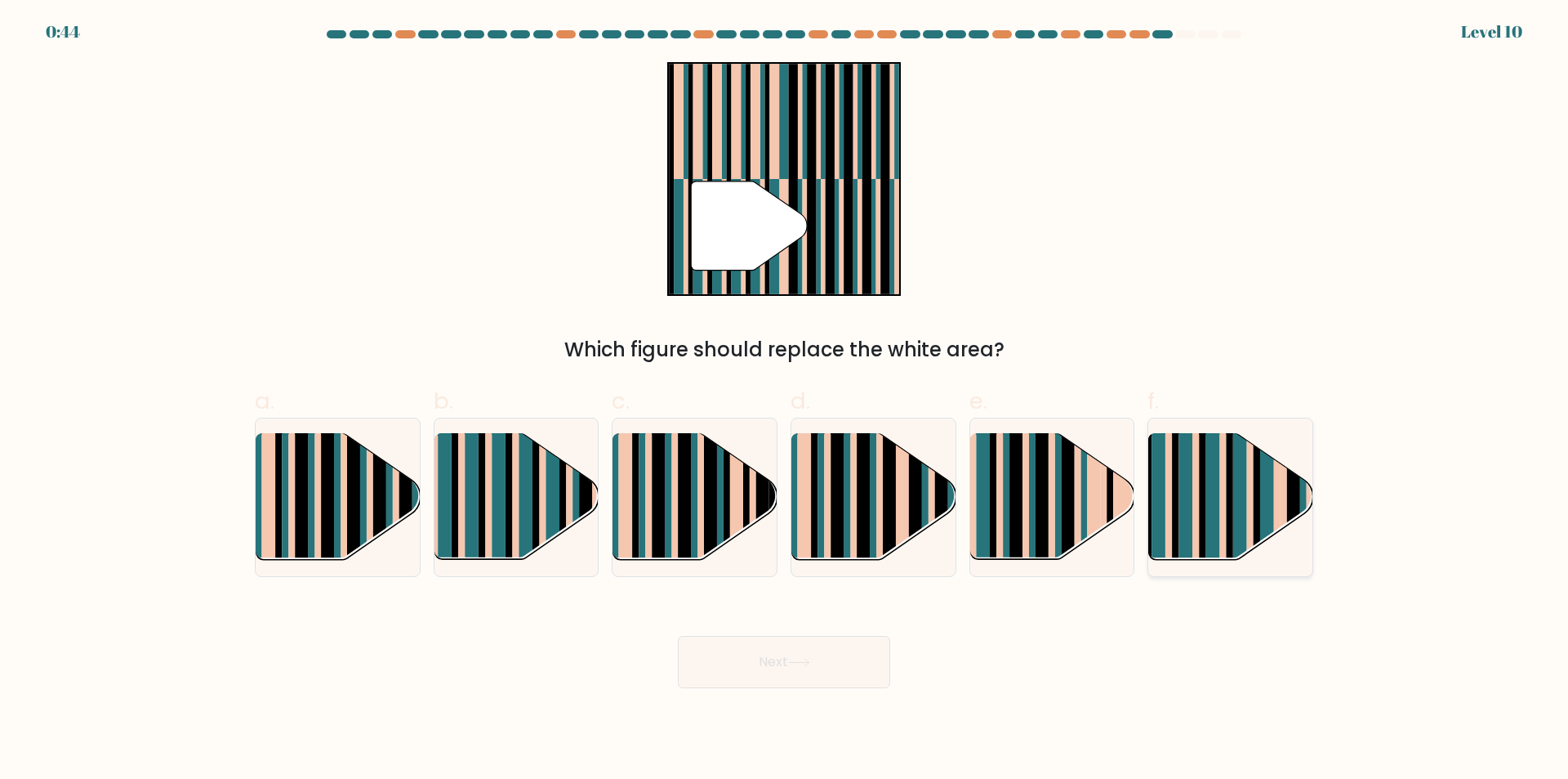
click at [1232, 513] on rect at bounding box center [1230, 512] width 7 height 163
click at [785, 400] on input "f." at bounding box center [784, 395] width 1 height 11
radio input "true"
click at [823, 650] on button "Next" at bounding box center [784, 662] width 212 height 52
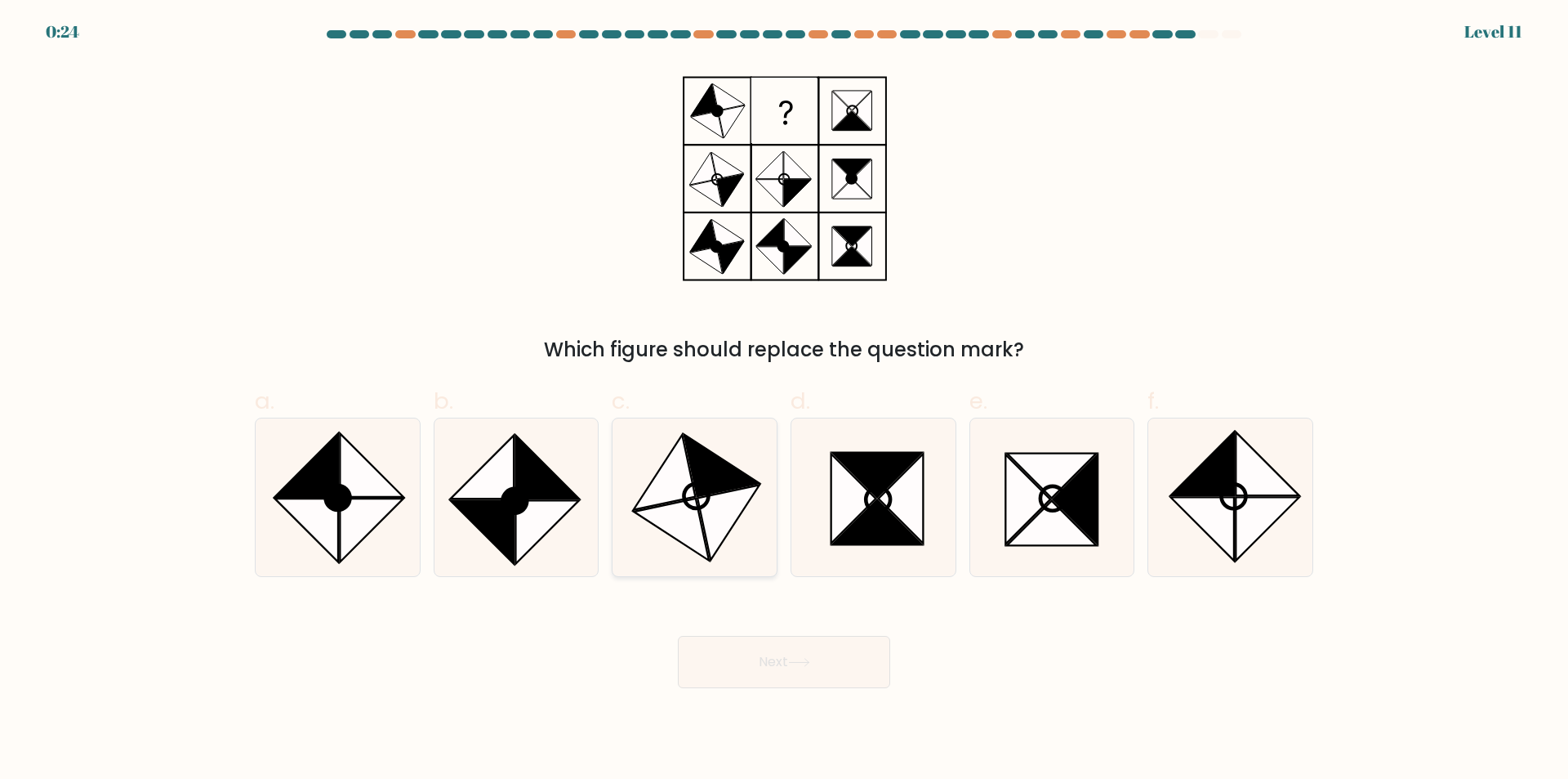
click at [713, 501] on icon at bounding box center [729, 523] width 62 height 75
click at [784, 400] on input "c." at bounding box center [784, 395] width 1 height 11
radio input "true"
drag, startPoint x: 774, startPoint y: 632, endPoint x: 779, endPoint y: 676, distance: 44.3
click at [777, 656] on div "Next" at bounding box center [784, 642] width 1078 height 92
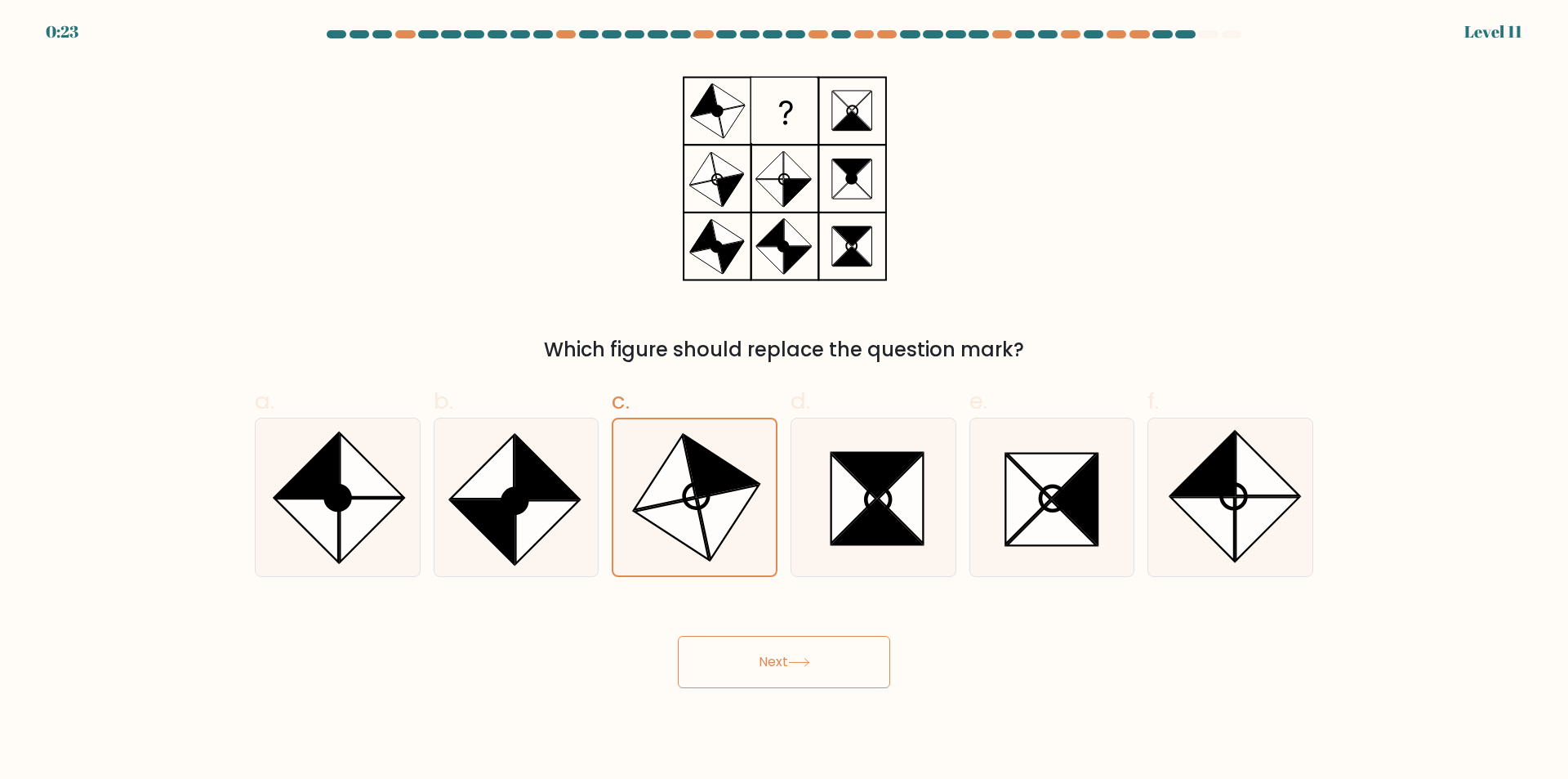
click at [780, 674] on button "Next" at bounding box center [784, 662] width 212 height 52
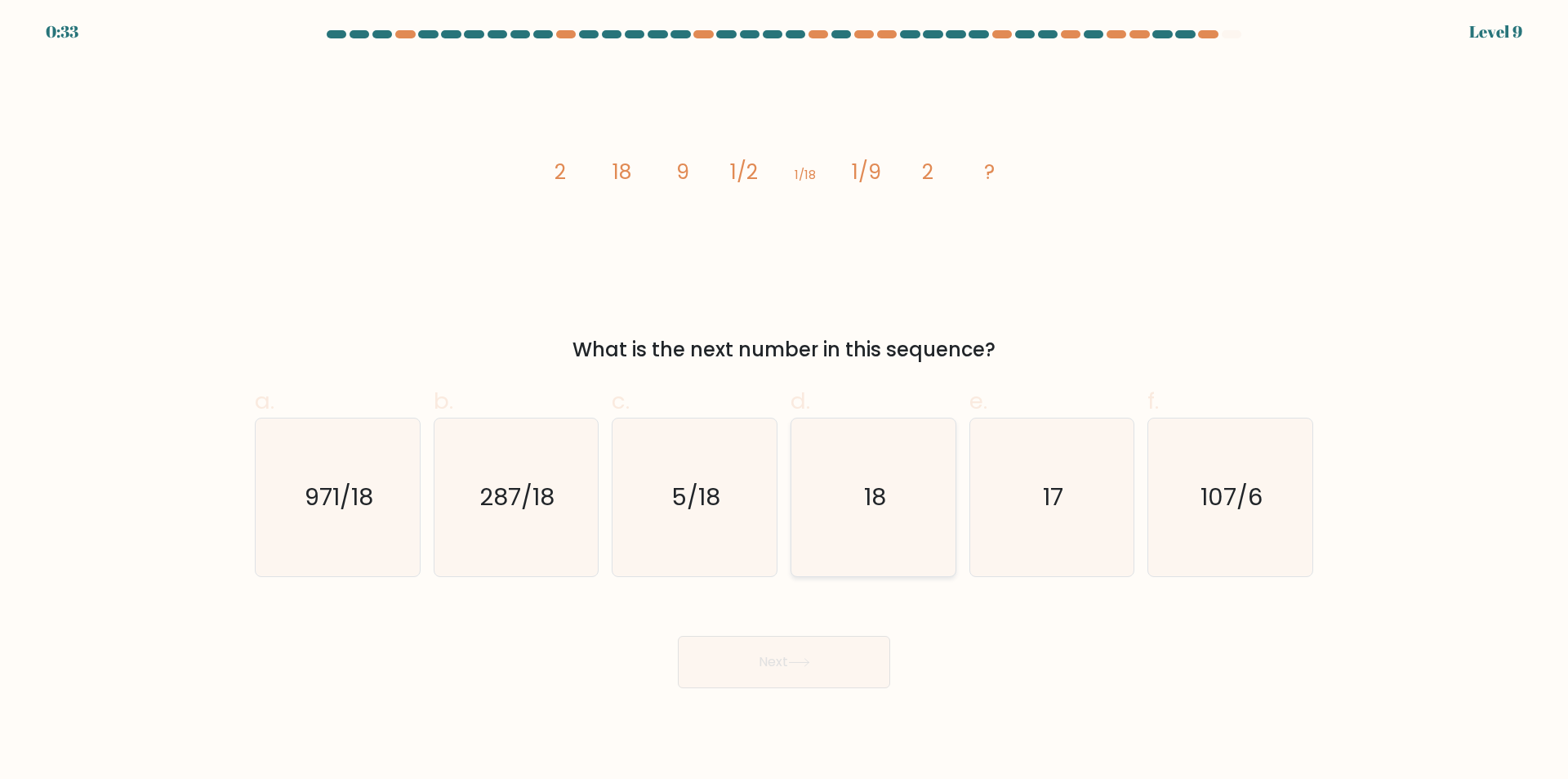
click at [848, 529] on icon "18" at bounding box center [873, 497] width 158 height 158
click at [785, 400] on input "d. 18" at bounding box center [784, 395] width 1 height 11
radio input "true"
click at [797, 673] on button "Next" at bounding box center [784, 662] width 212 height 52
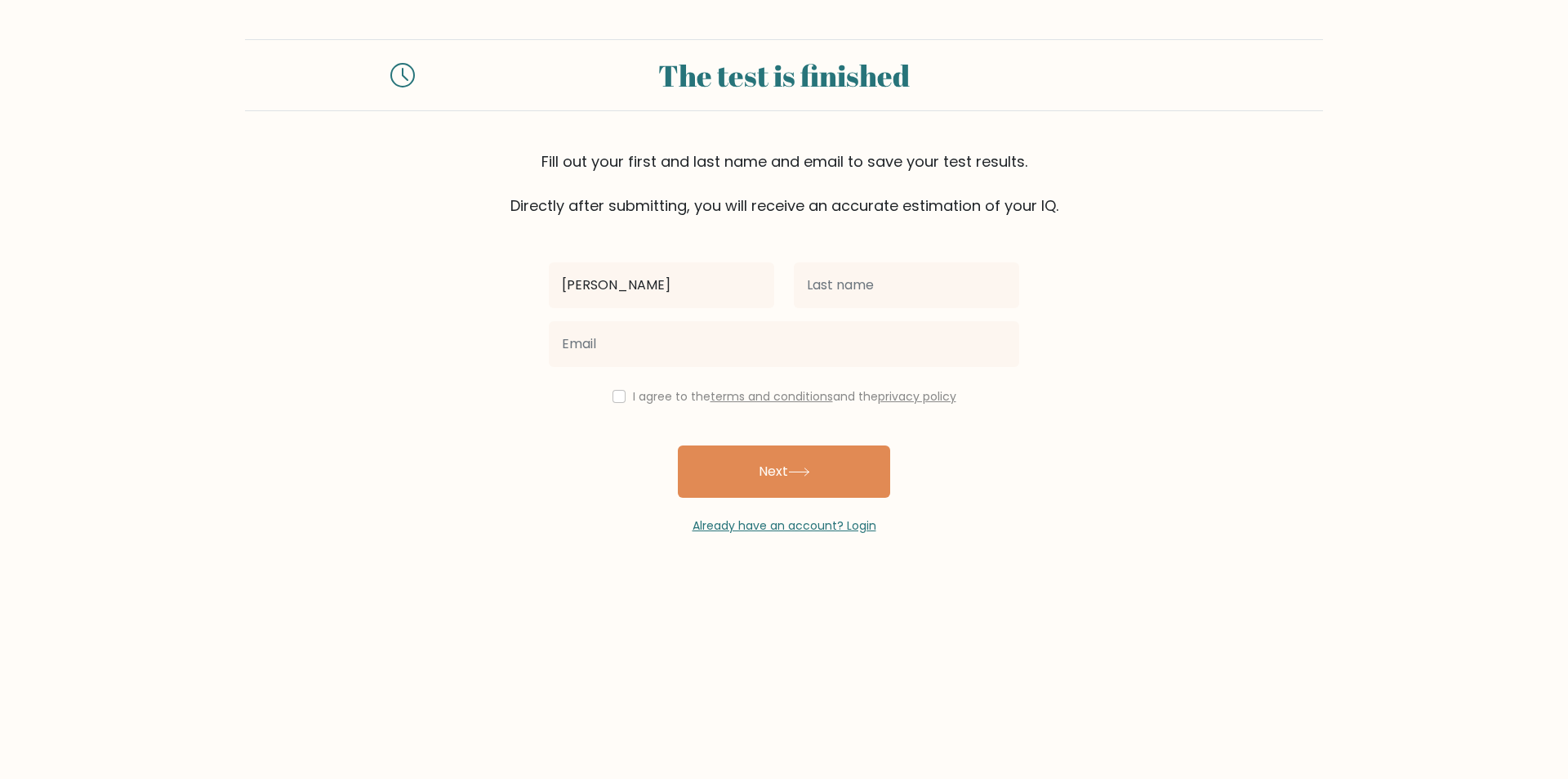
type input "Keanna Lois"
type input "Advincula"
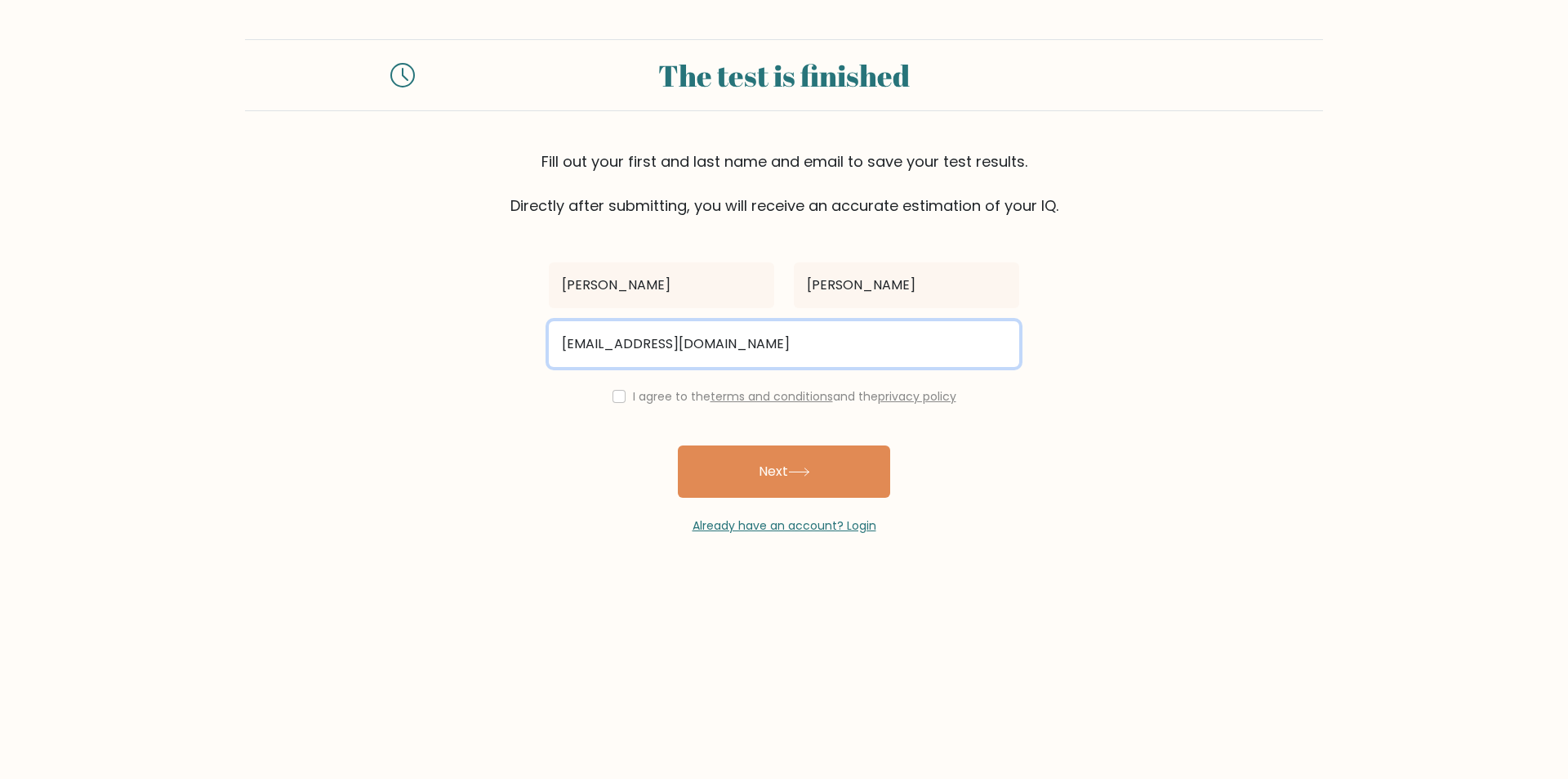
type input "keannadvincula@gmail.com"
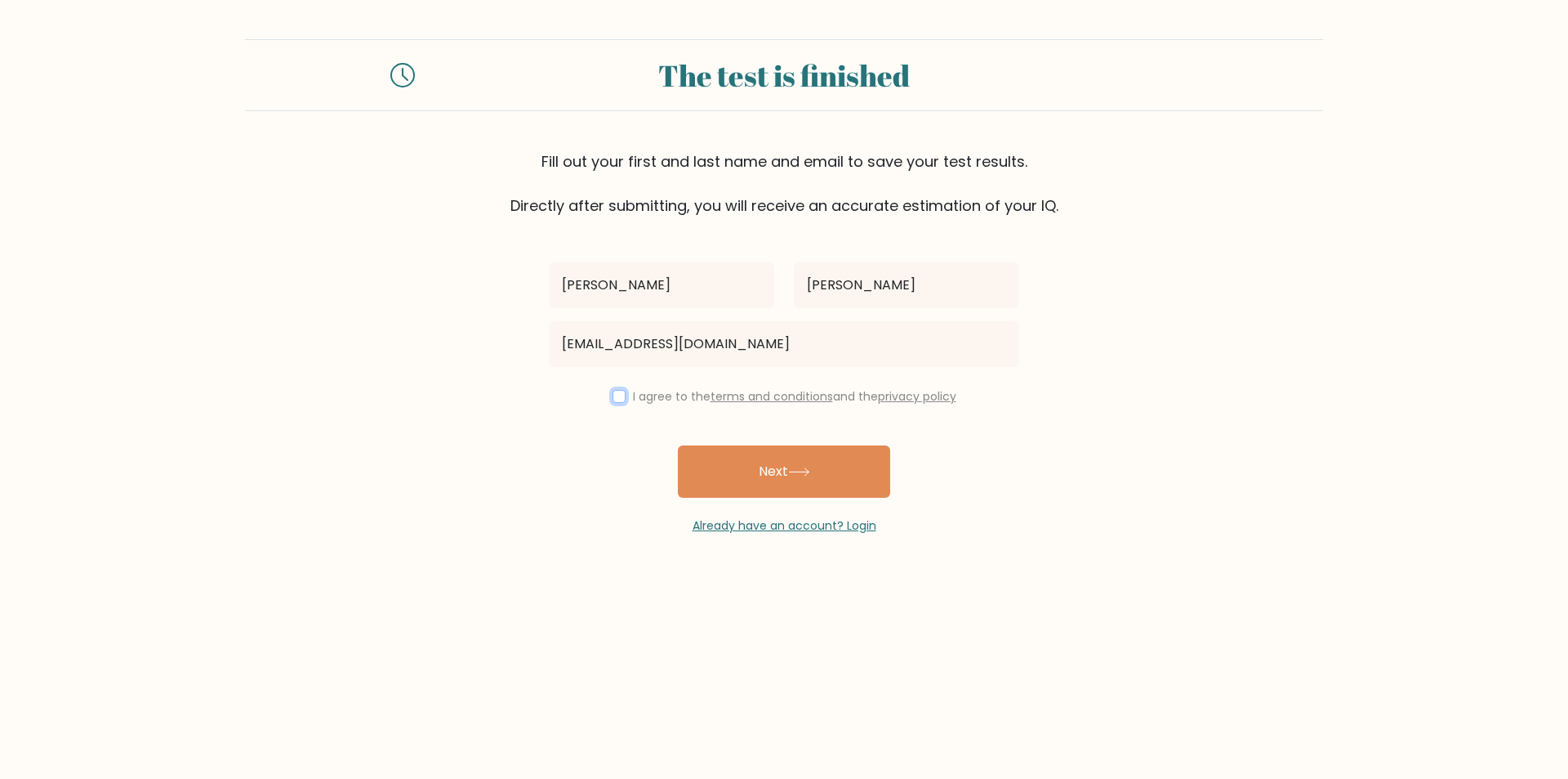
drag, startPoint x: 619, startPoint y: 396, endPoint x: 629, endPoint y: 406, distance: 14.1
click at [618, 396] on input "checkbox" at bounding box center [619, 396] width 13 height 13
checkbox input "true"
click at [768, 490] on button "Next" at bounding box center [784, 471] width 212 height 52
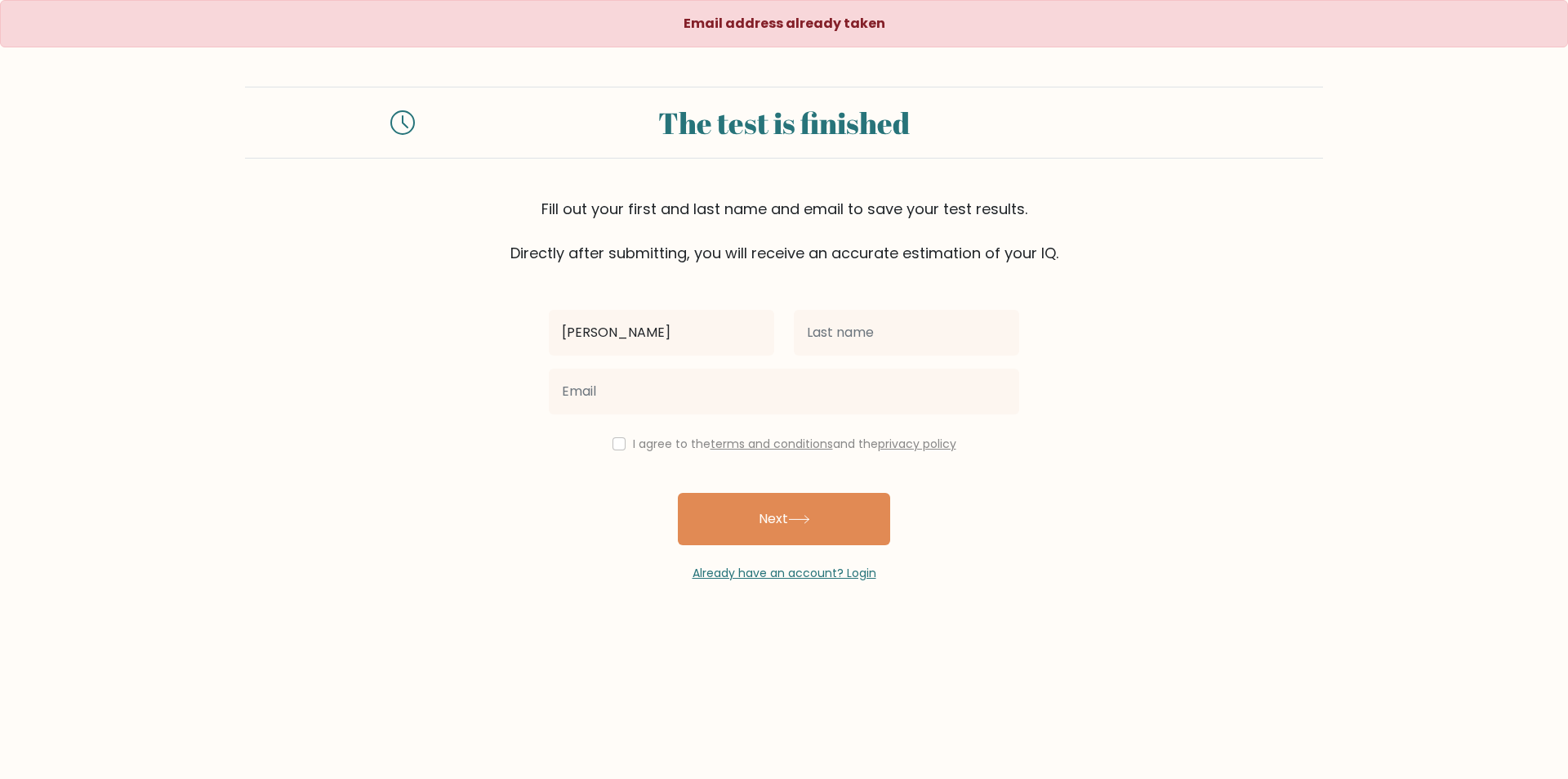
type input "[PERSON_NAME]"
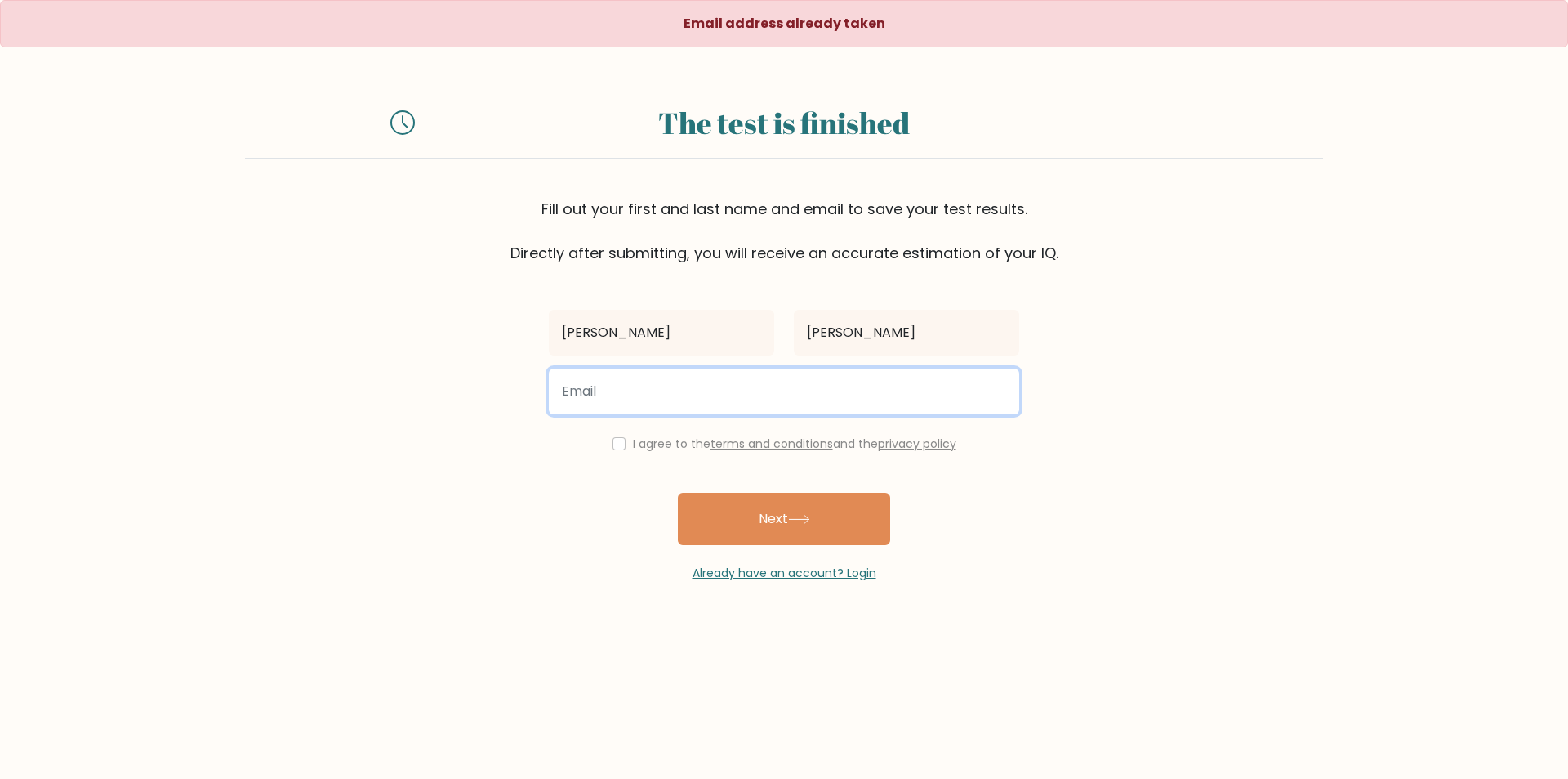
type input "K"
type input "[EMAIL_ADDRESS][DOMAIN_NAME]"
click at [678, 493] on button "Next" at bounding box center [784, 519] width 212 height 52
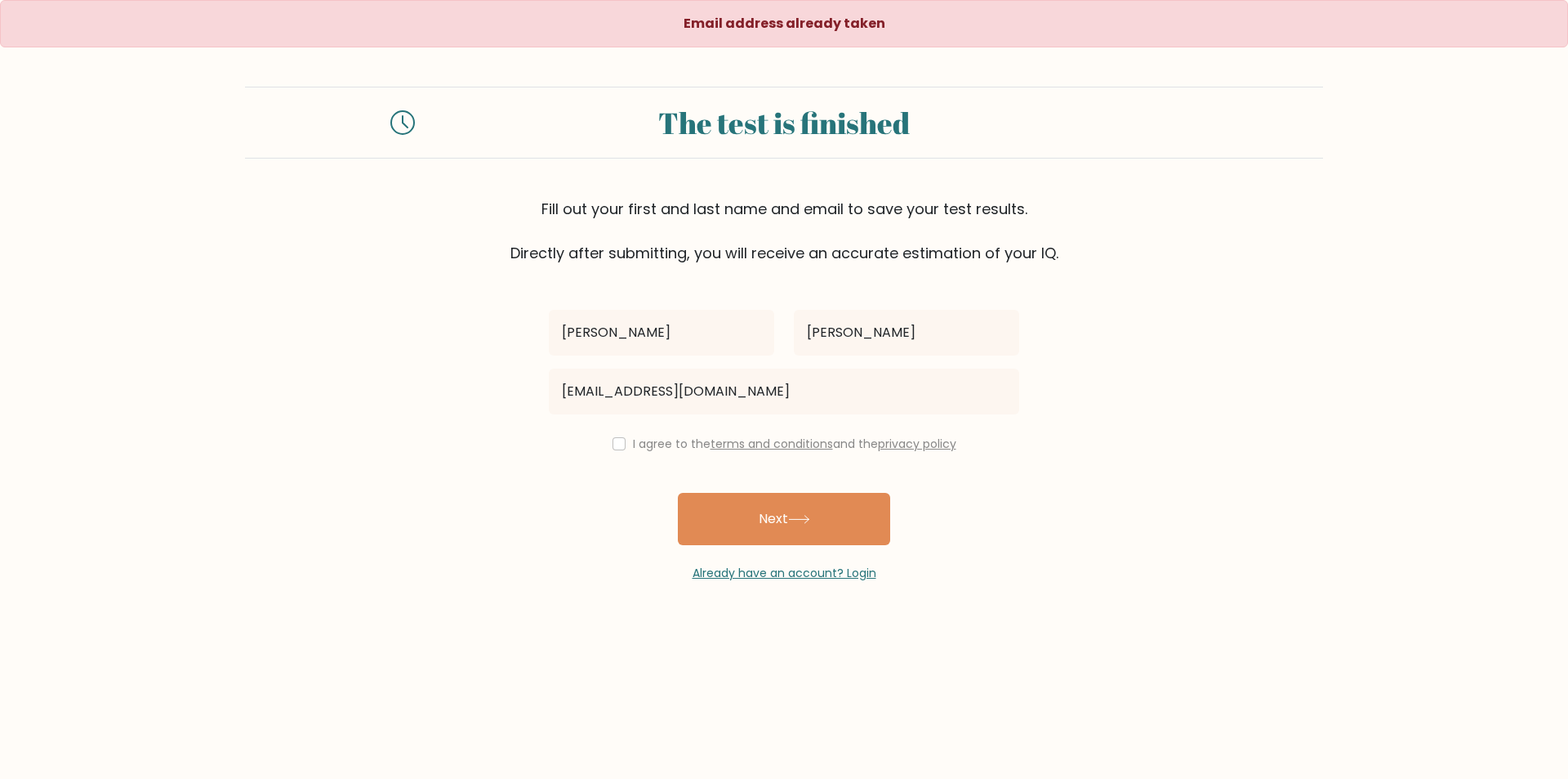
click at [623, 443] on div "I agree to the terms and conditions and the privacy policy" at bounding box center [784, 443] width 490 height 19
click at [619, 444] on input "checkbox" at bounding box center [619, 444] width 13 height 13
checkbox input "true"
click at [732, 520] on button "Next" at bounding box center [784, 519] width 212 height 52
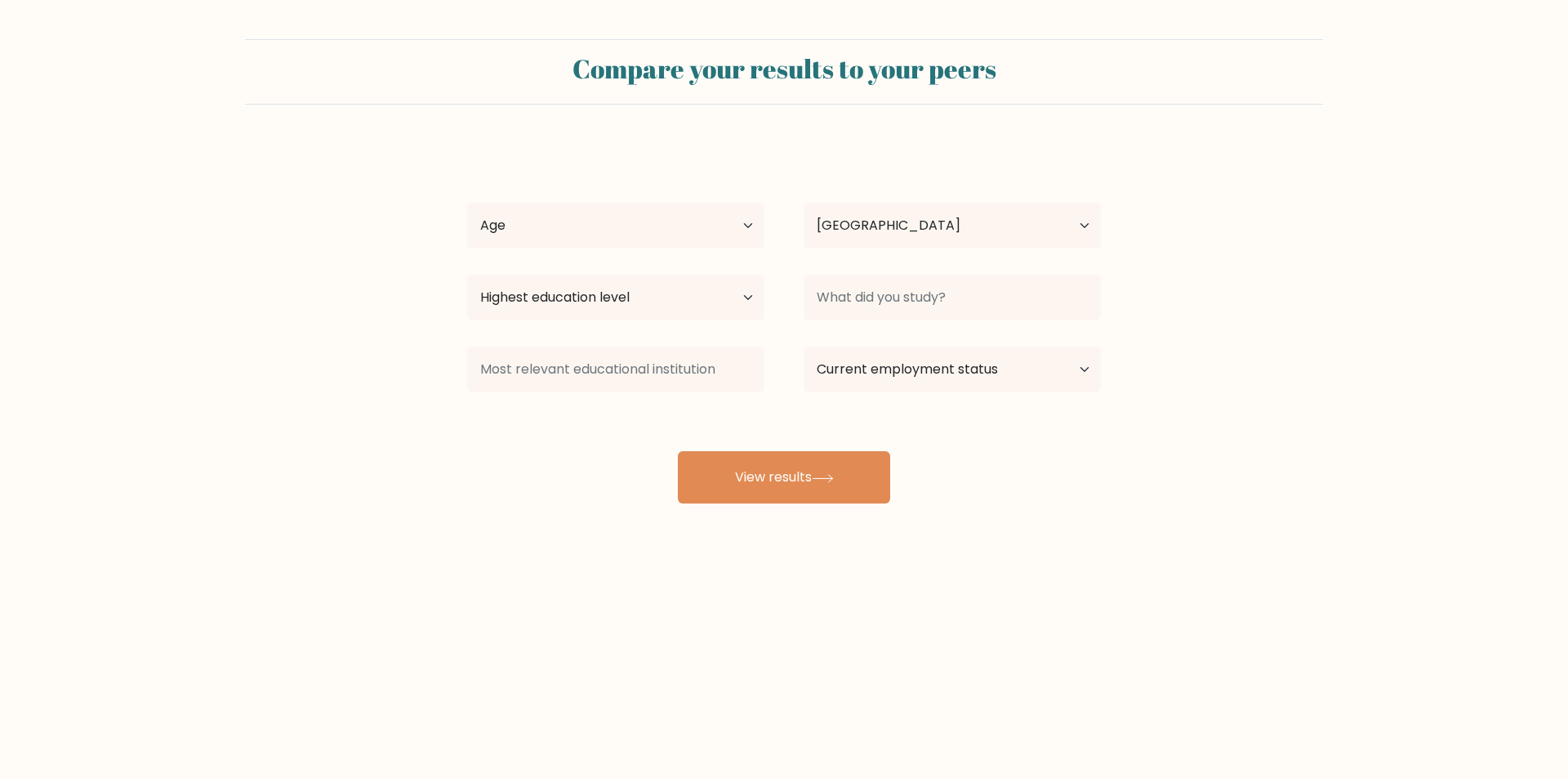
select select "PH"
click at [870, 309] on input at bounding box center [952, 298] width 297 height 46
click at [714, 304] on select "Highest education level No schooling Primary Lower Secondary Upper Secondary Oc…" at bounding box center [616, 298] width 297 height 46
select select "upper_secondary"
click at [468, 275] on select "Highest education level No schooling Primary Lower Secondary Upper Secondary Oc…" at bounding box center [616, 298] width 297 height 46
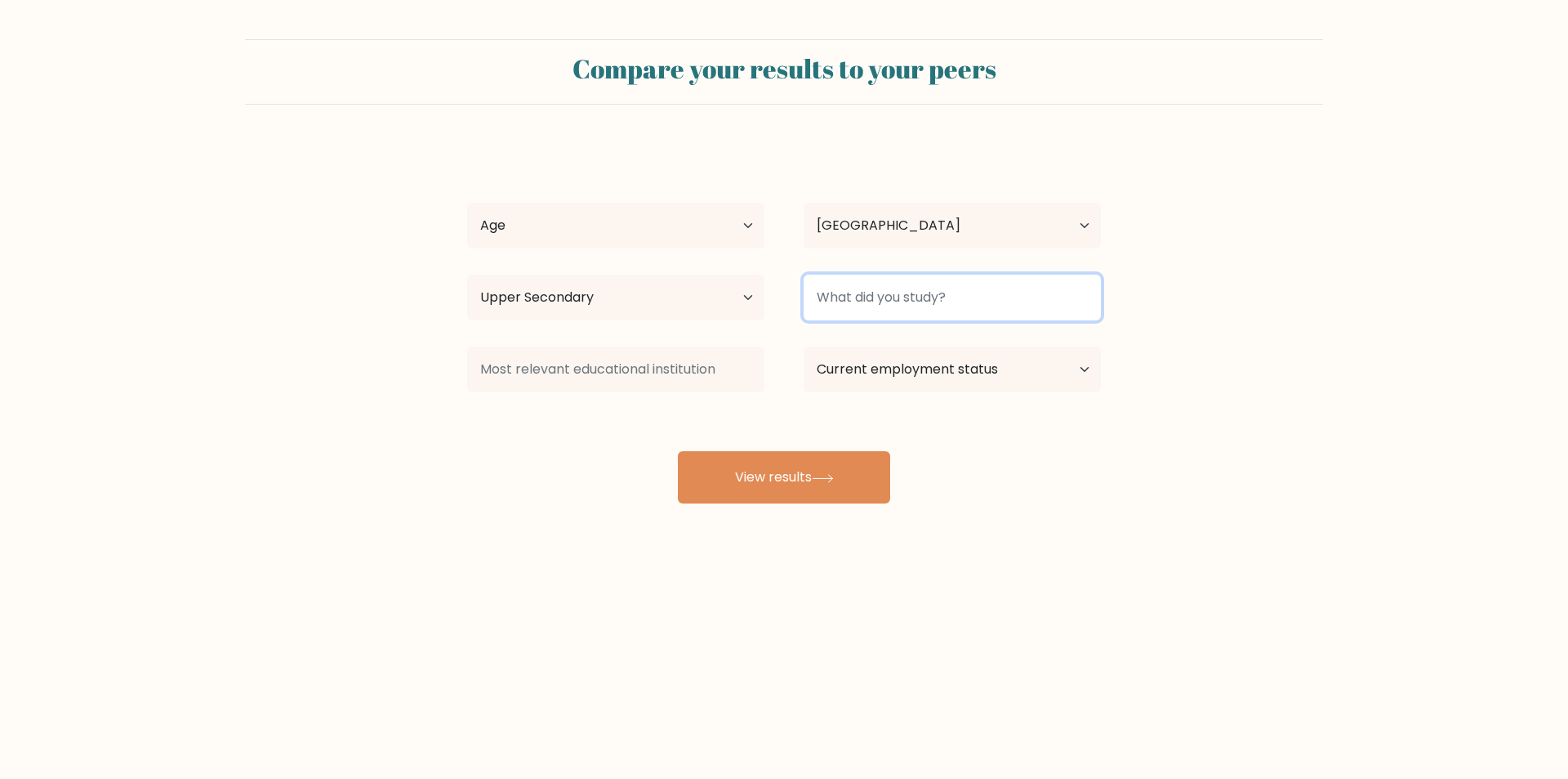
click at [898, 289] on input at bounding box center [952, 298] width 297 height 46
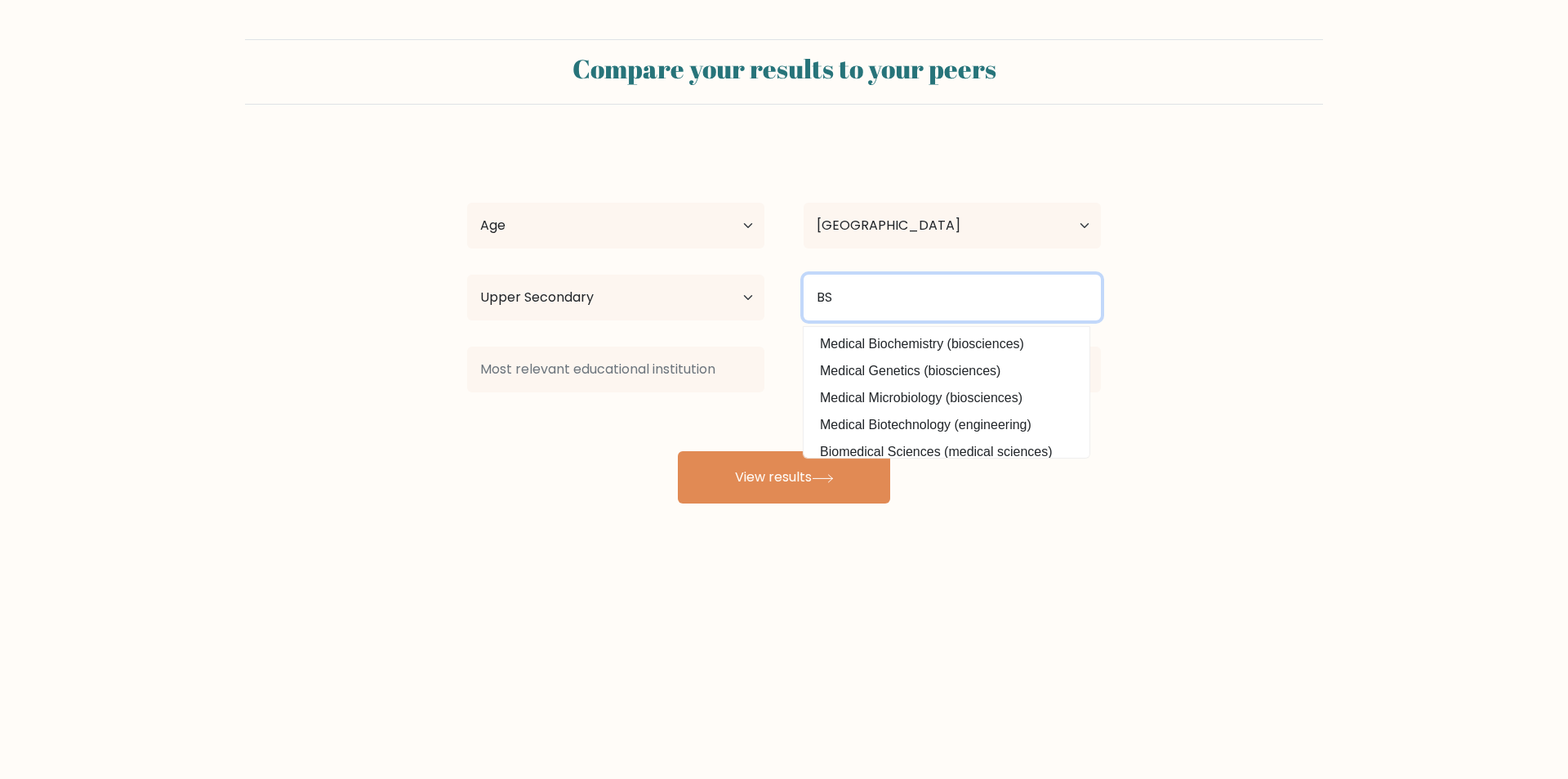
type input "B"
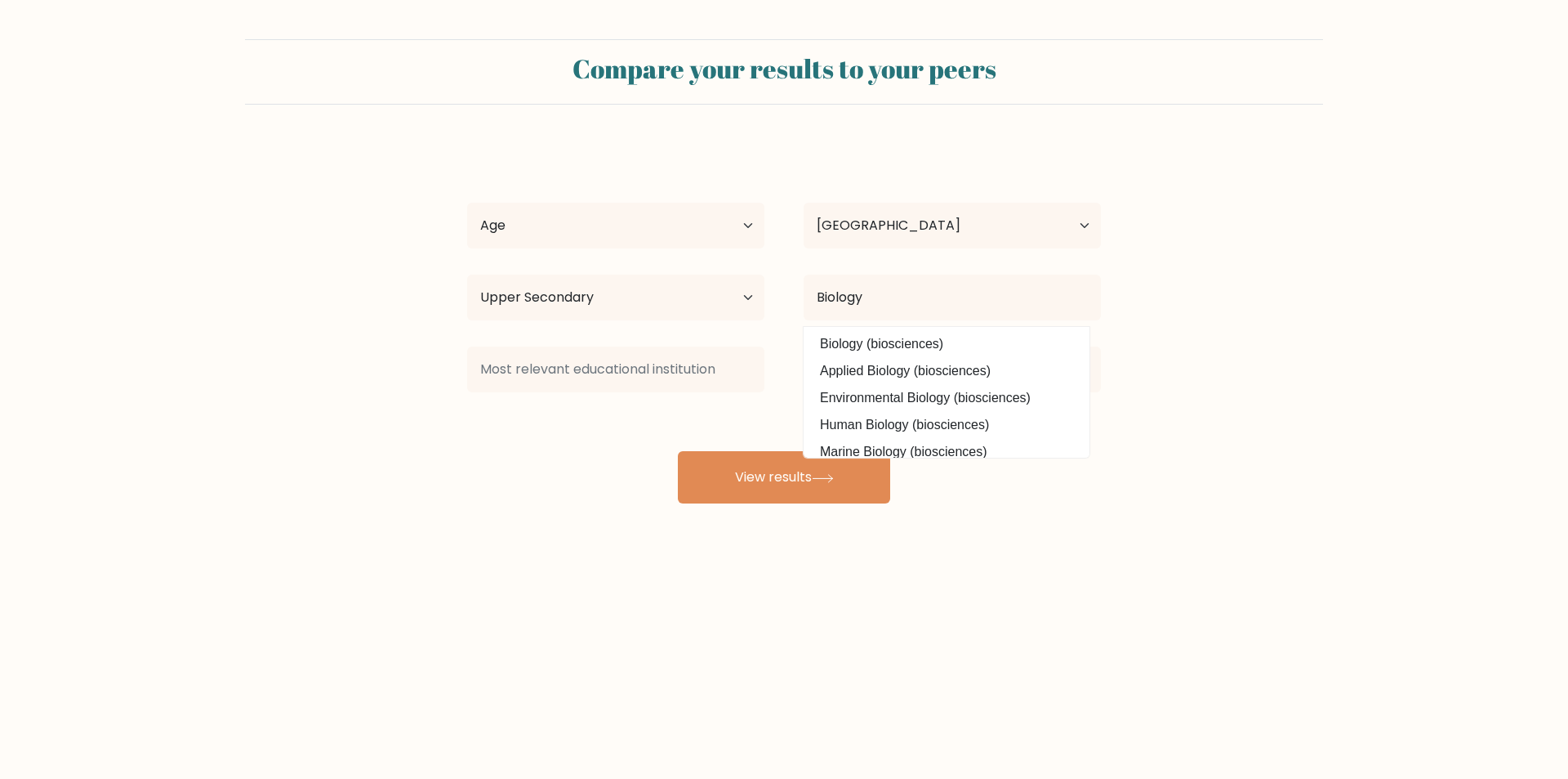
drag, startPoint x: 860, startPoint y: 421, endPoint x: 844, endPoint y: 422, distance: 16.0
click at [859, 421] on option "Human Biology (biosciences)" at bounding box center [947, 425] width 278 height 26
type input "Human Biology"
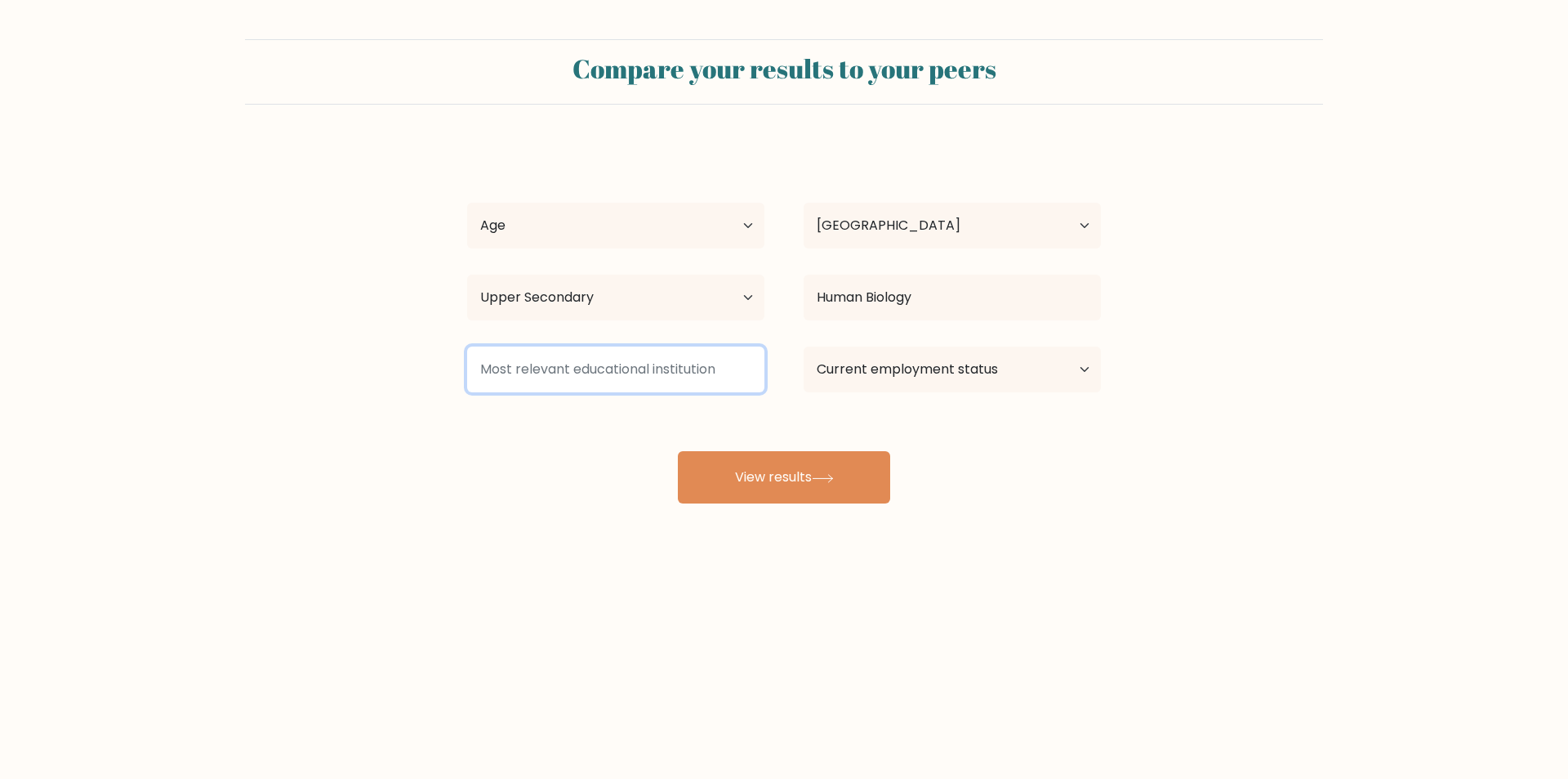
drag, startPoint x: 544, startPoint y: 367, endPoint x: 564, endPoint y: 375, distance: 21.5
click at [547, 368] on input at bounding box center [616, 369] width 297 height 46
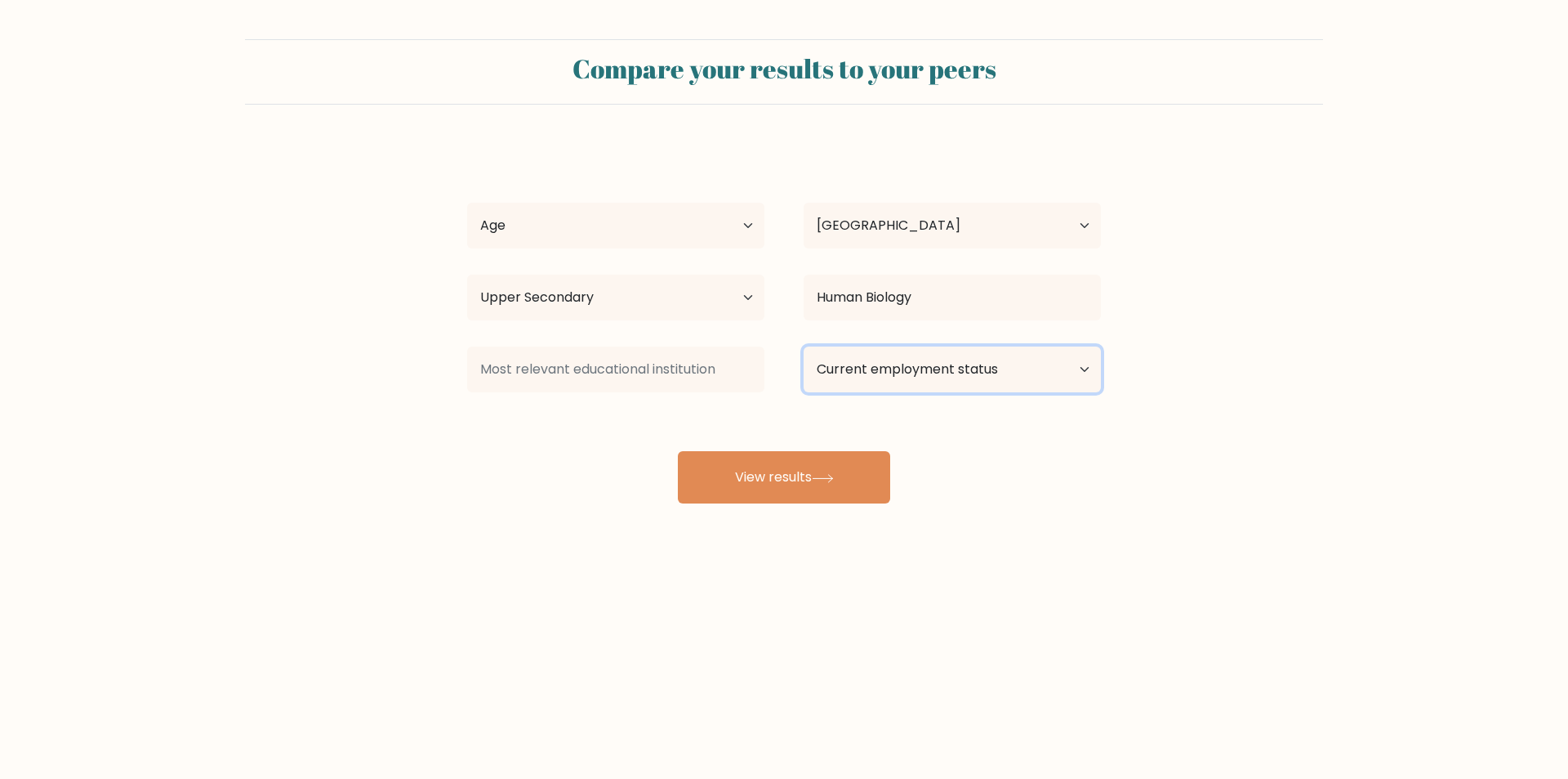
click at [992, 378] on select "Current employment status Employed Student Retired Other / prefer not to answer" at bounding box center [952, 369] width 297 height 46
select select "other"
click at [804, 347] on select "Current employment status Employed Student Retired Other / prefer not to answer" at bounding box center [952, 369] width 297 height 46
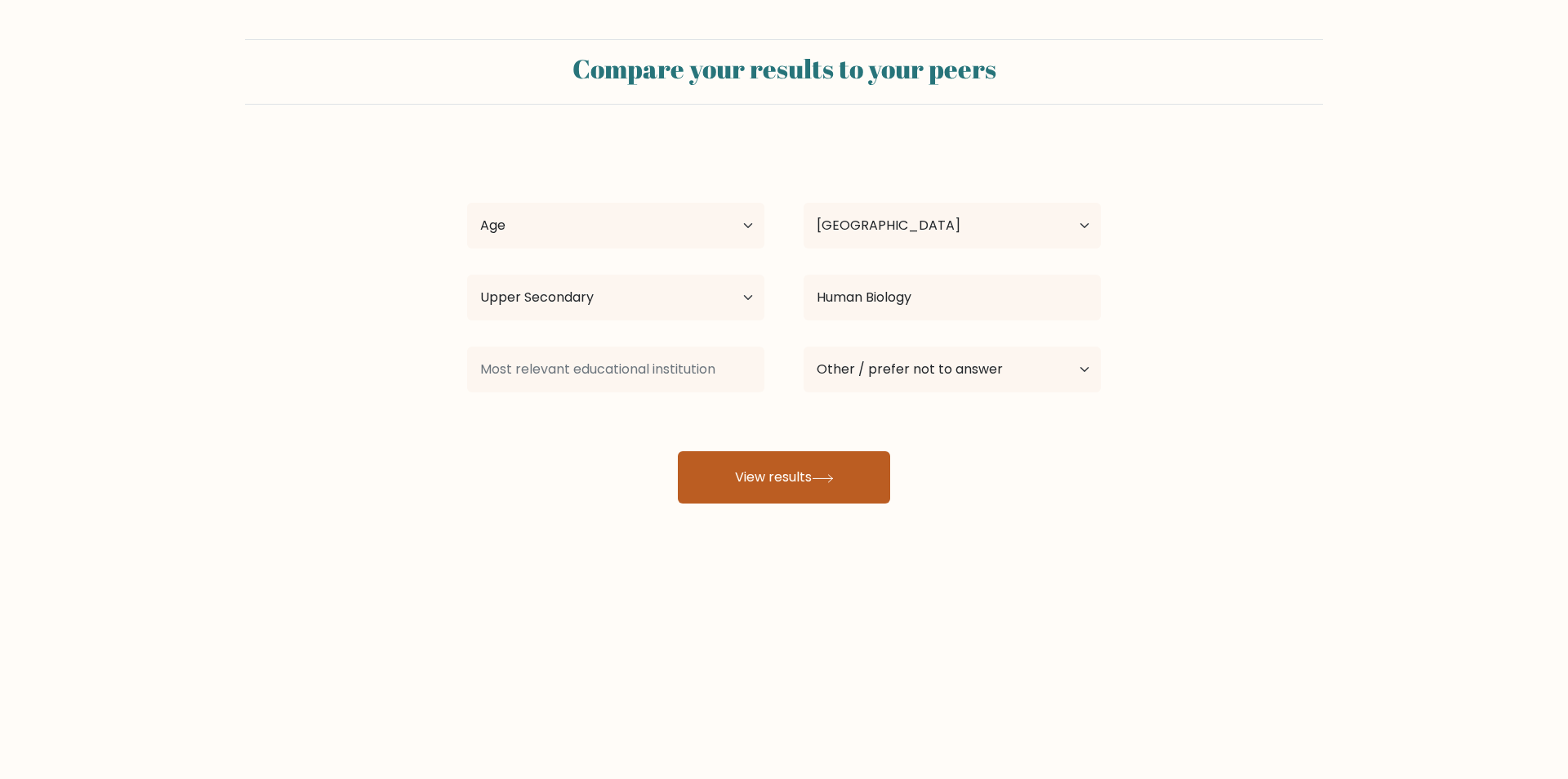
click at [813, 480] on button "View results" at bounding box center [784, 477] width 212 height 52
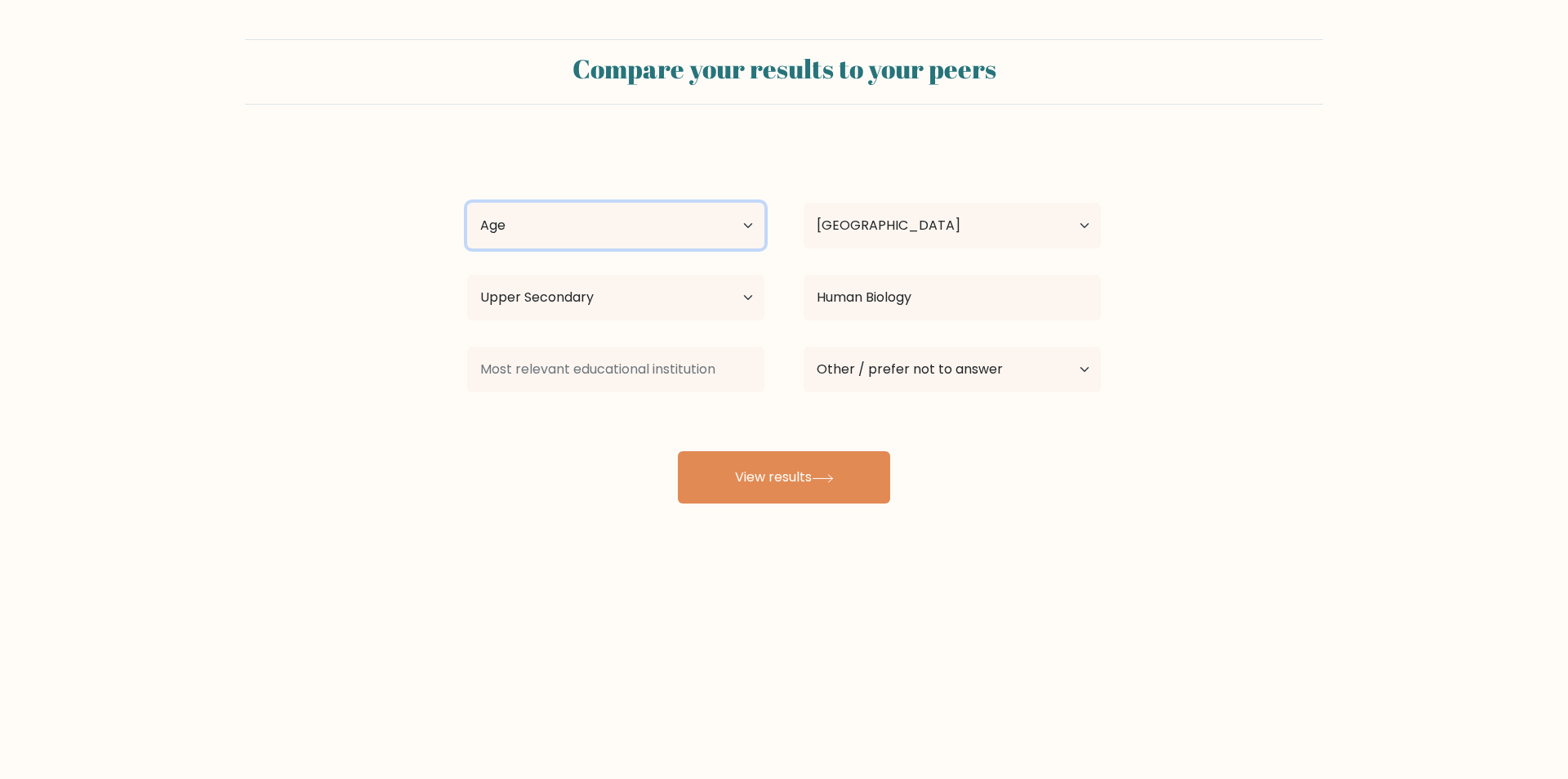
click at [591, 247] on select "Age Under 18 years old 18-24 years old 25-34 years old 35-44 years old 45-54 ye…" at bounding box center [616, 225] width 297 height 46
select select "25_34"
click at [468, 202] on select "Age Under 18 years old 18-24 years old 25-34 years old 35-44 years old 45-54 ye…" at bounding box center [616, 225] width 297 height 46
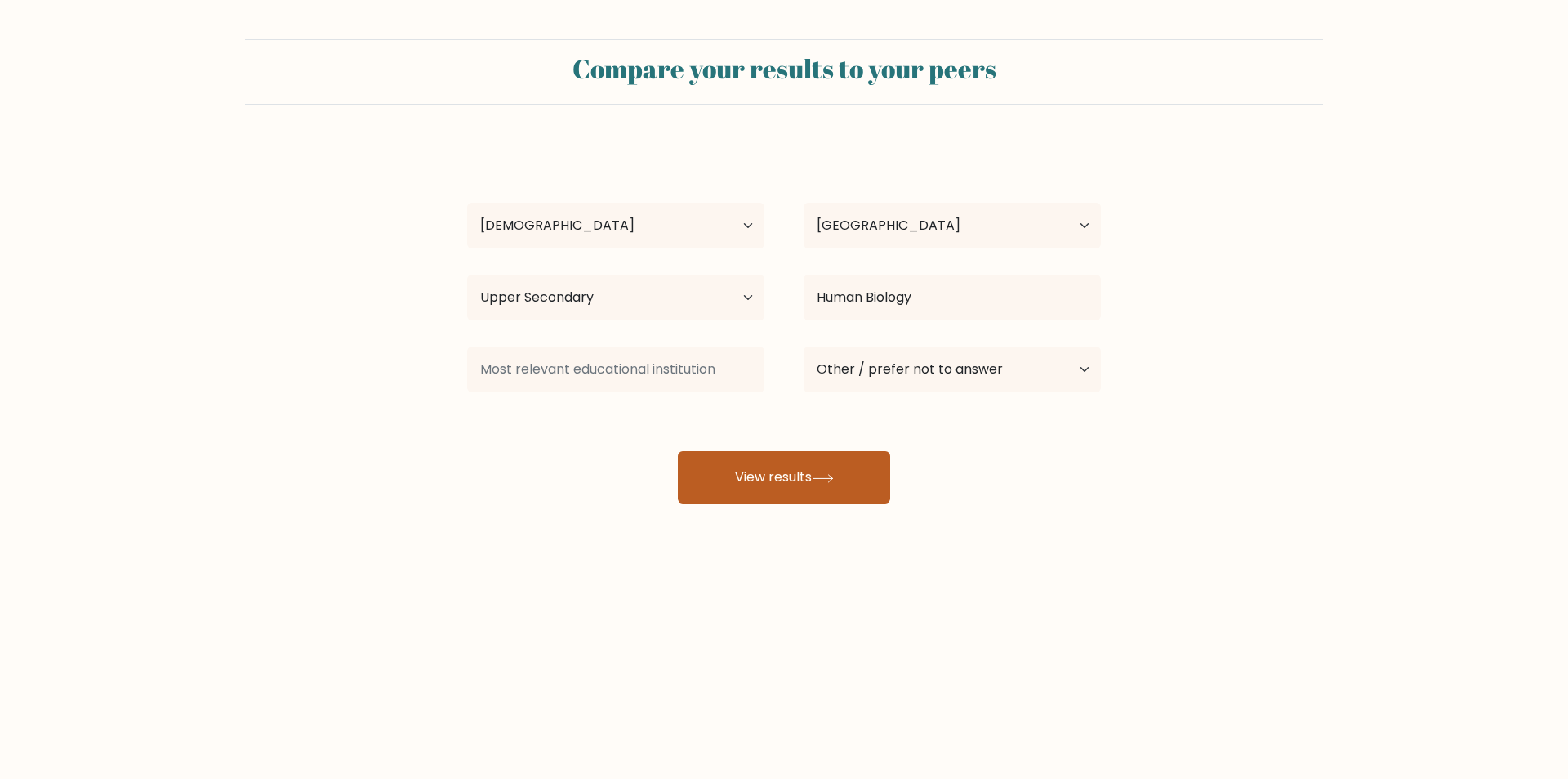
click at [785, 486] on button "View results" at bounding box center [784, 477] width 212 height 52
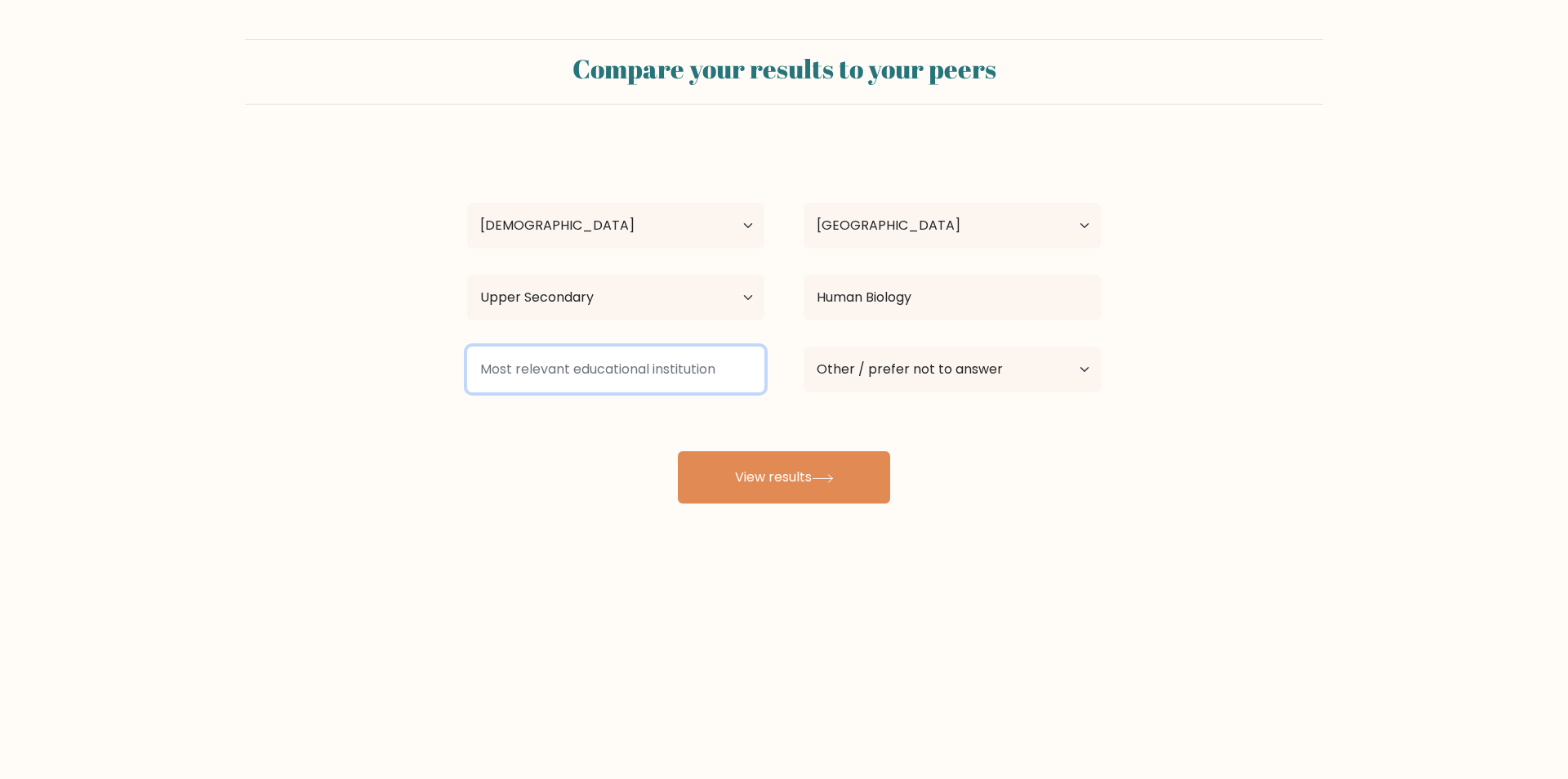
click at [666, 373] on input at bounding box center [616, 369] width 297 height 46
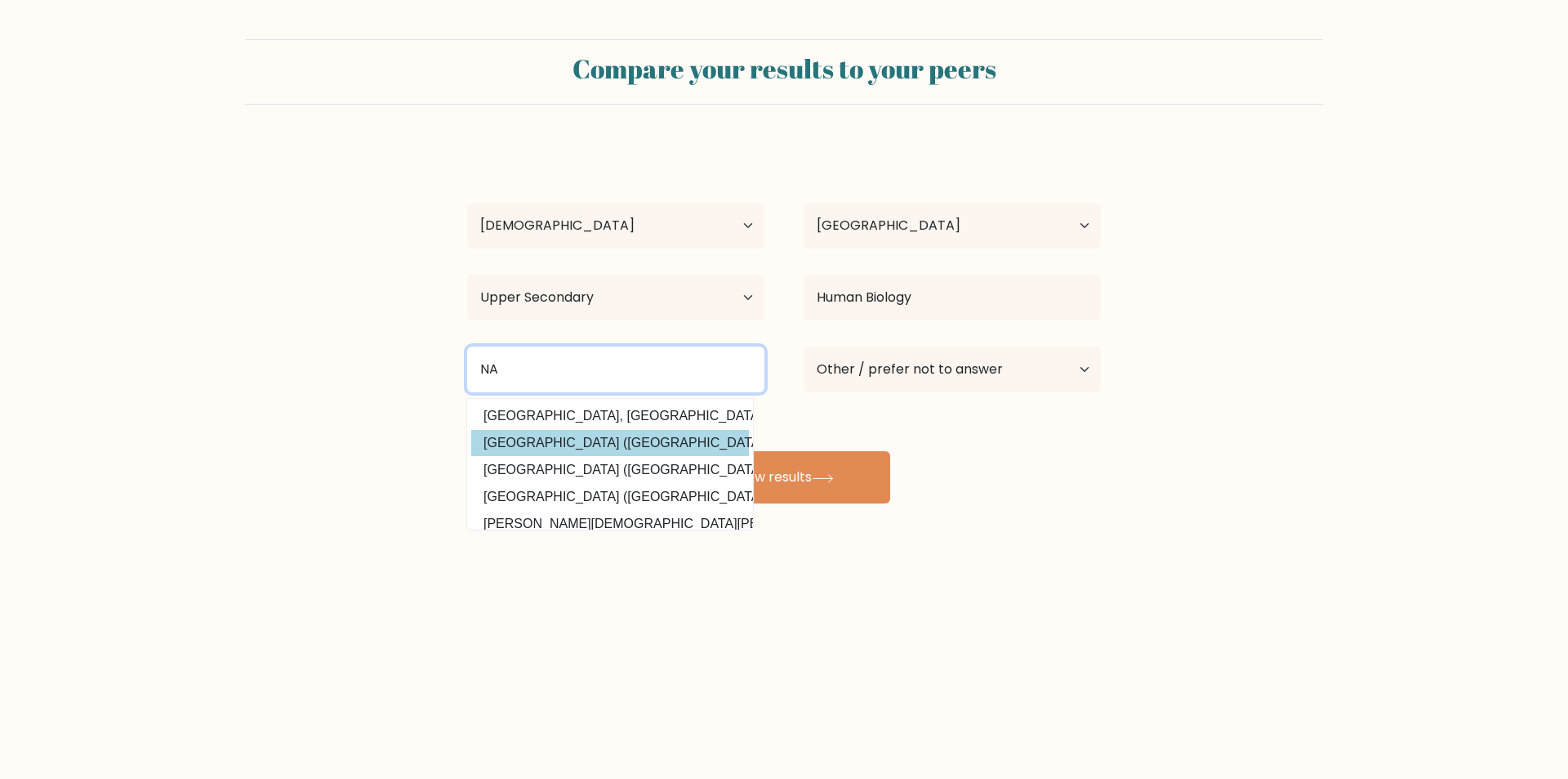
scroll to position [159, 0]
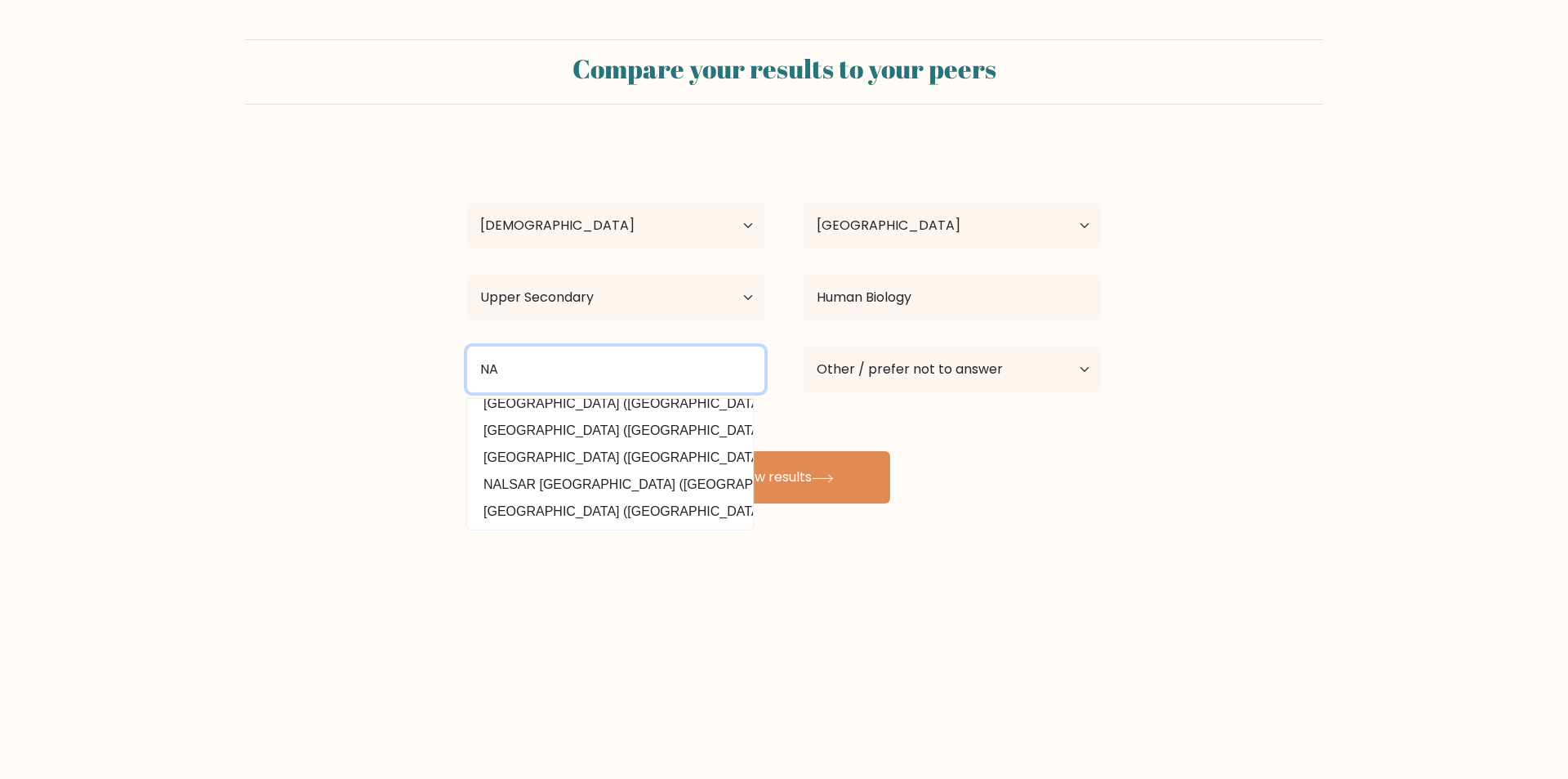
type input "N"
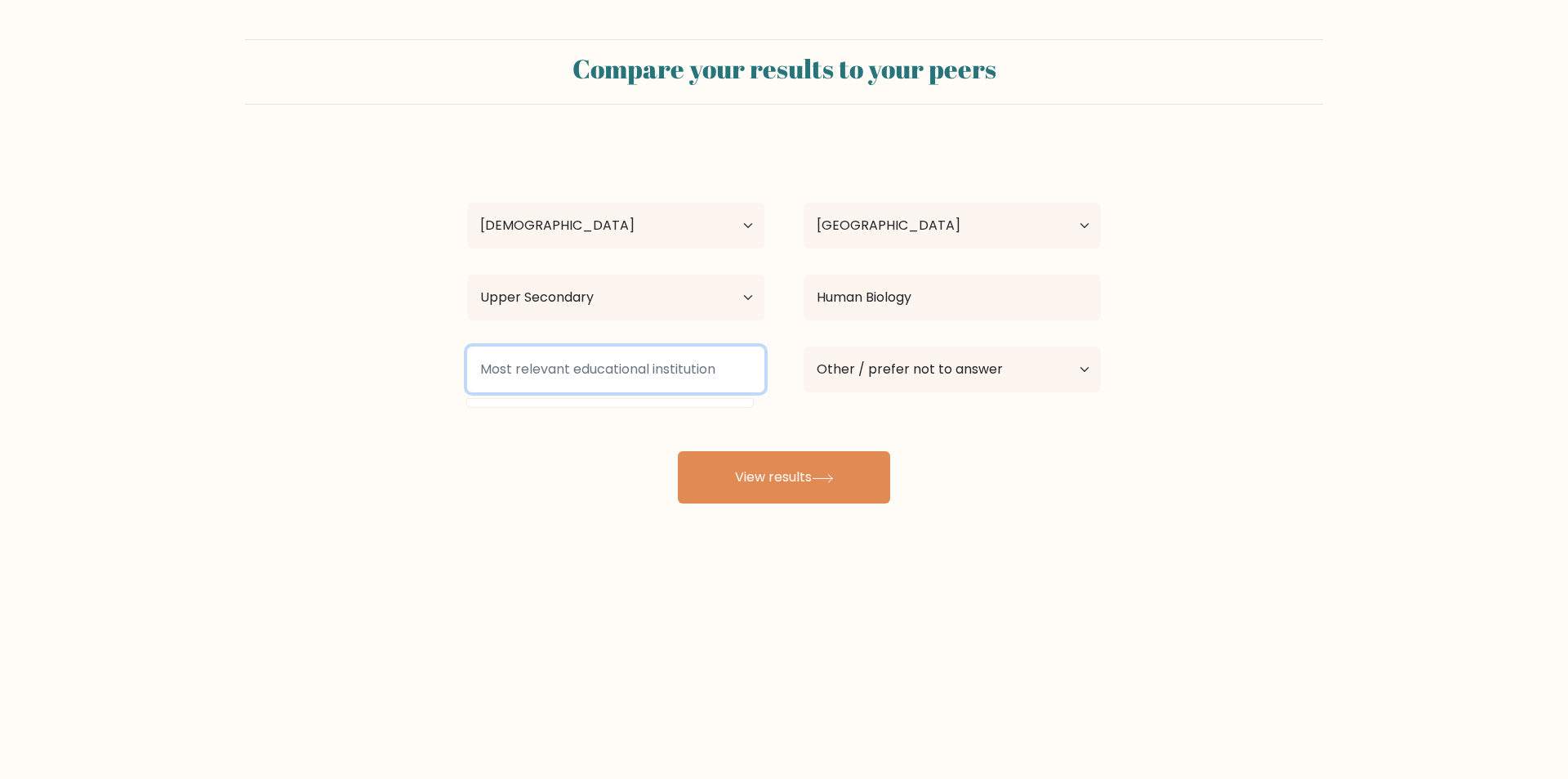
scroll to position [0, 0]
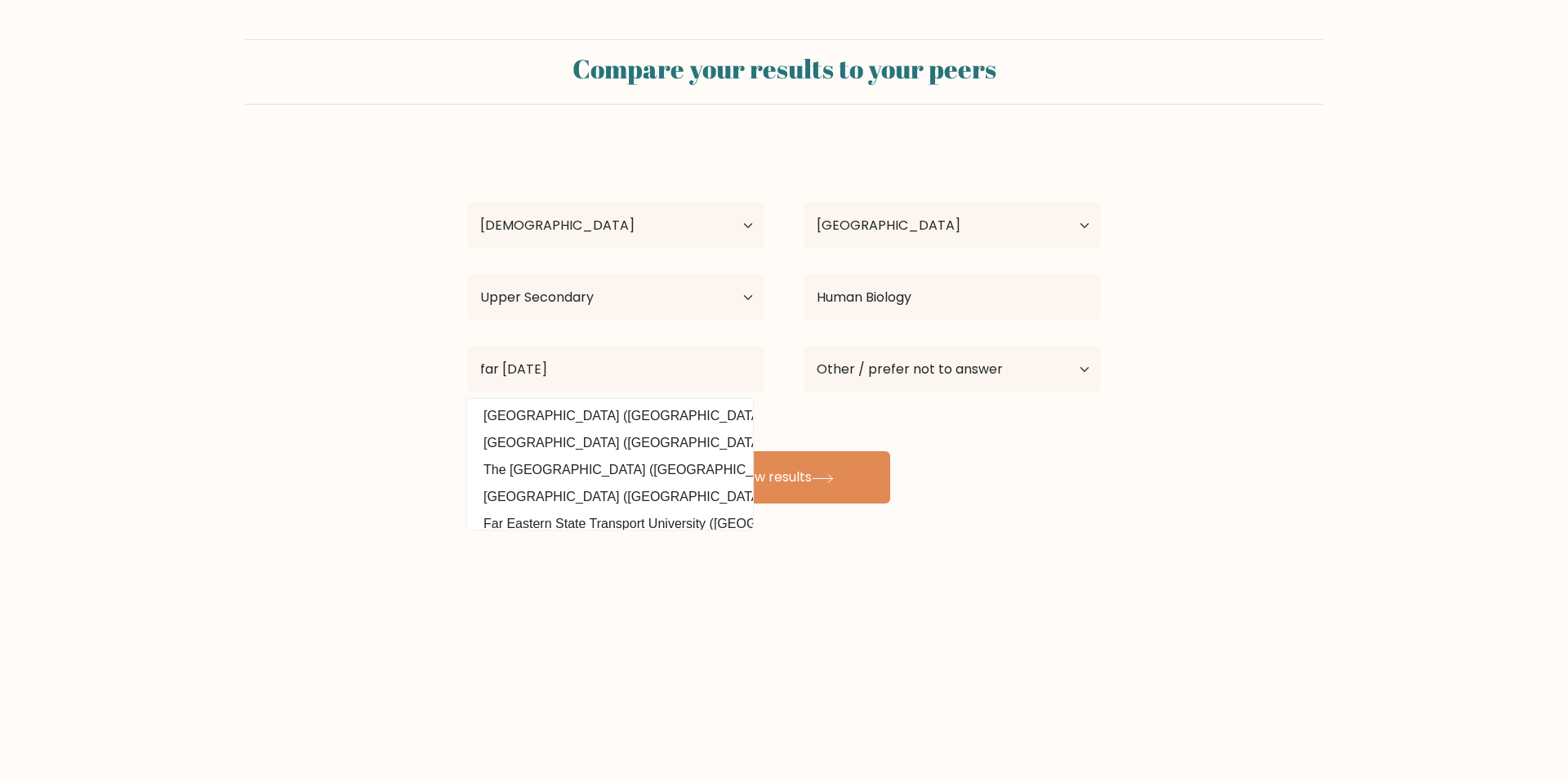
click at [616, 406] on option "Far Eastern University (Philippines)" at bounding box center [610, 416] width 278 height 26
type input "Far Eastern University"
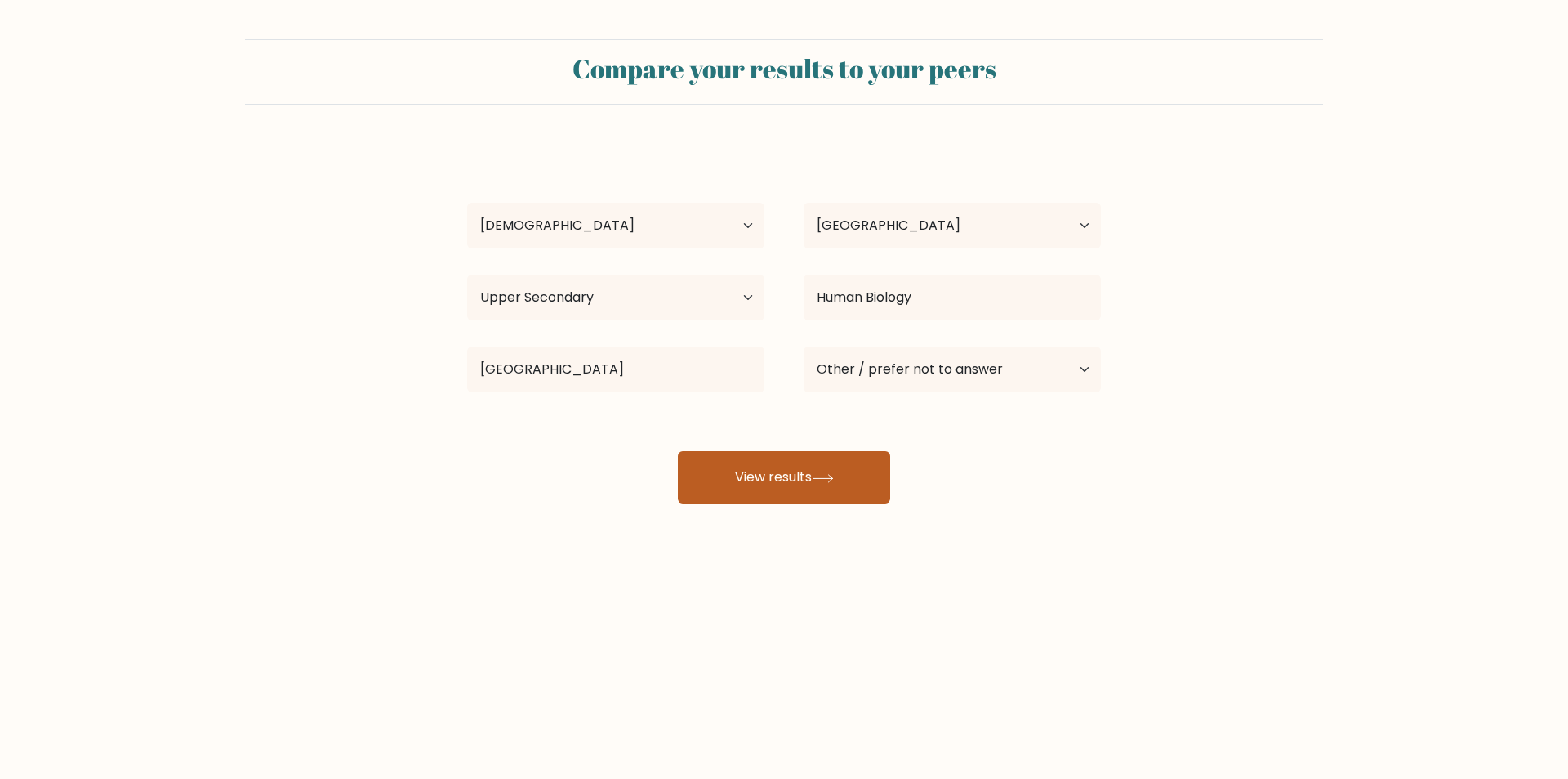
click at [778, 476] on button "View results" at bounding box center [784, 477] width 212 height 52
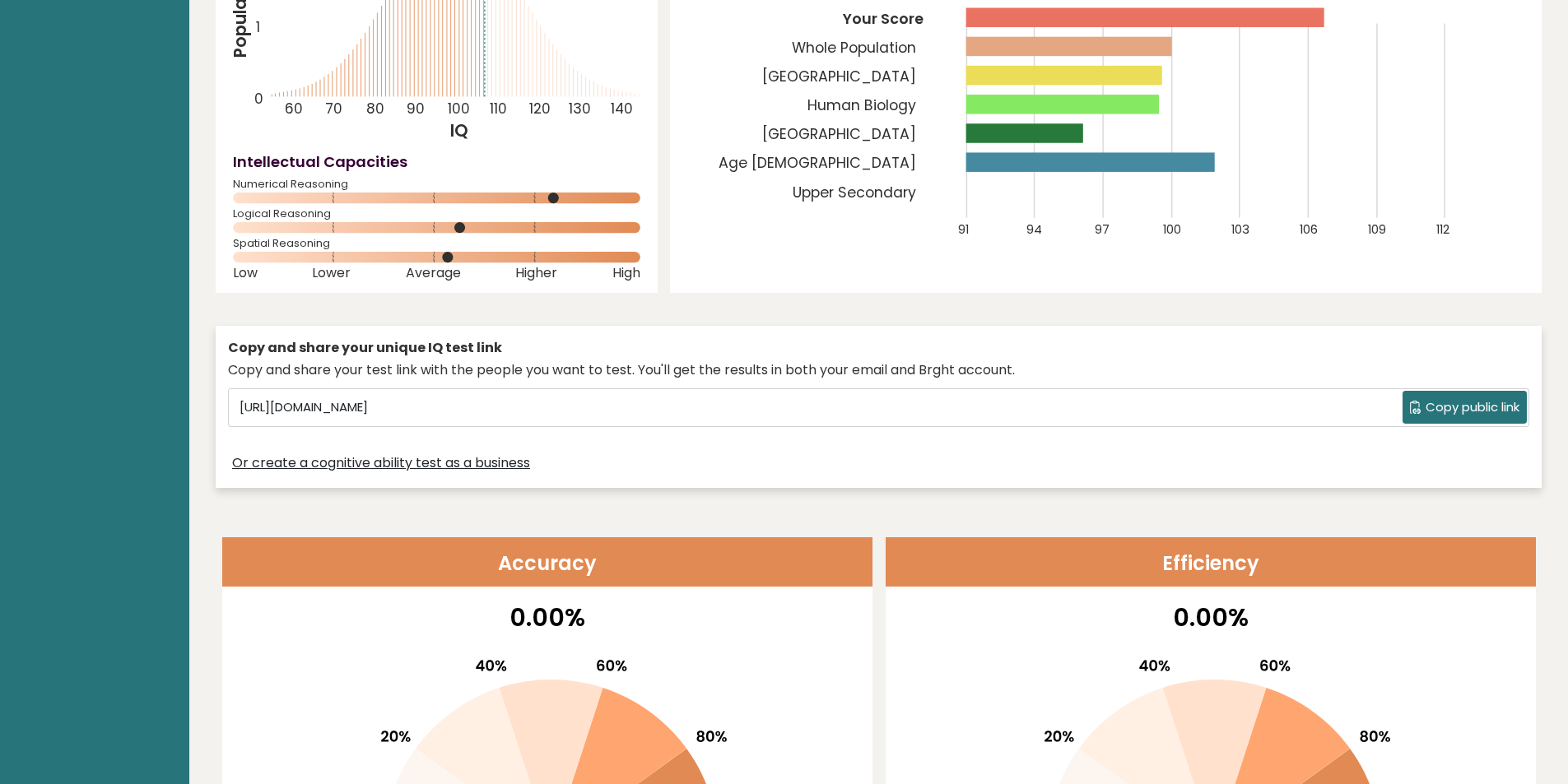
scroll to position [247, 0]
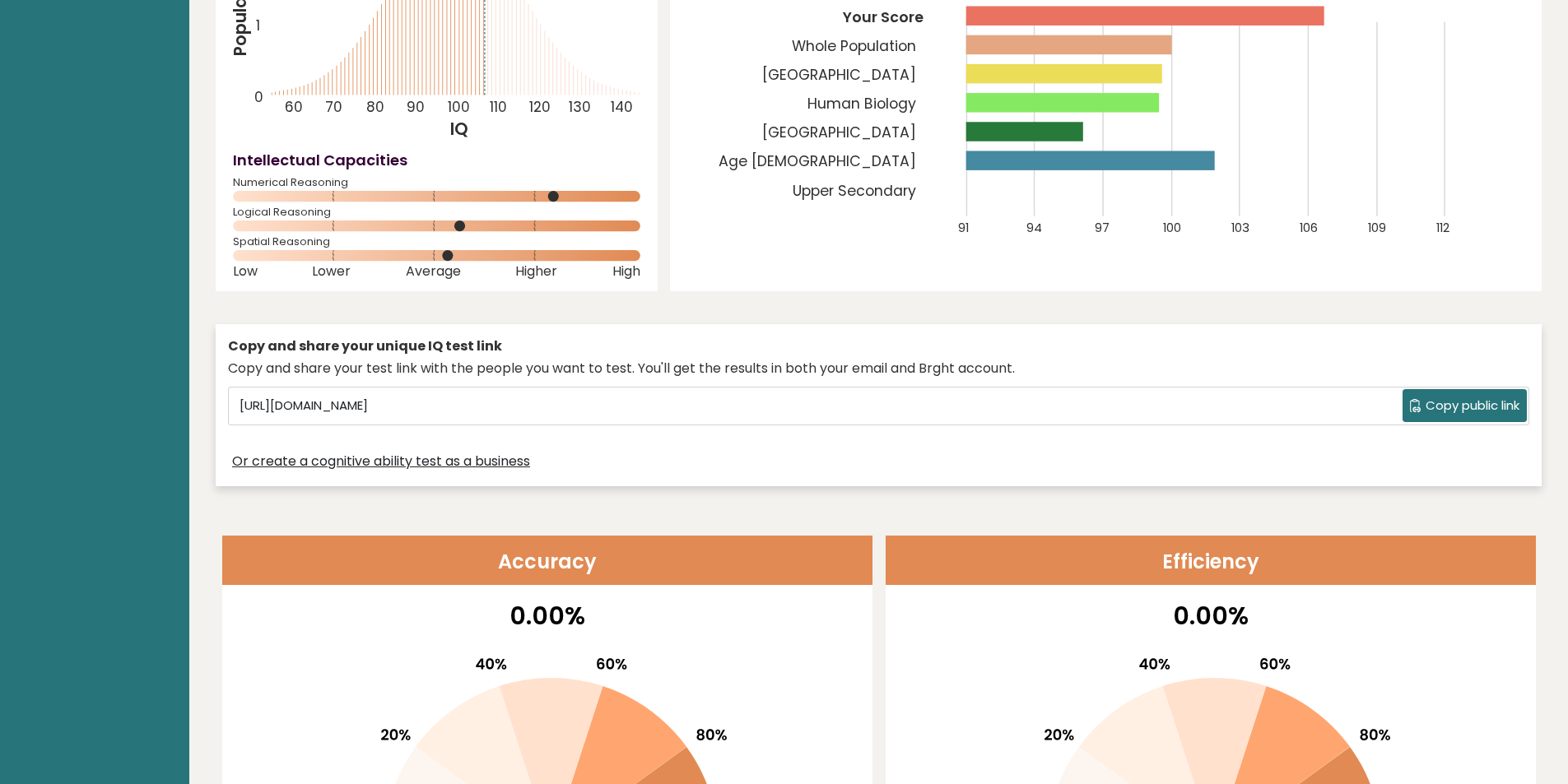
click at [1490, 405] on span "Copy public link" at bounding box center [1472, 406] width 94 height 19
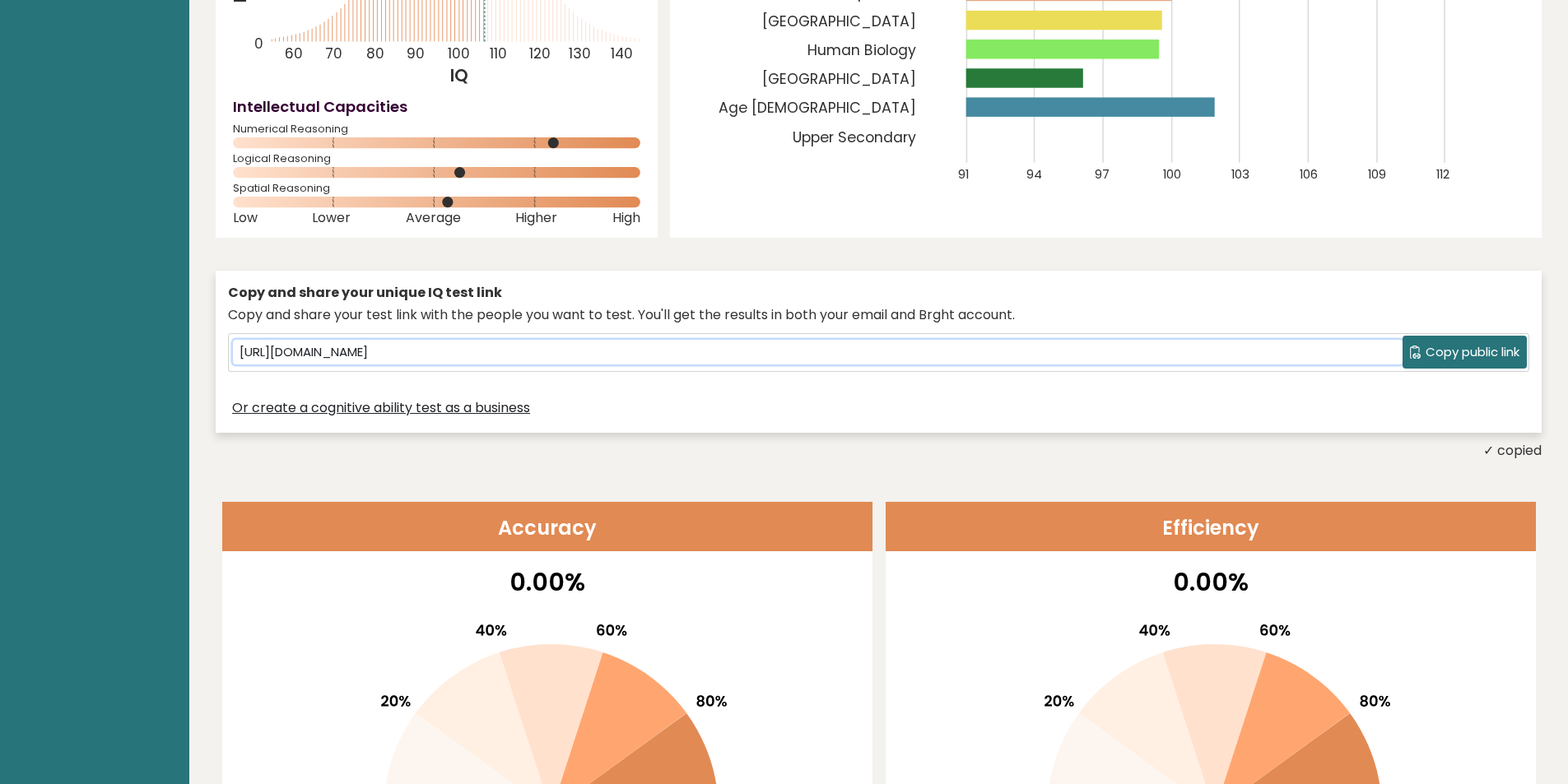
scroll to position [0, 0]
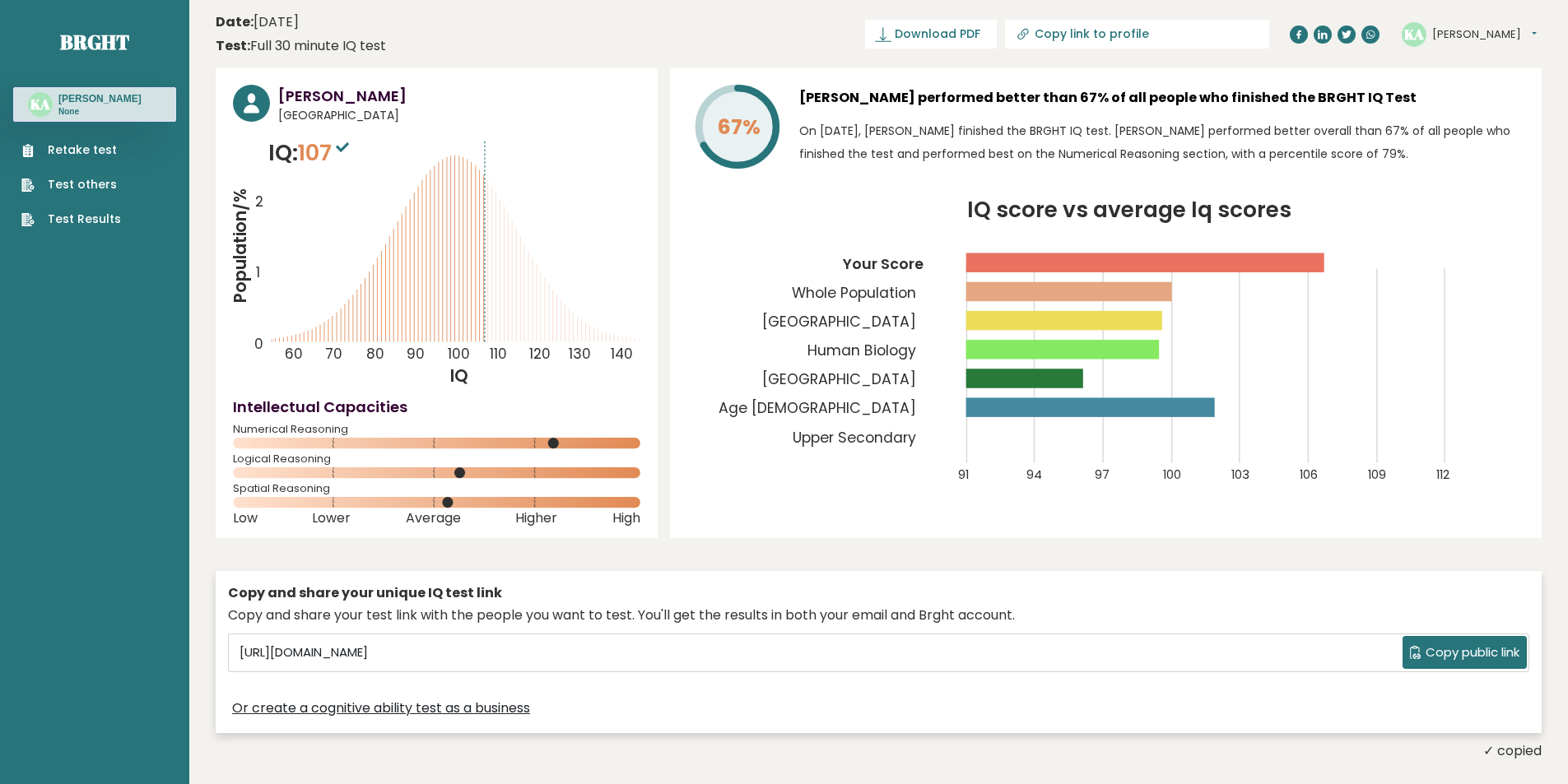
click at [1121, 38] on input "Copy link to profile" at bounding box center [1147, 34] width 224 height 14
type input "https://brght.org/profile/keanna-lois-advincula/?utm_source=share&utm_medium=co…"
click at [90, 228] on link "Test Results" at bounding box center [70, 219] width 99 height 17
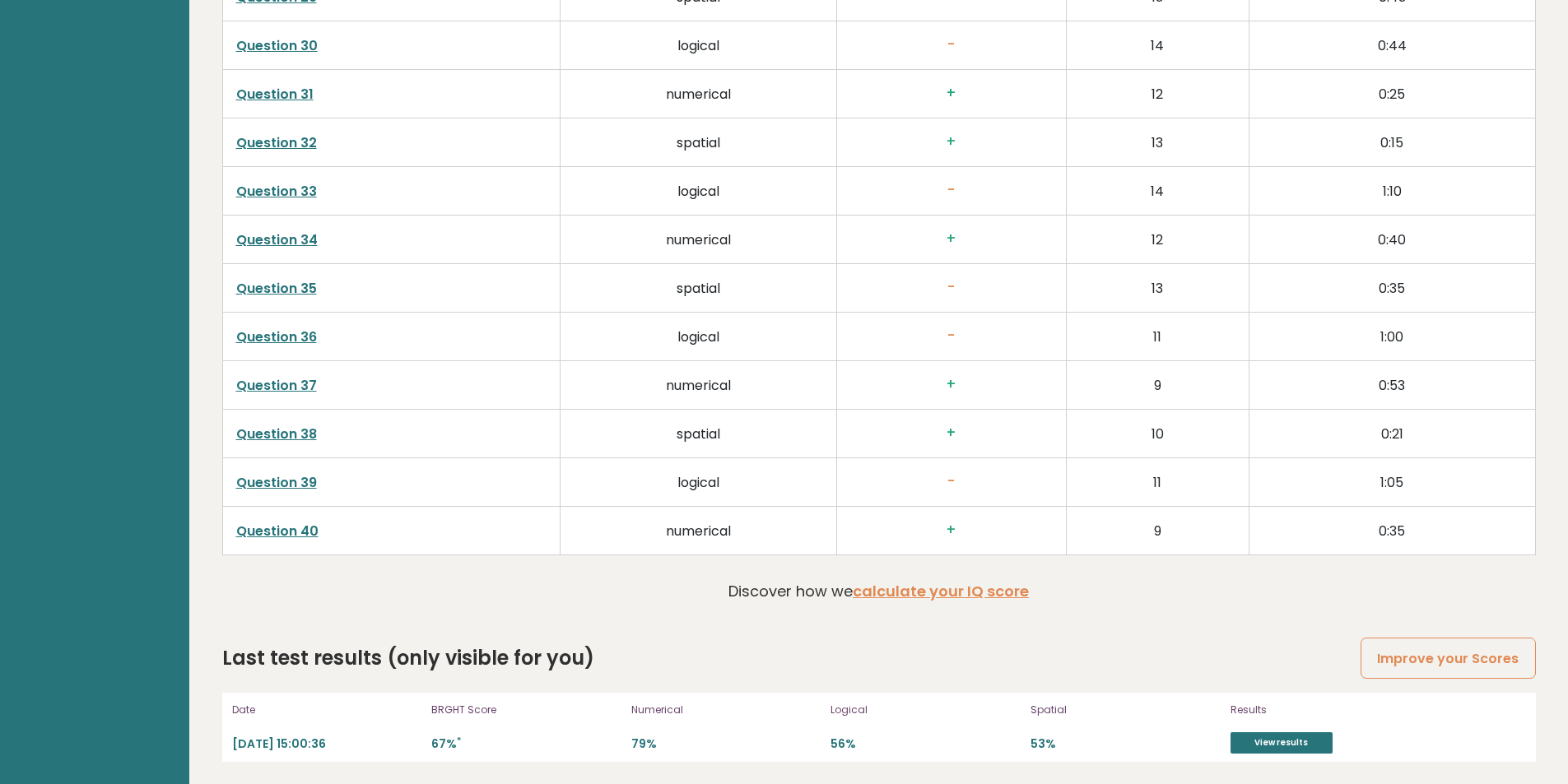
scroll to position [4248, 0]
click at [1277, 736] on link "View results" at bounding box center [1281, 740] width 102 height 21
